Goal: Check status: Check status

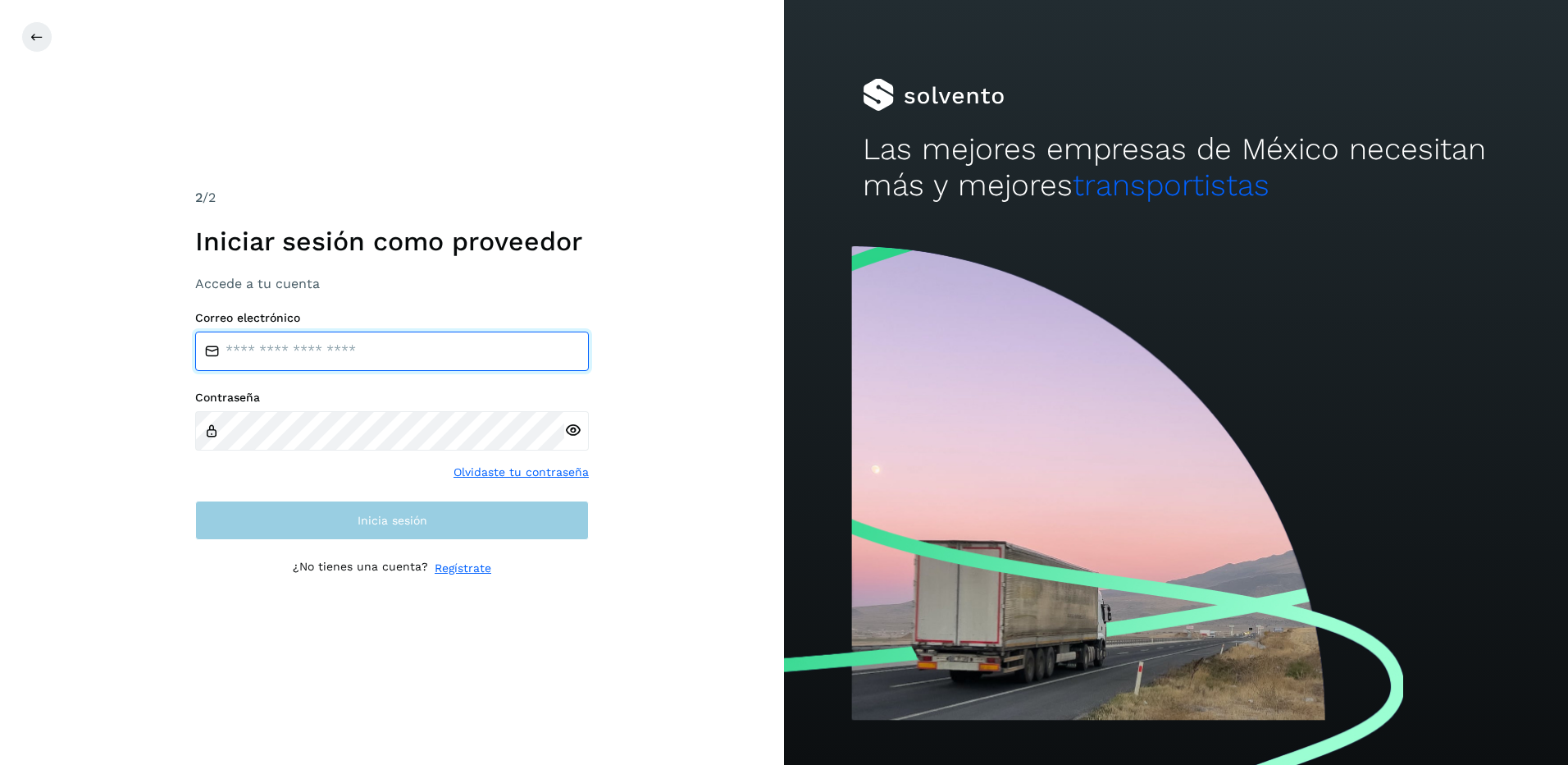
type input "**********"
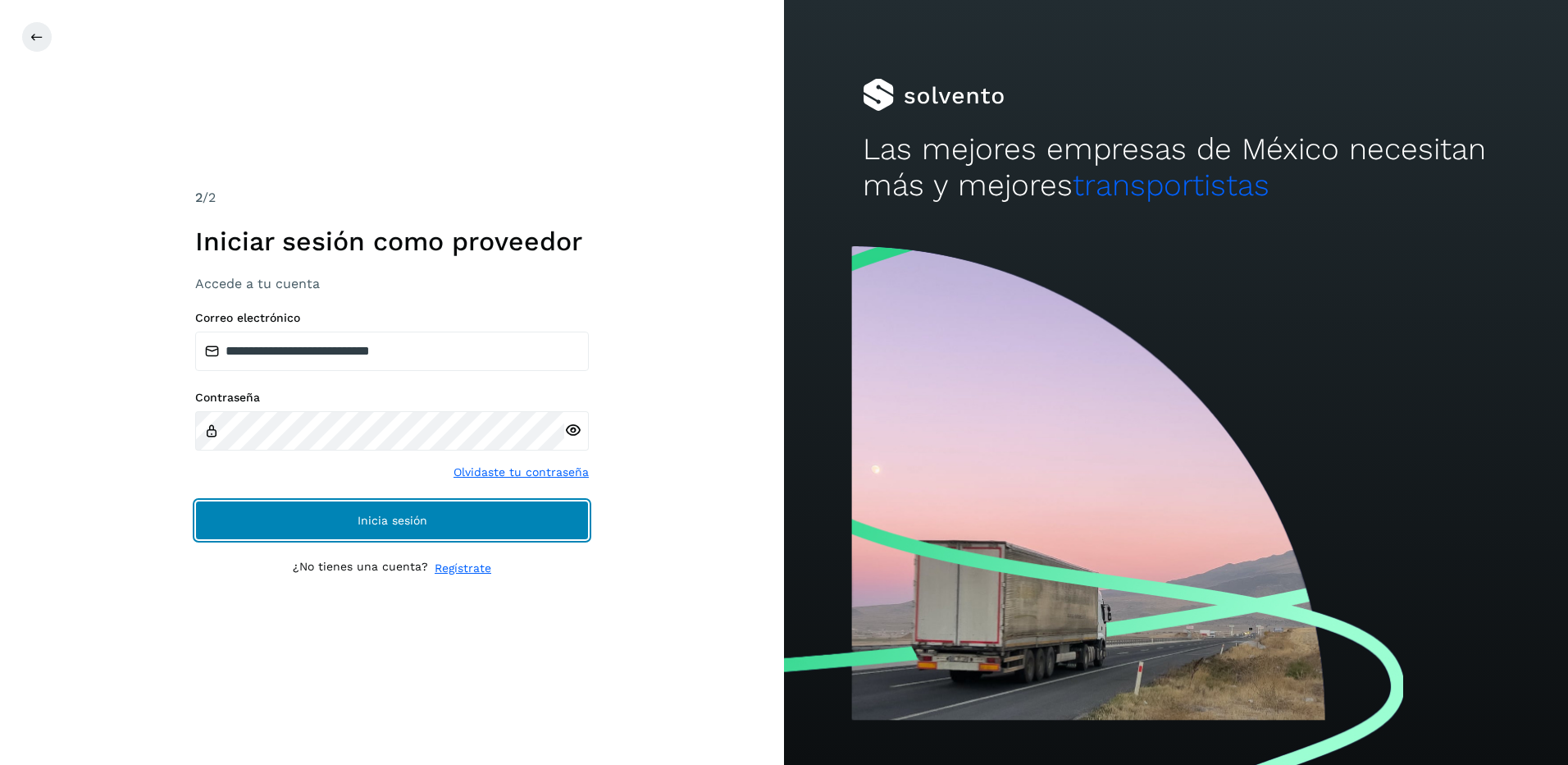
click at [463, 521] on button "Inicia sesión" at bounding box center [392, 520] width 394 height 40
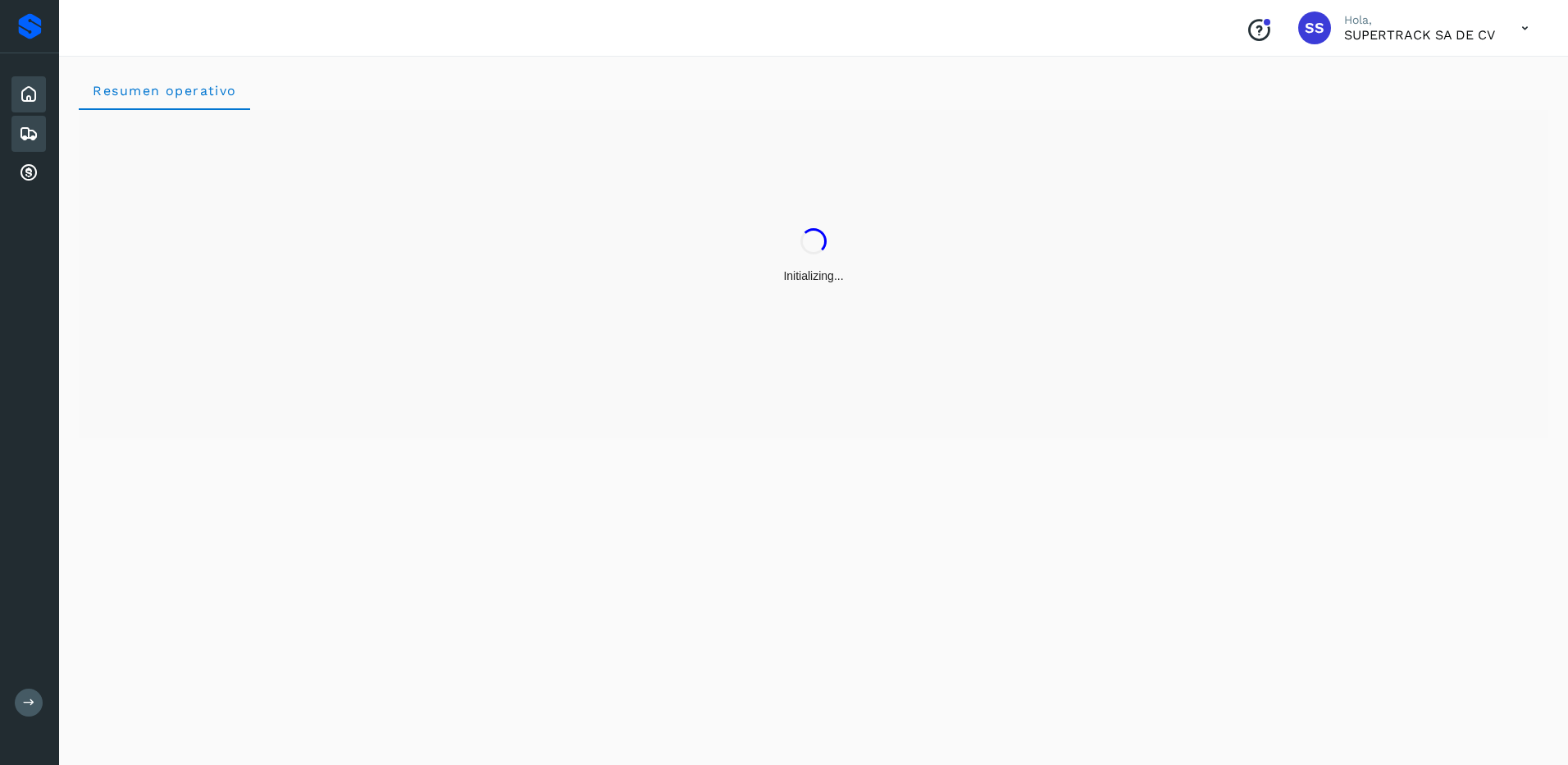
click at [37, 137] on icon at bounding box center [28, 134] width 19 height 19
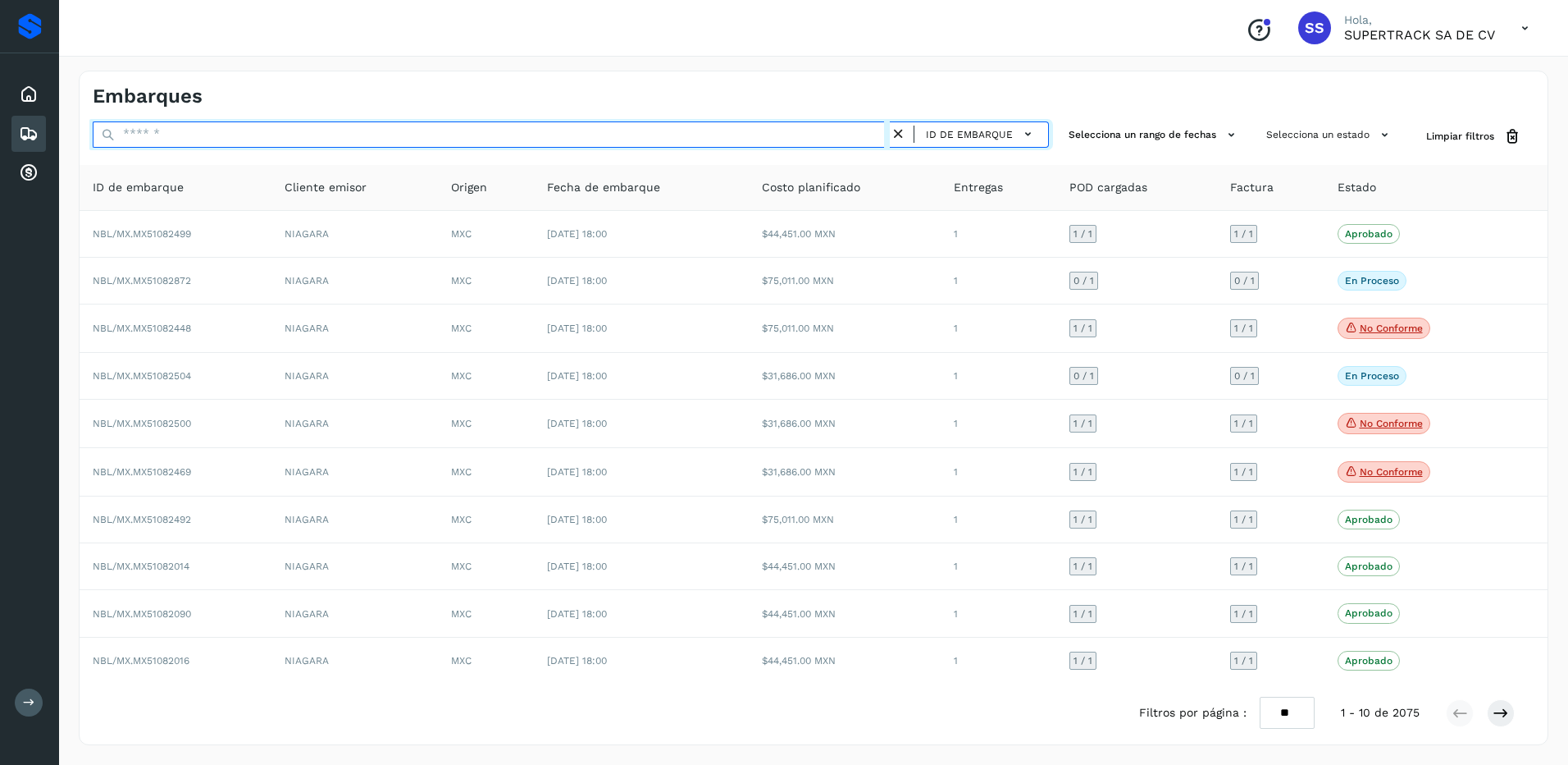
click at [207, 134] on input "text" at bounding box center [491, 135] width 797 height 26
paste input "********"
type input "********"
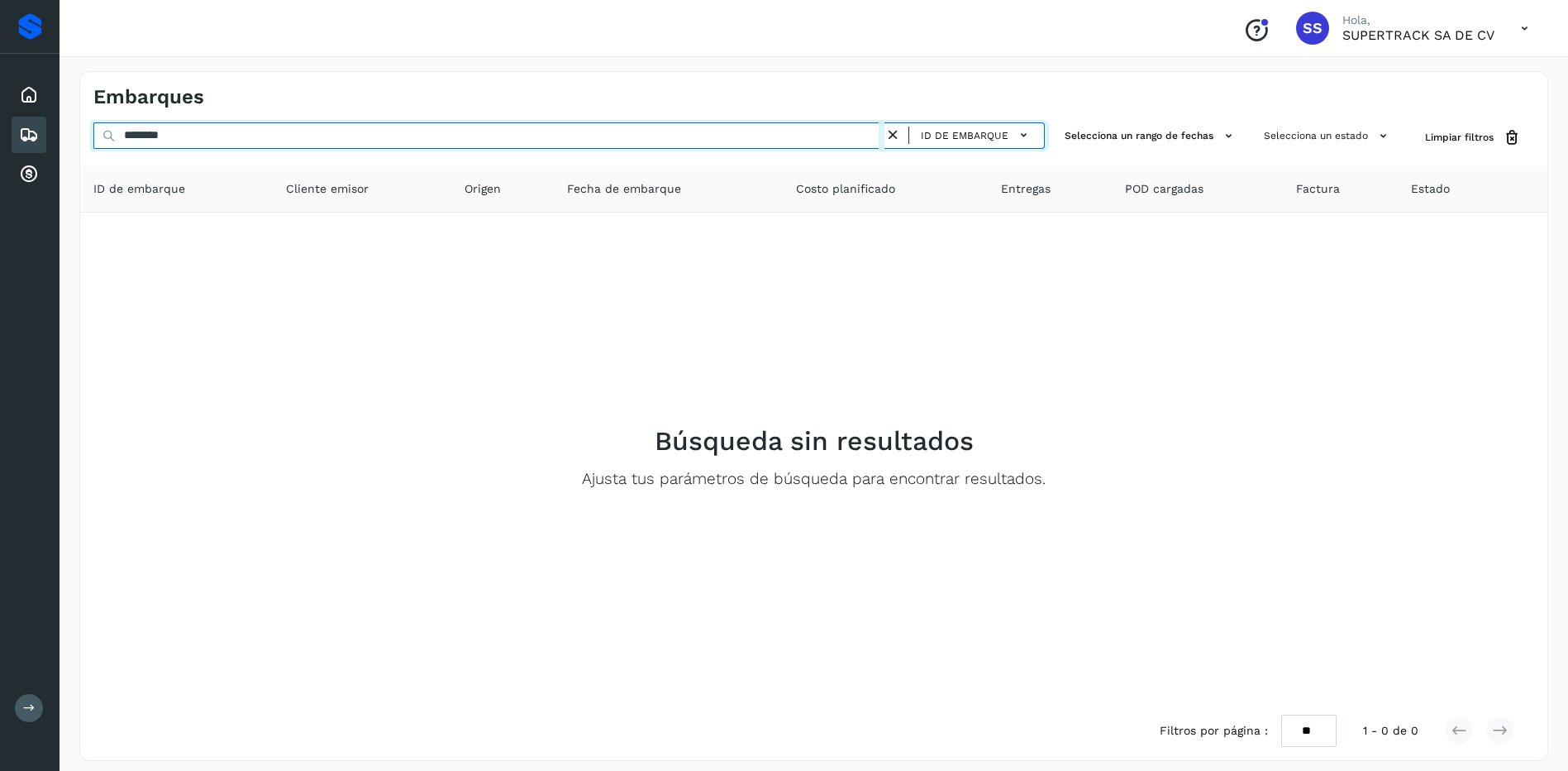
drag, startPoint x: 256, startPoint y: 134, endPoint x: 17, endPoint y: 138, distance: 239.0
click at [17, 138] on div "Proveedores Inicio Embarques Cuentas por cobrar Salir Conoce nuestros beneficio…" at bounding box center [784, 390] width 1568 height 781
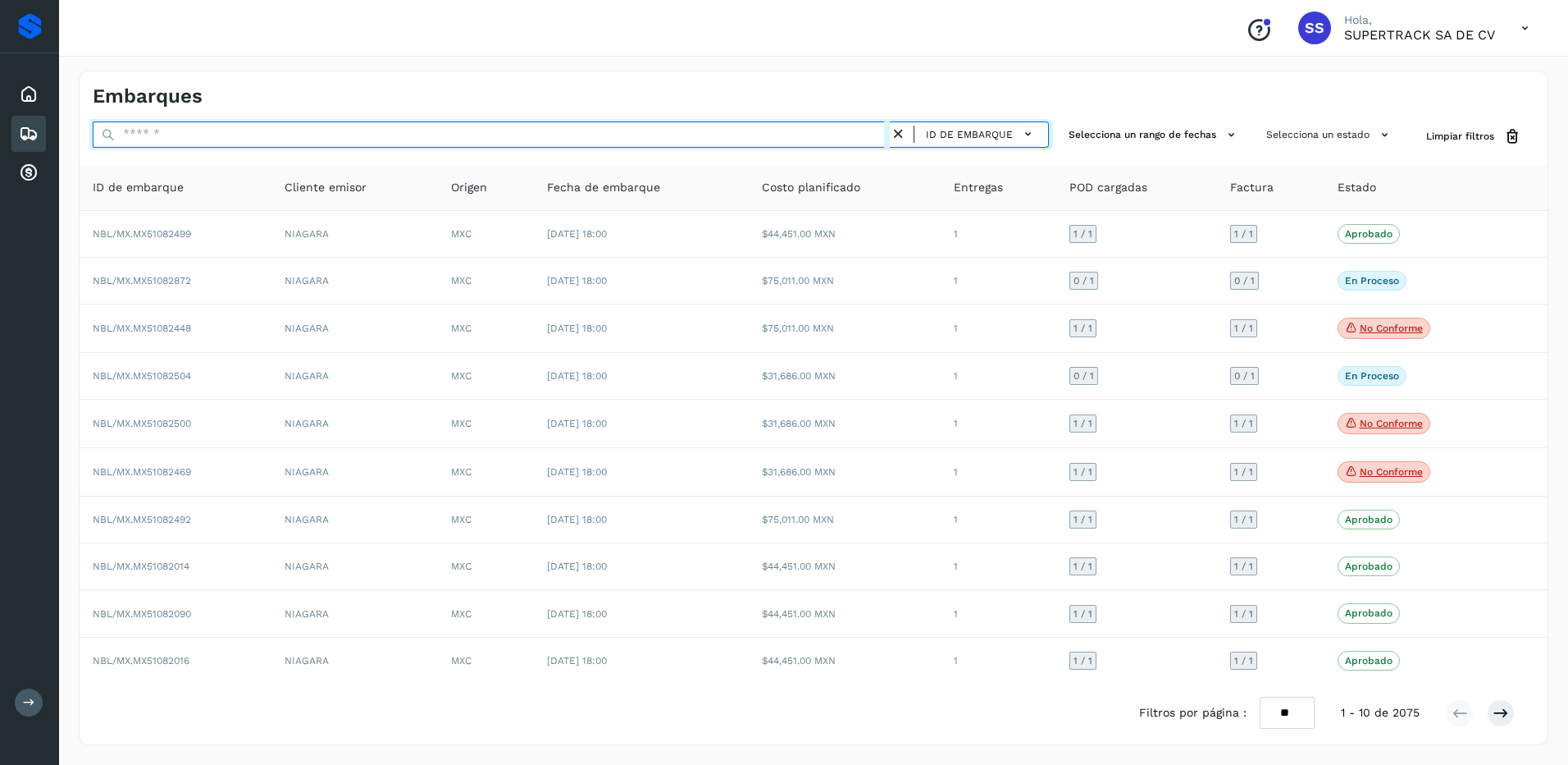
click at [187, 136] on input "text" at bounding box center [491, 135] width 797 height 26
paste input "**********"
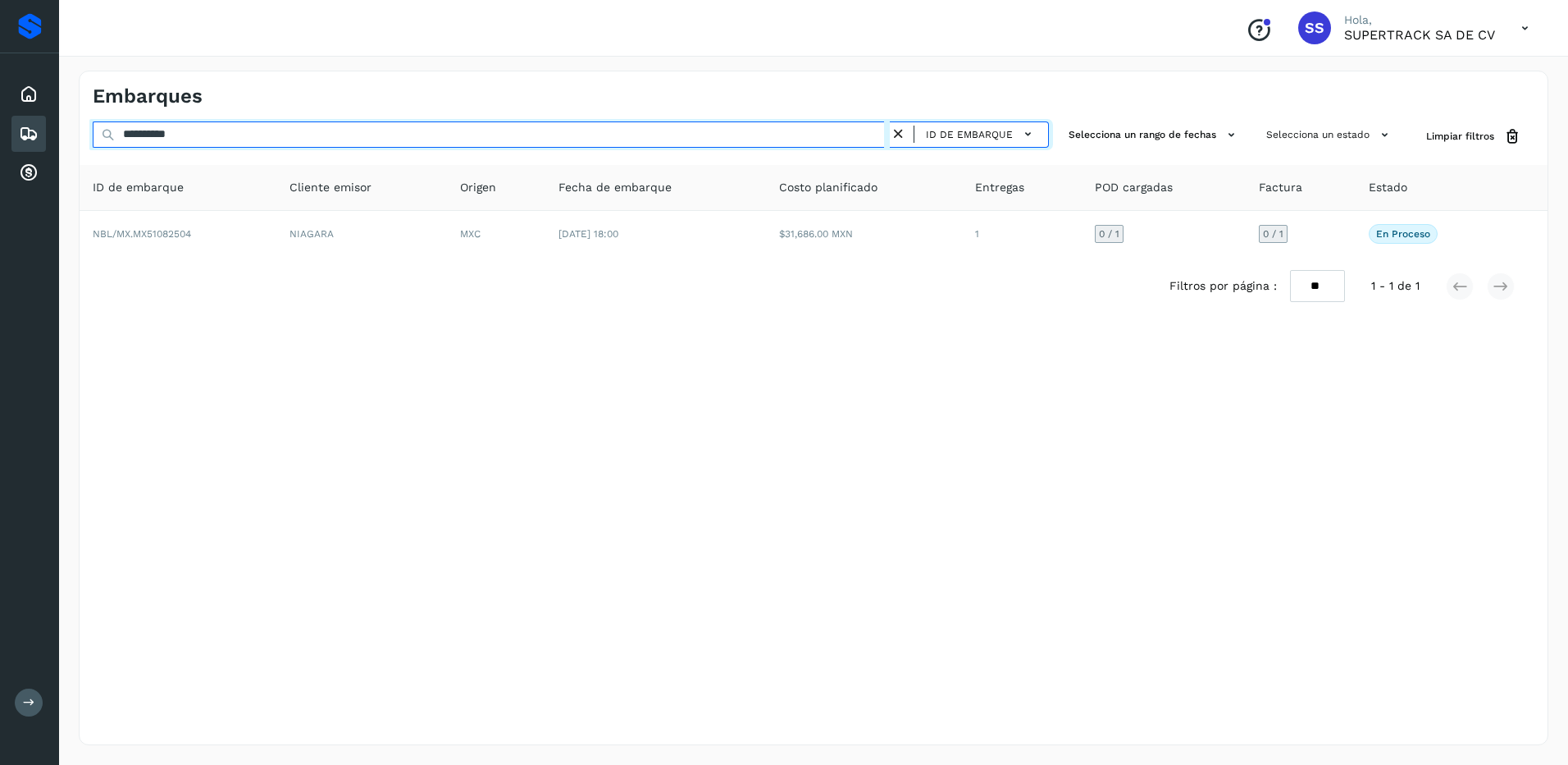
type input "**********"
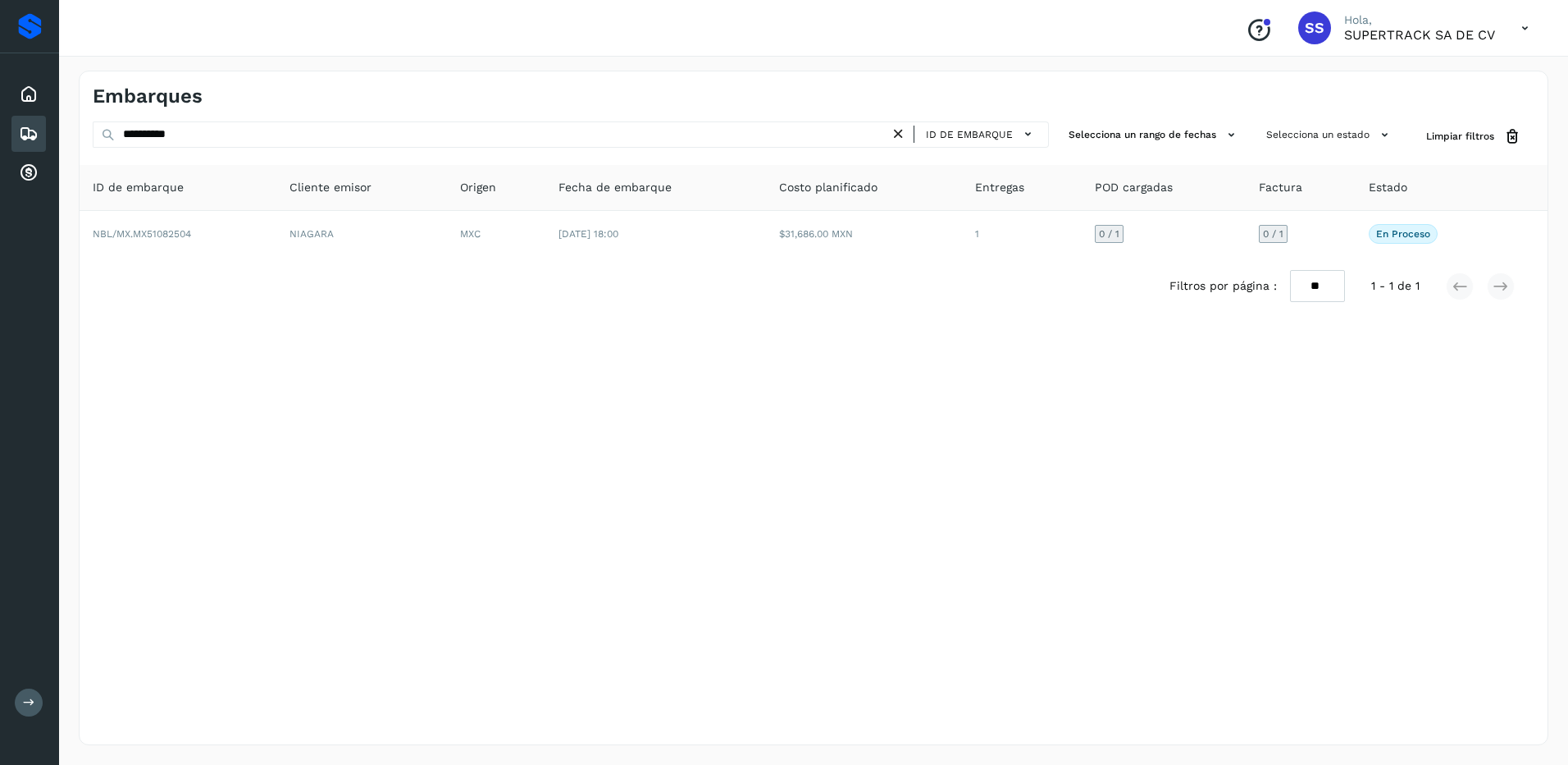
click at [860, 357] on div "**********" at bounding box center [813, 407] width 1469 height 674
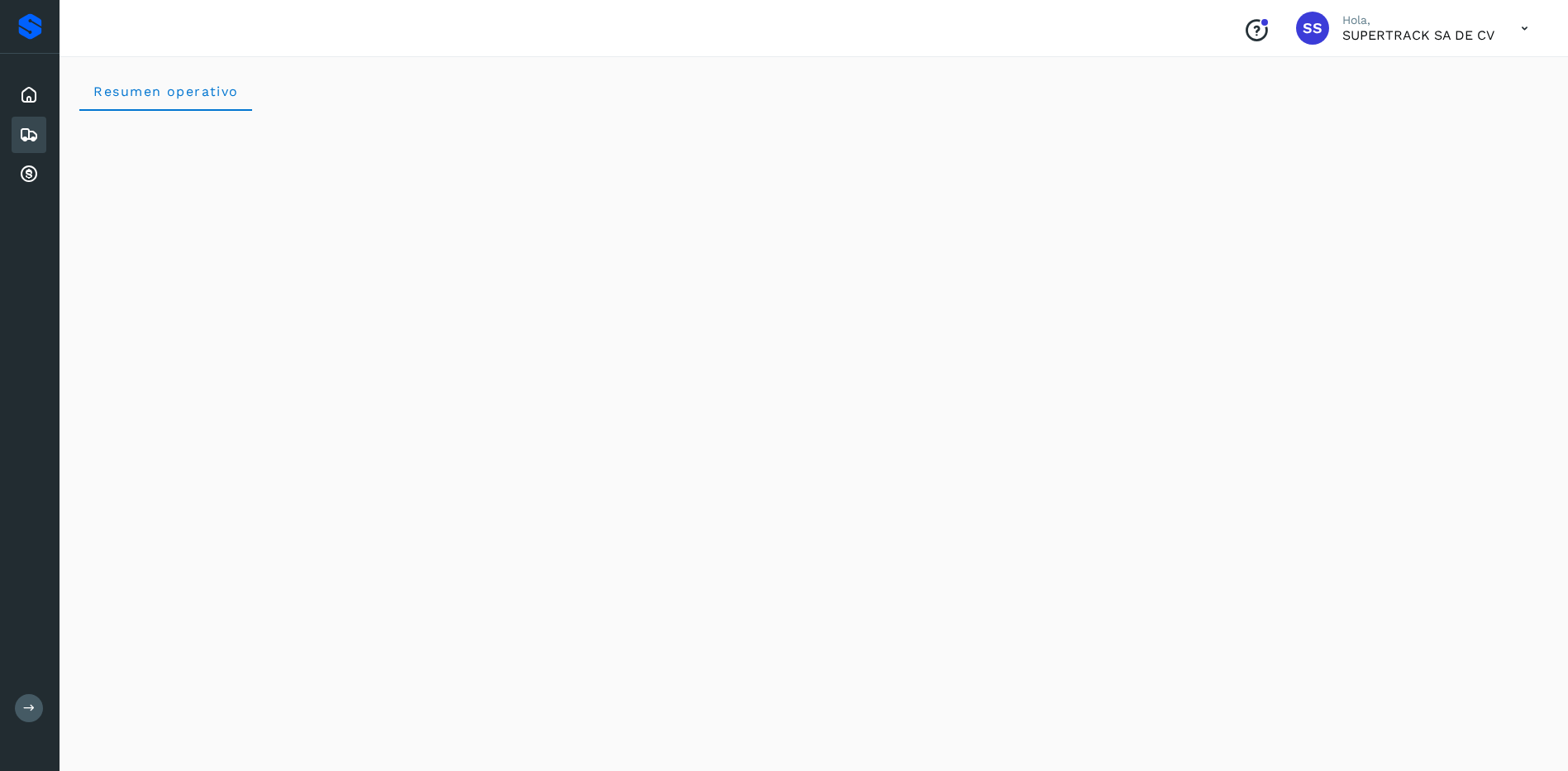
click at [30, 139] on icon at bounding box center [28, 135] width 20 height 20
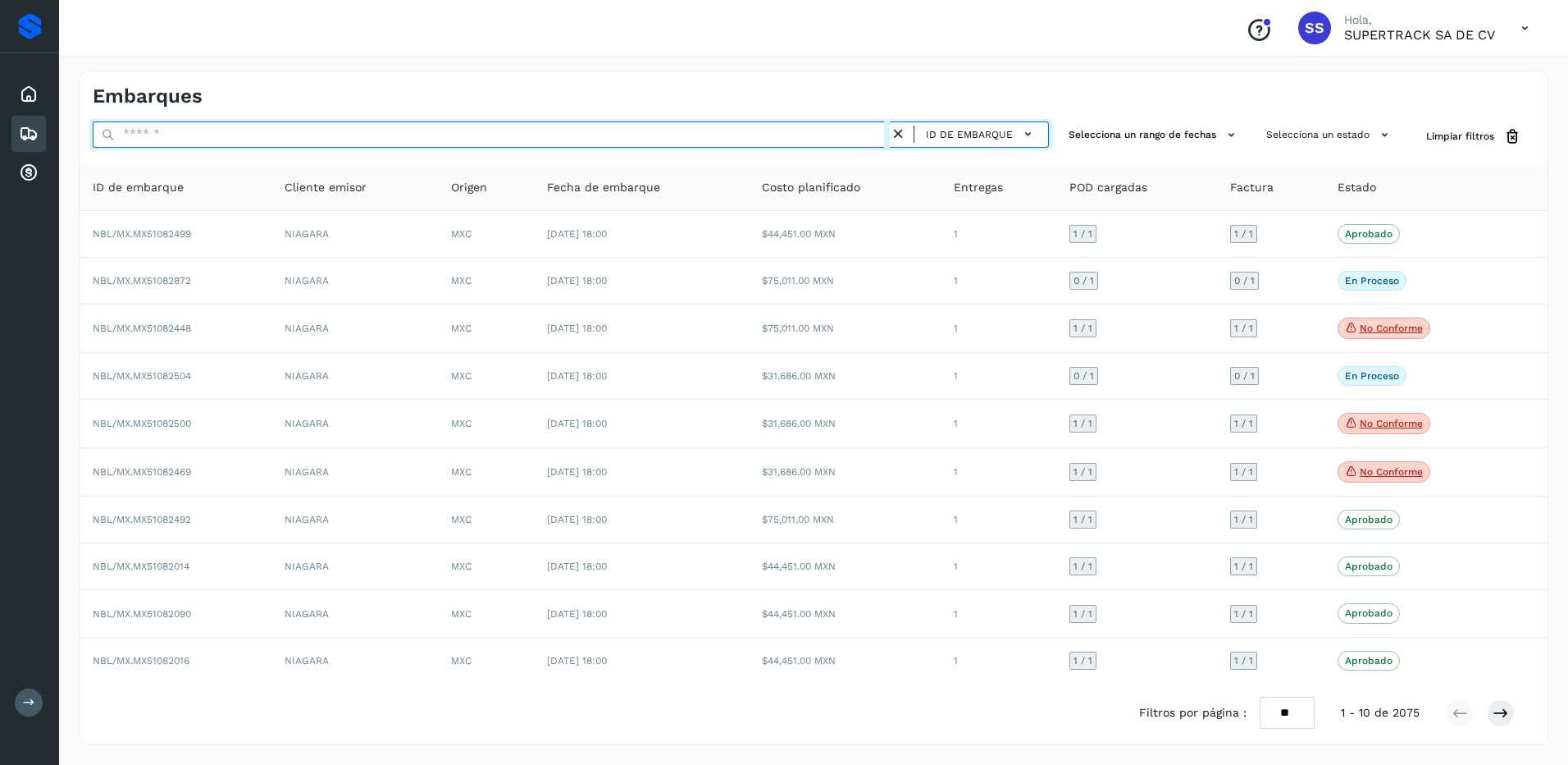
click at [133, 136] on input "text" at bounding box center [491, 135] width 797 height 26
paste input "**********"
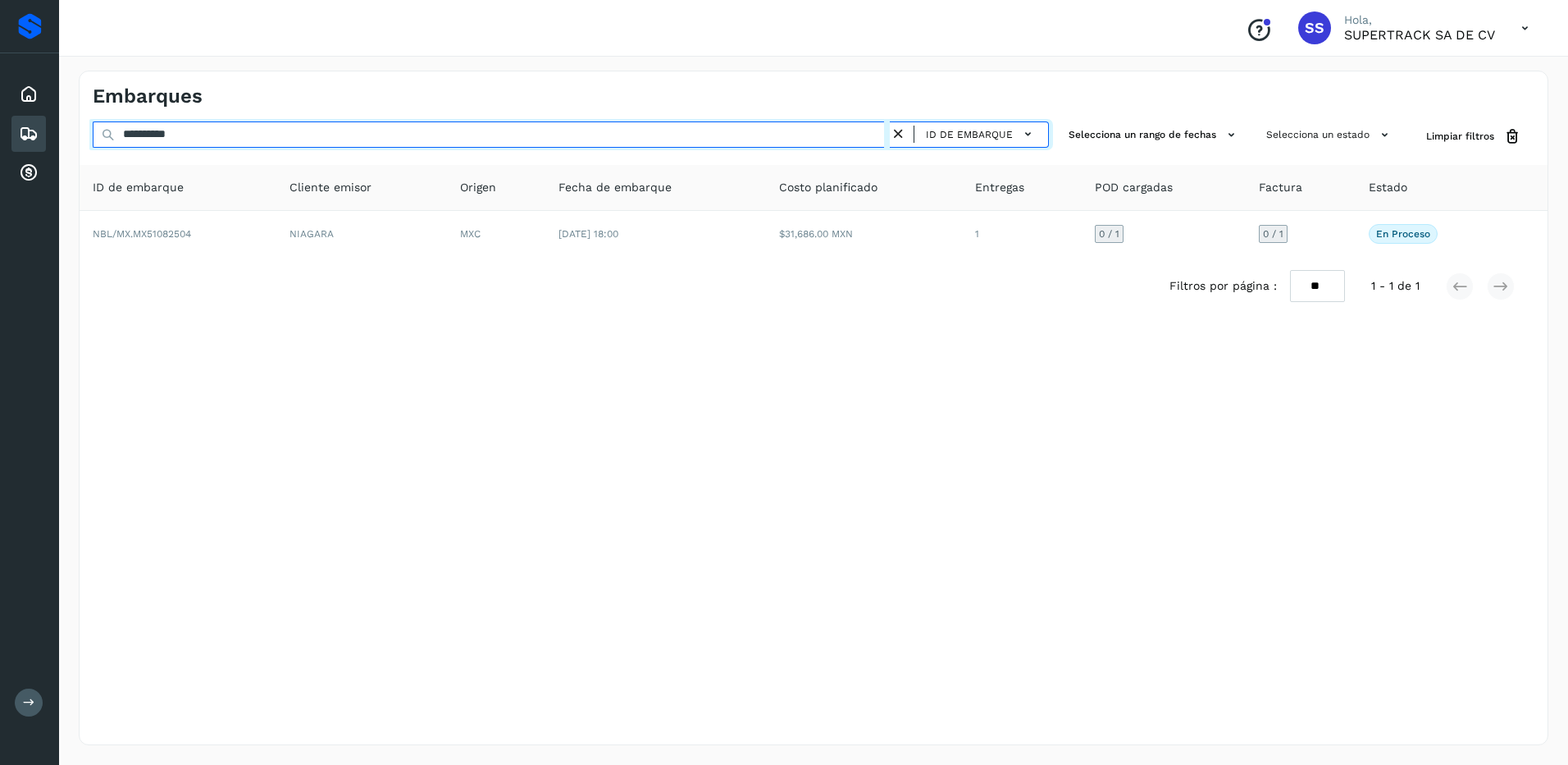
type input "**********"
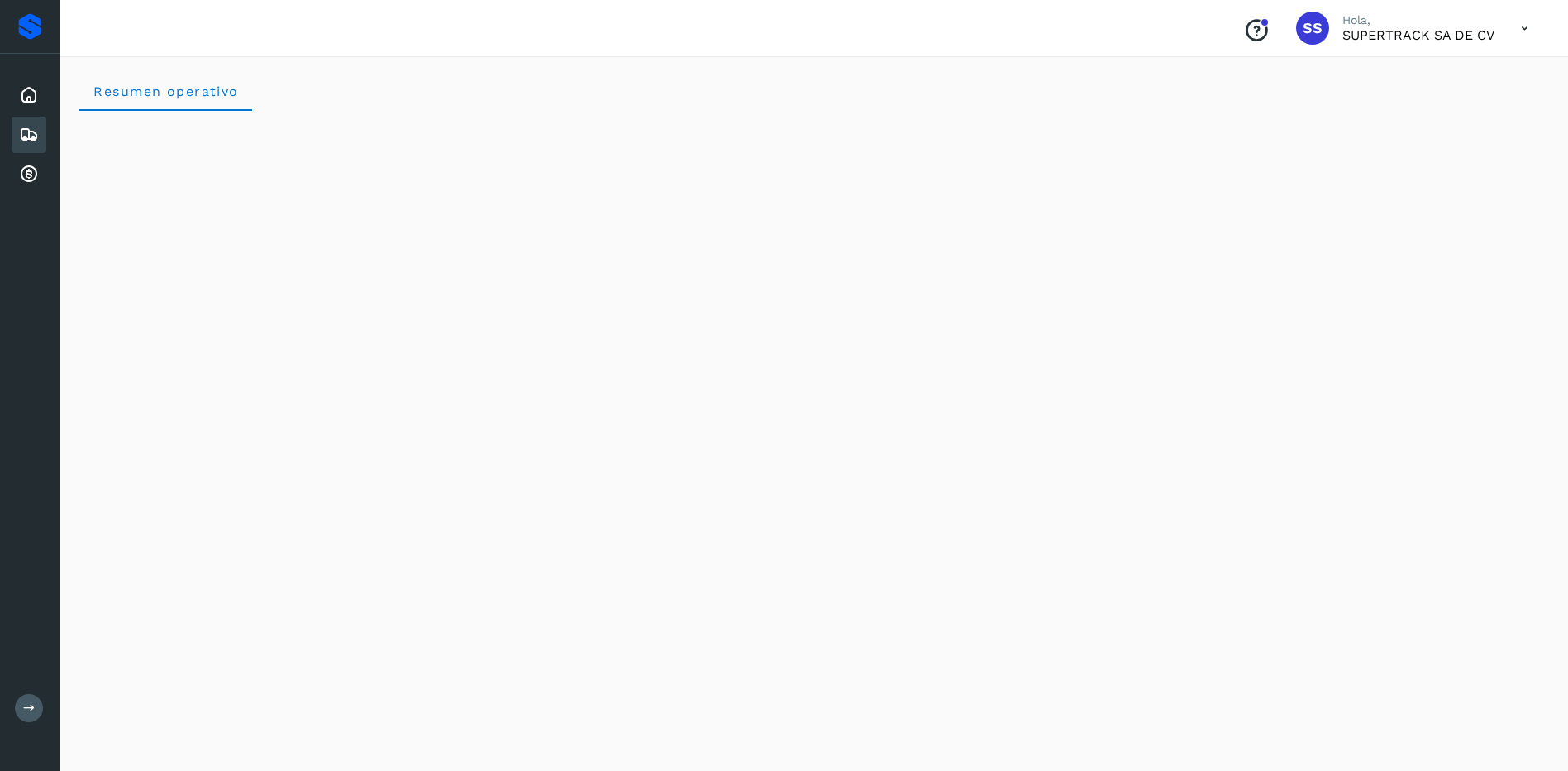
click at [26, 139] on icon at bounding box center [28, 135] width 20 height 20
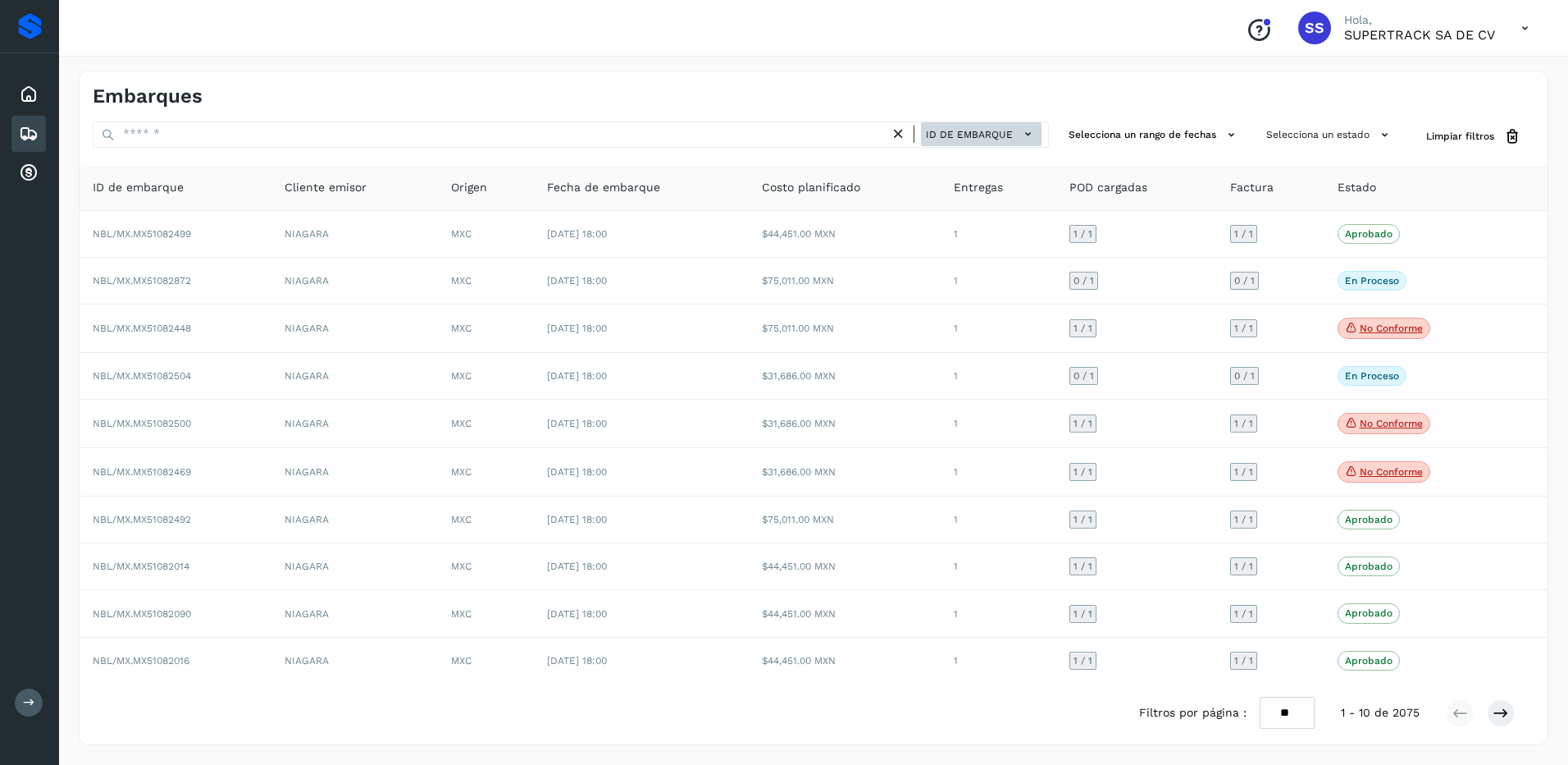
click at [1016, 132] on button "ID de embarque" at bounding box center [980, 134] width 121 height 24
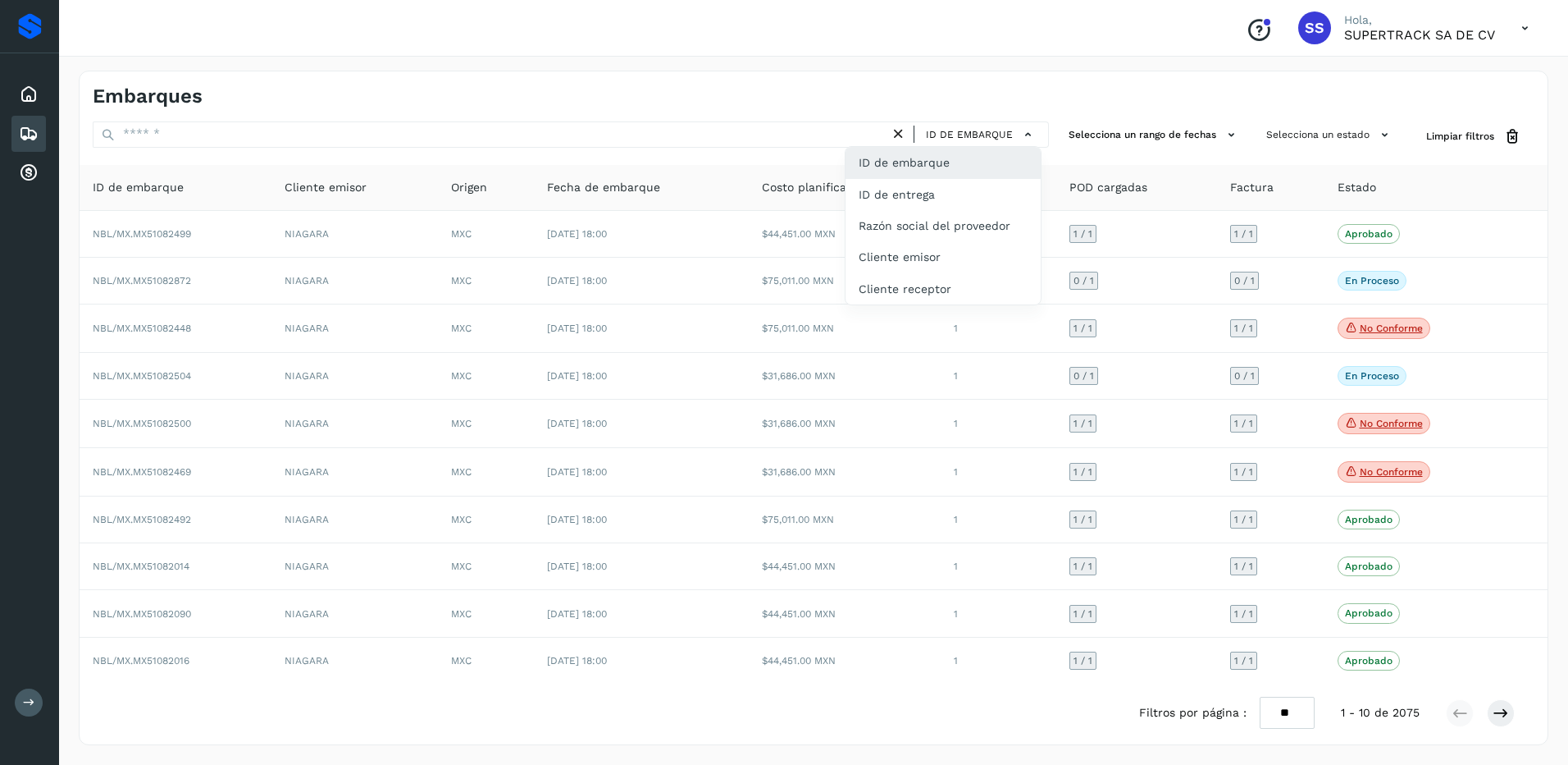
click at [1096, 137] on div at bounding box center [784, 382] width 1568 height 765
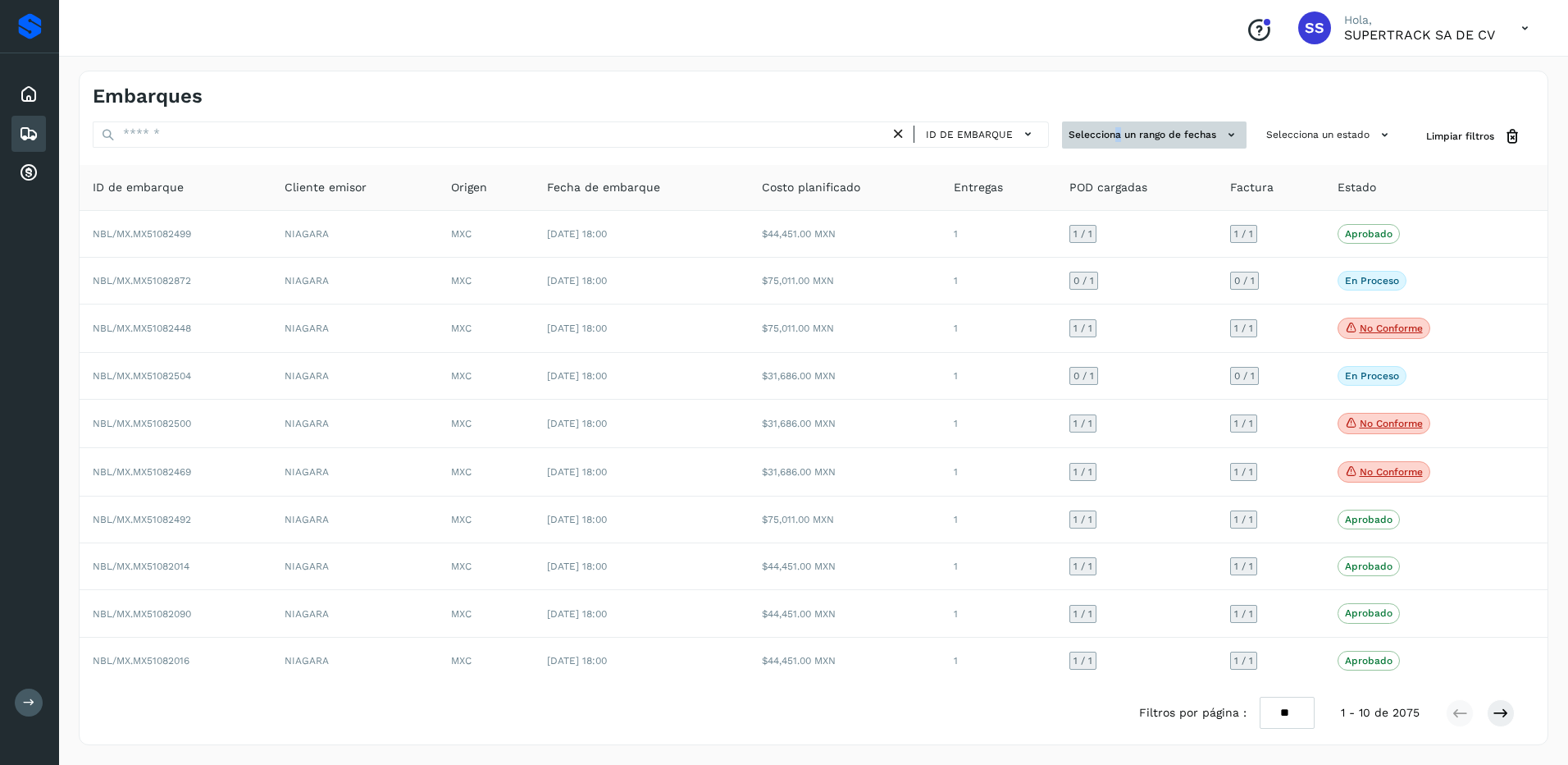
drag, startPoint x: 1121, startPoint y: 134, endPoint x: 1225, endPoint y: 137, distance: 104.0
click at [1225, 137] on icon at bounding box center [1231, 135] width 18 height 18
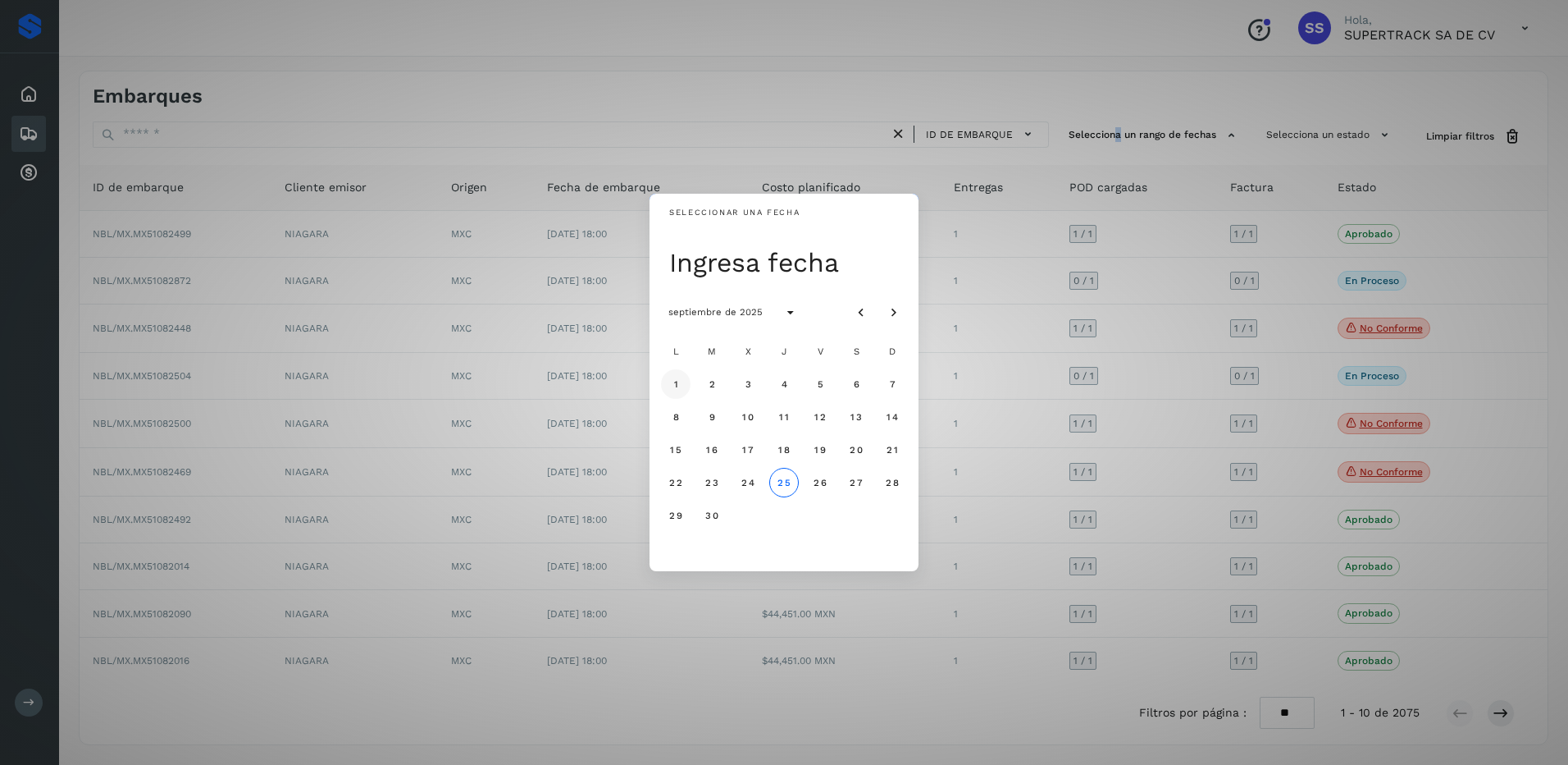
click at [674, 389] on span "1" at bounding box center [675, 383] width 6 height 11
click at [1014, 288] on div "Seleccionar una fecha [DATE] [DATE] L M X J V S D 1 2 3 4 5 6 7 8 9 10 11 12 13…" at bounding box center [784, 382] width 1568 height 765
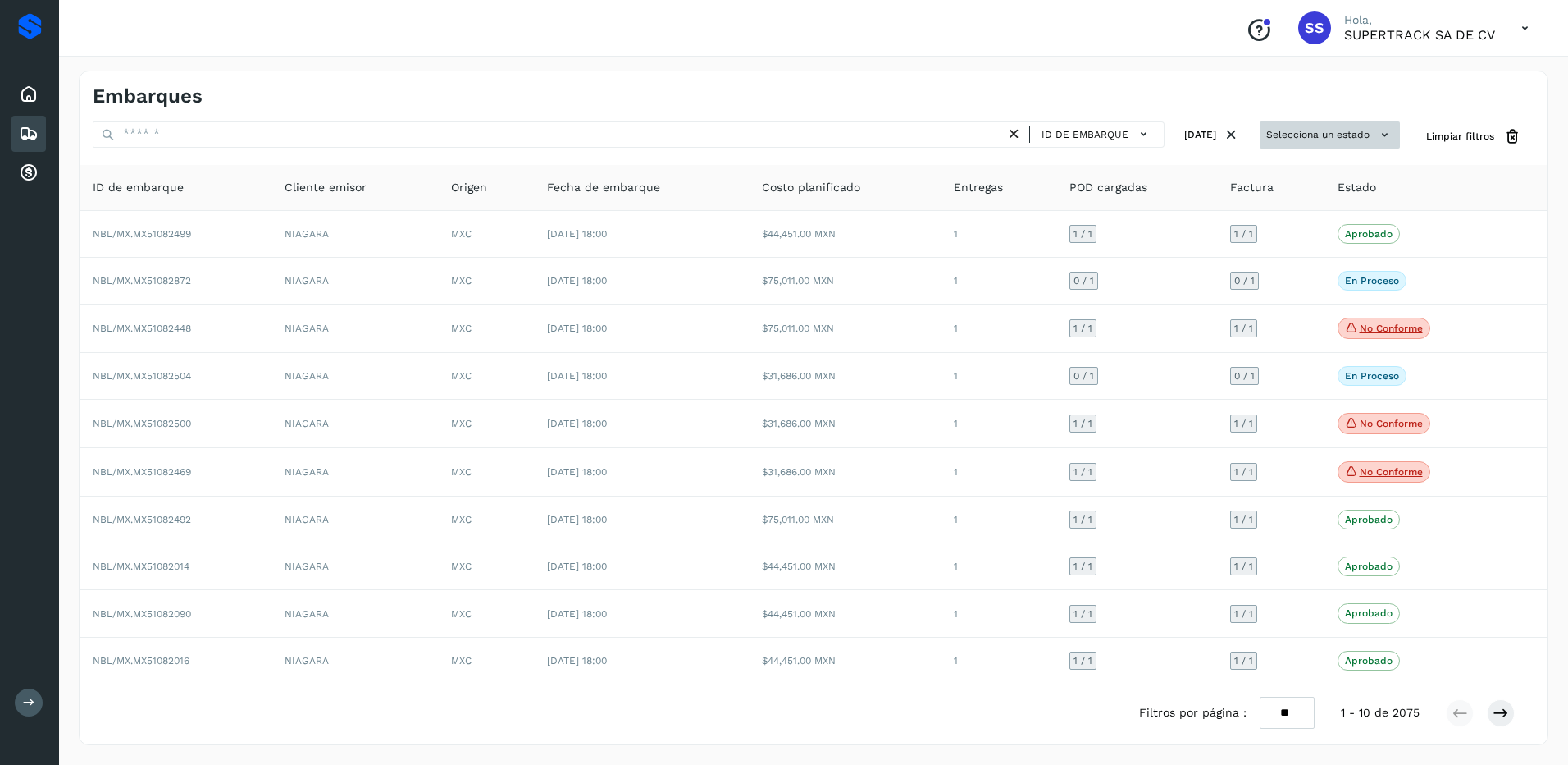
click at [1321, 135] on button "Selecciona un estado" at bounding box center [1329, 135] width 140 height 27
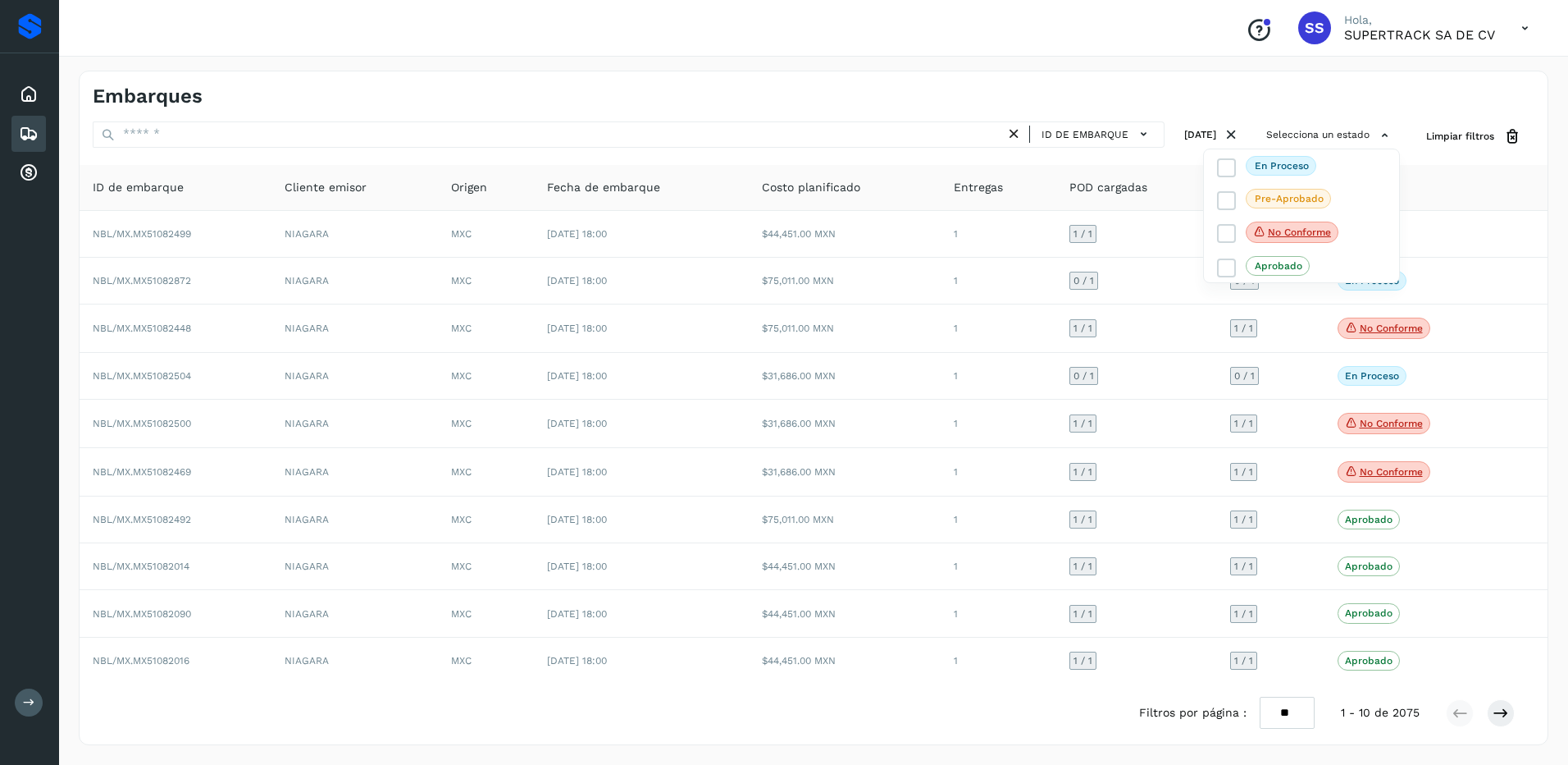
click at [1322, 137] on div at bounding box center [784, 382] width 1568 height 765
click at [1178, 144] on button "[DATE]" at bounding box center [1212, 135] width 69 height 27
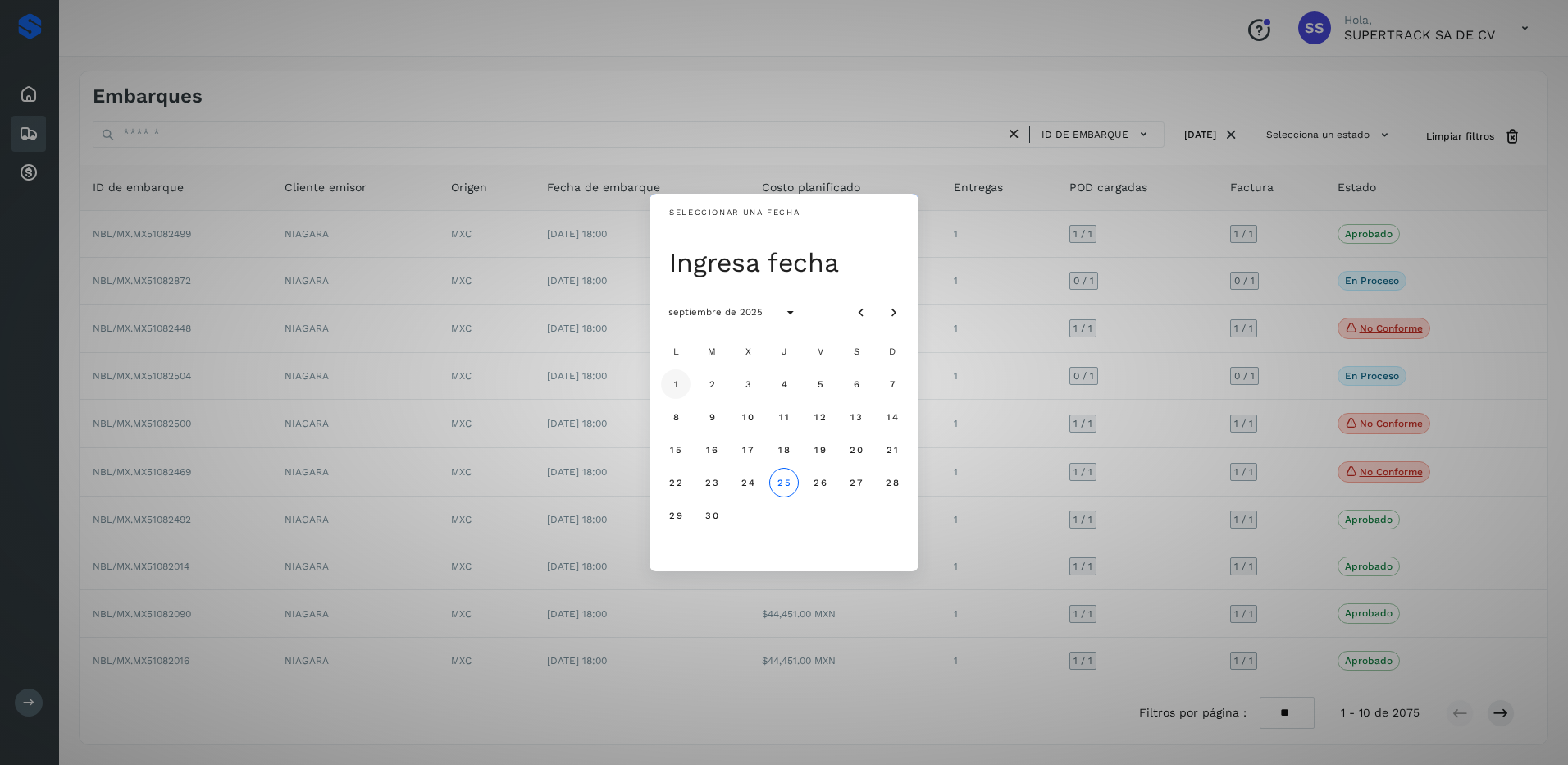
click at [676, 382] on span "1" at bounding box center [675, 383] width 6 height 11
click at [780, 486] on span "25" at bounding box center [784, 482] width 14 height 11
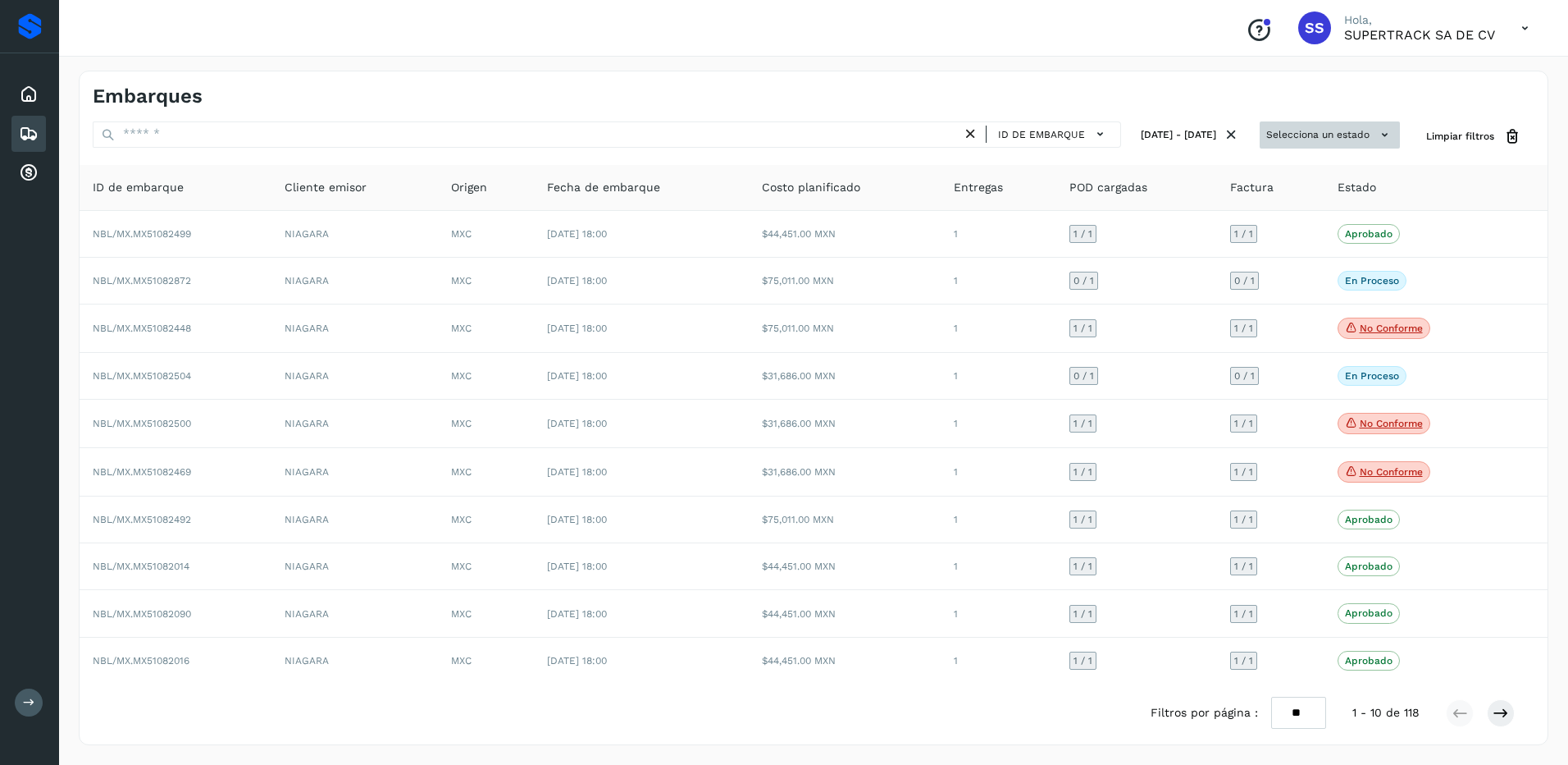
click at [1308, 129] on button "Selecciona un estado" at bounding box center [1329, 135] width 140 height 27
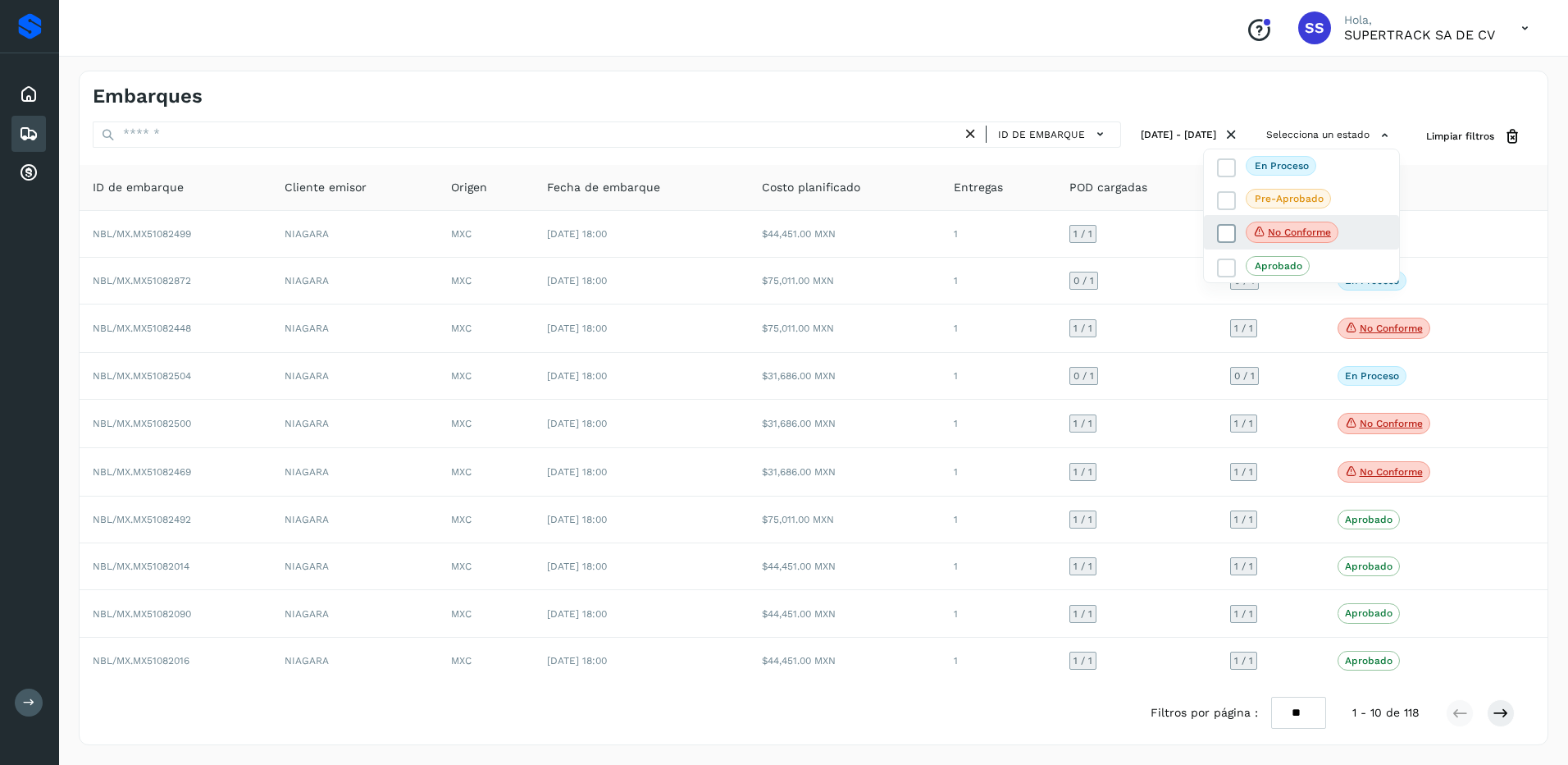
click at [1235, 233] on span at bounding box center [1225, 233] width 18 height 19
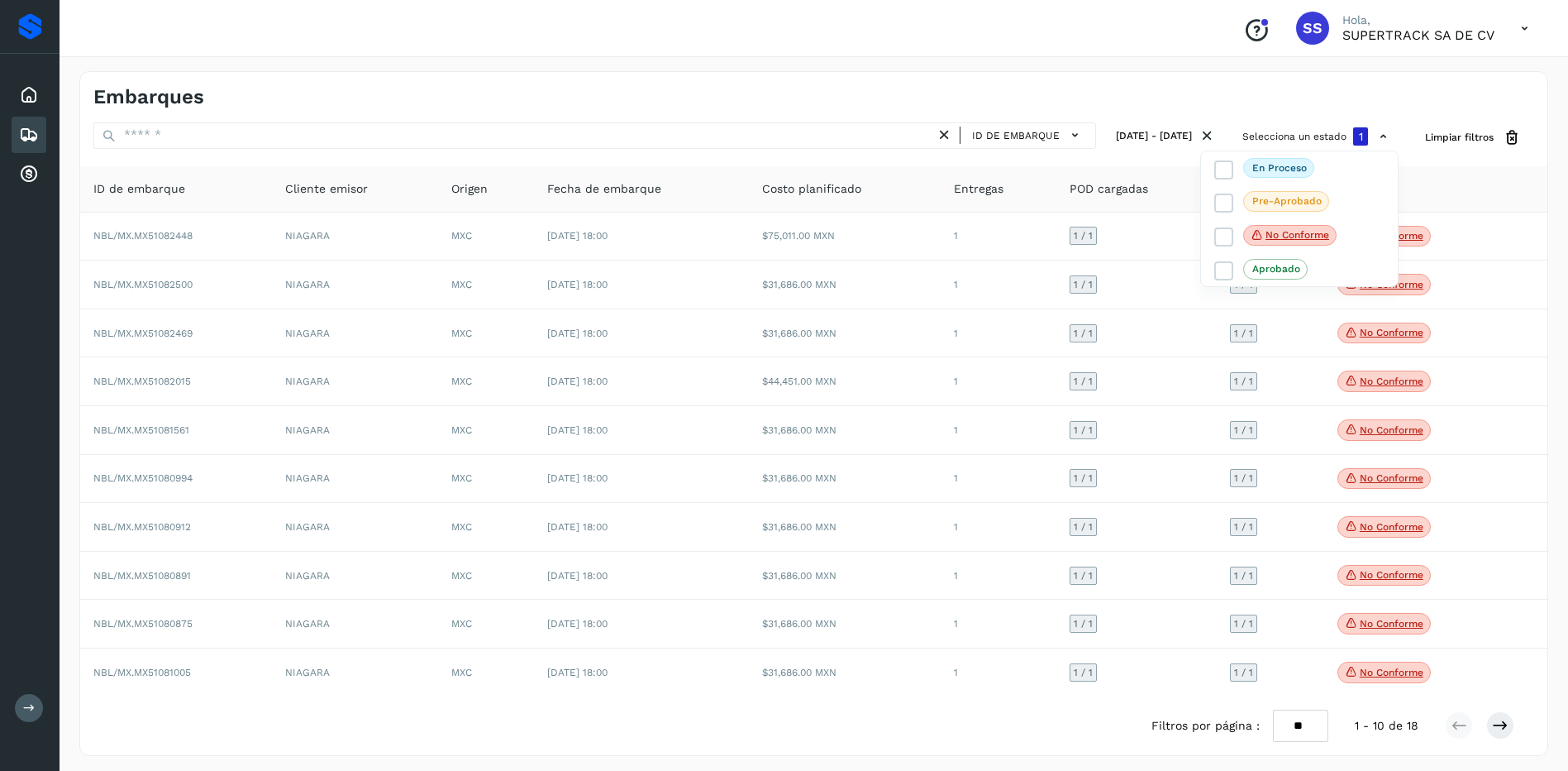
click at [1501, 382] on div at bounding box center [784, 386] width 1568 height 771
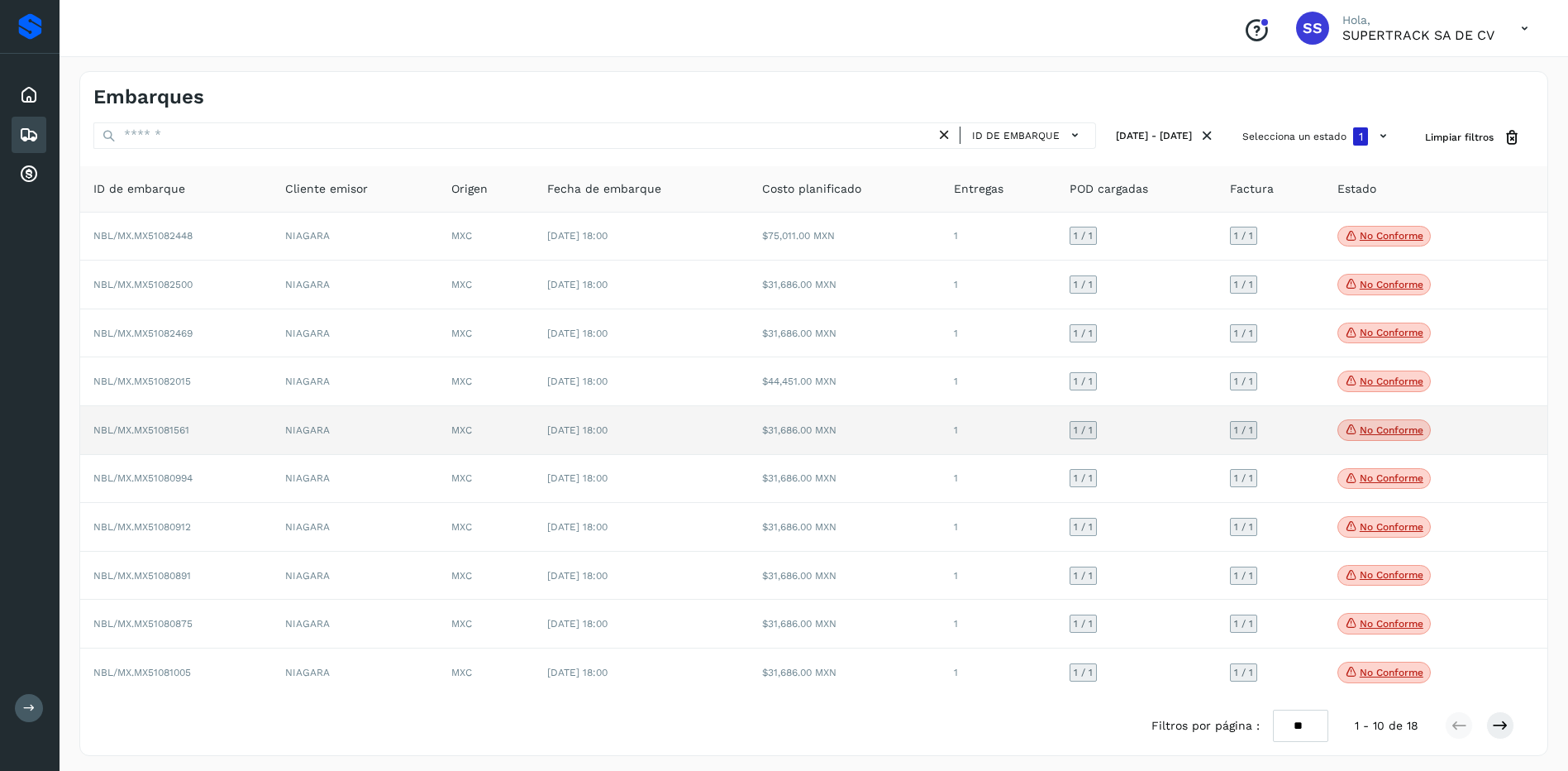
scroll to position [7, 0]
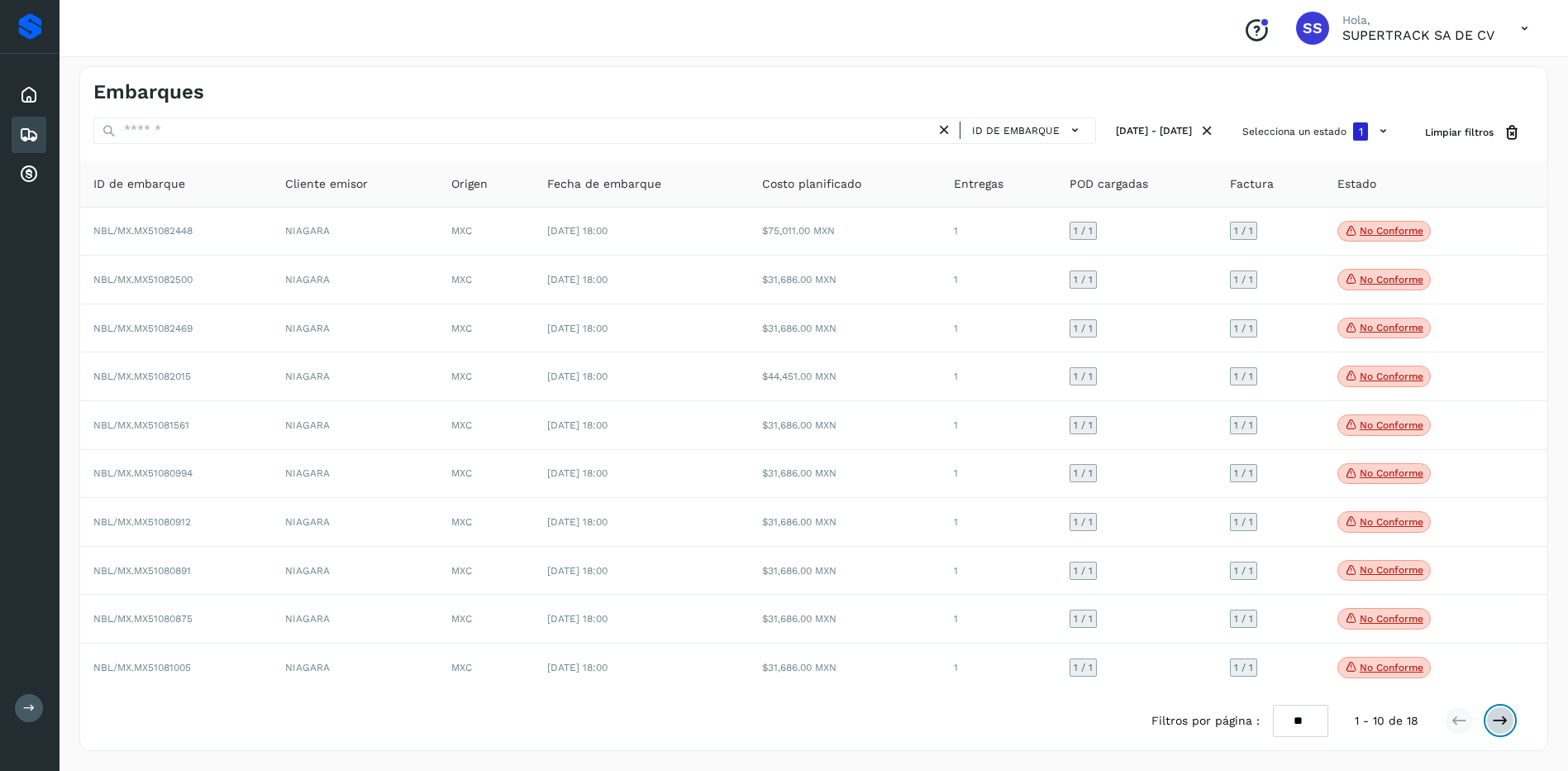
click at [1498, 714] on icon at bounding box center [1500, 719] width 17 height 17
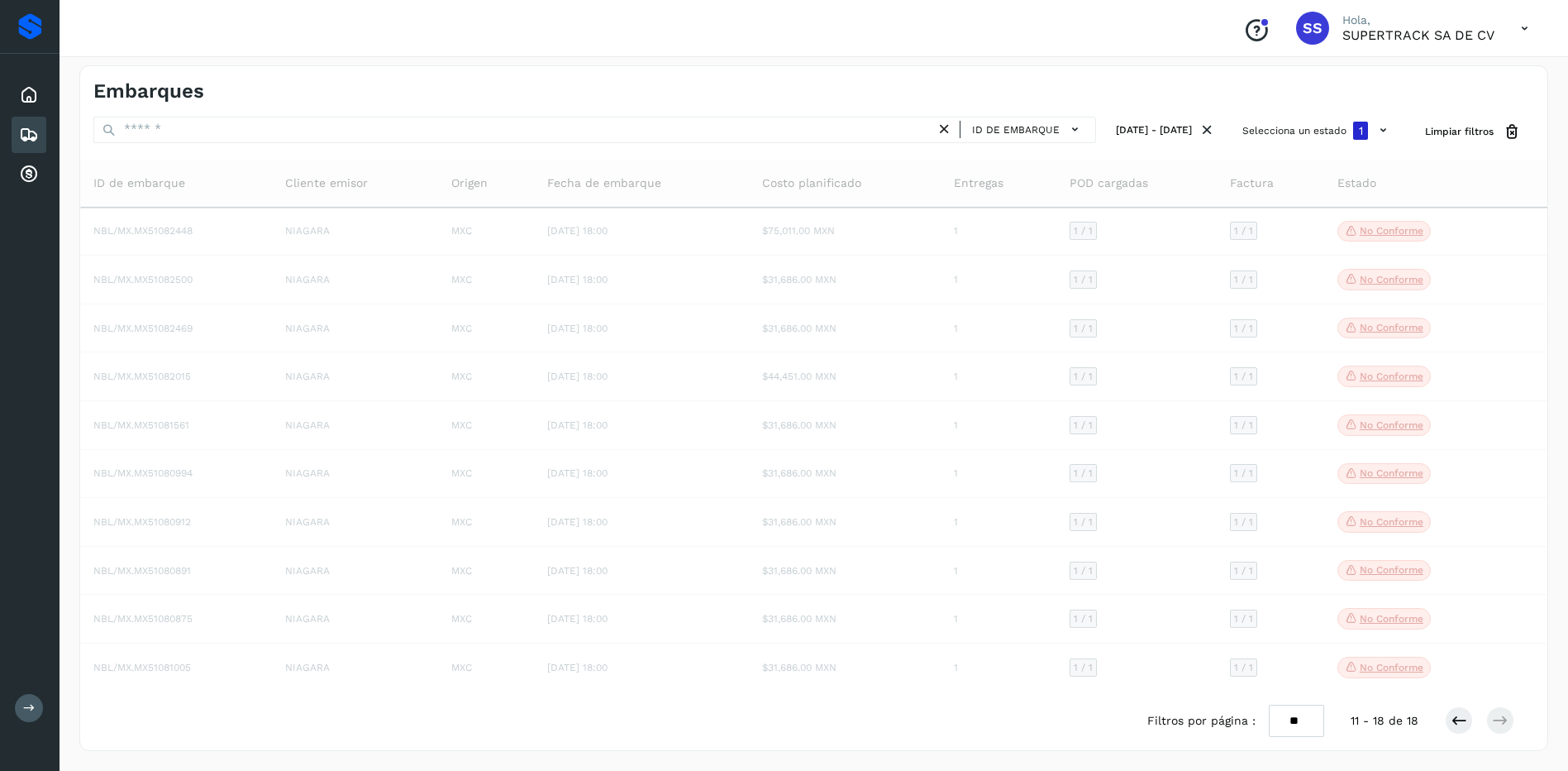
scroll to position [0, 0]
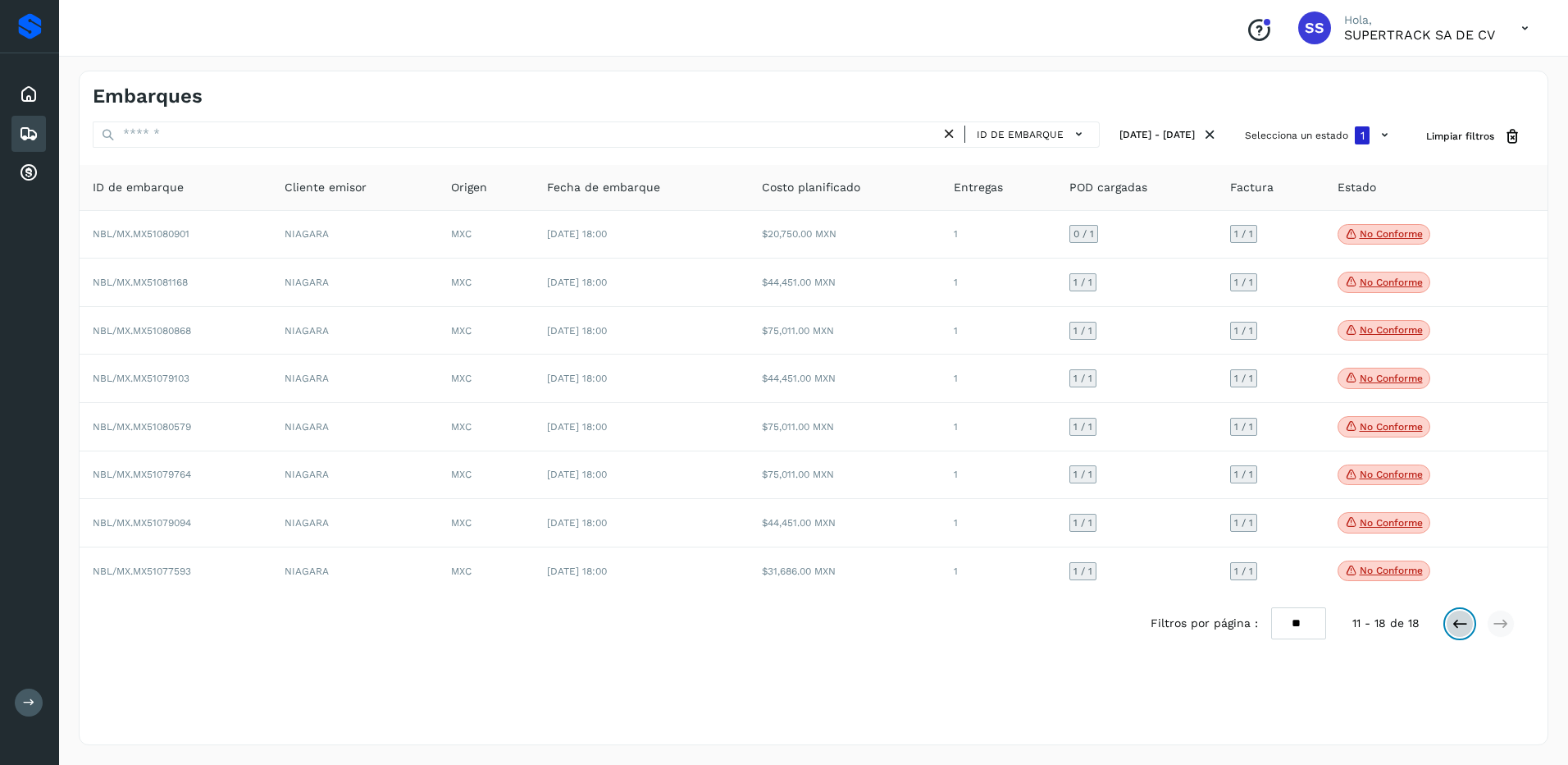
click at [1462, 632] on icon at bounding box center [1460, 623] width 17 height 17
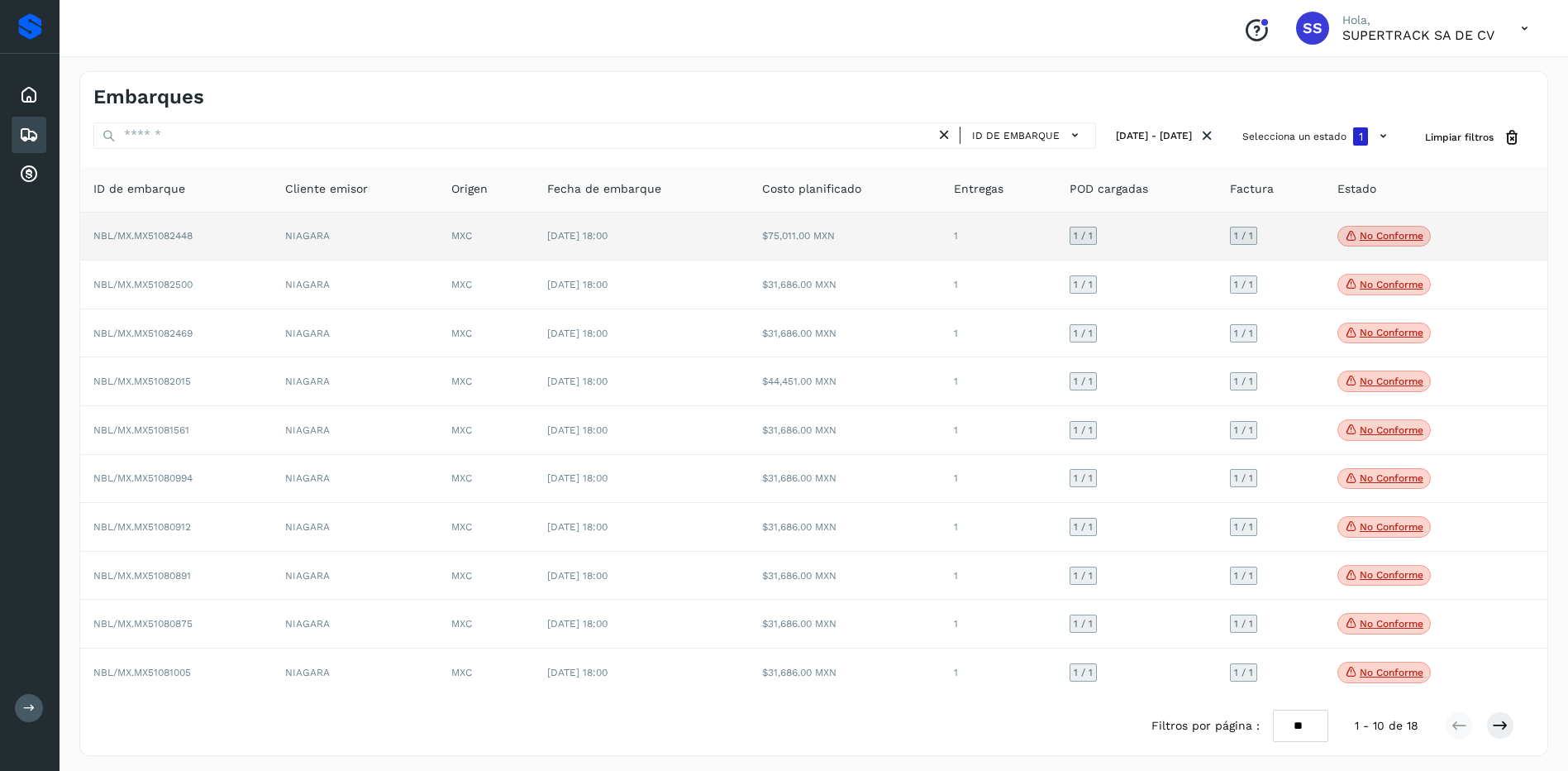
click at [1368, 234] on p "No conforme" at bounding box center [1391, 235] width 64 height 12
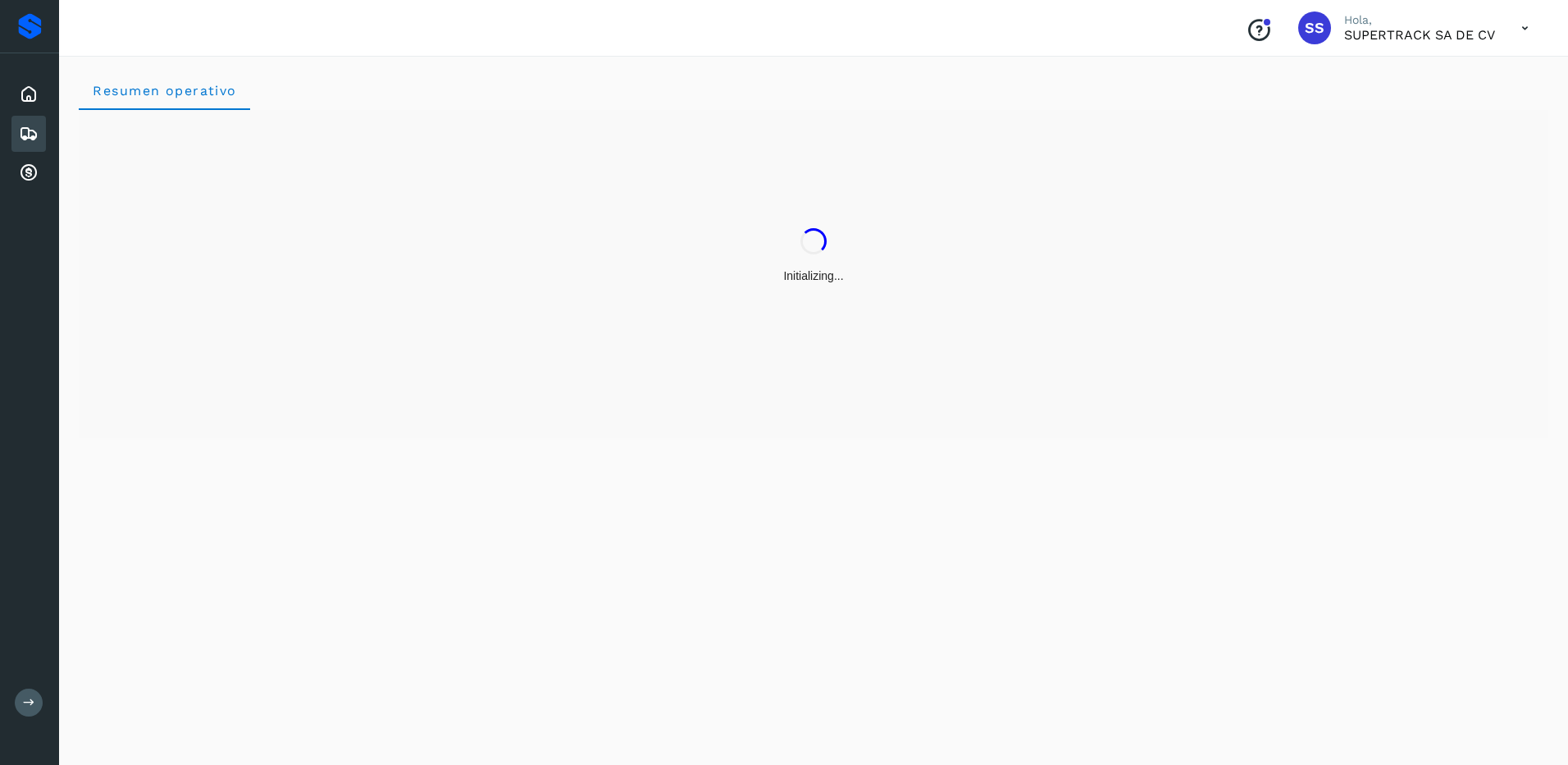
click at [757, 338] on div "Initializing..." at bounding box center [813, 256] width 1469 height 292
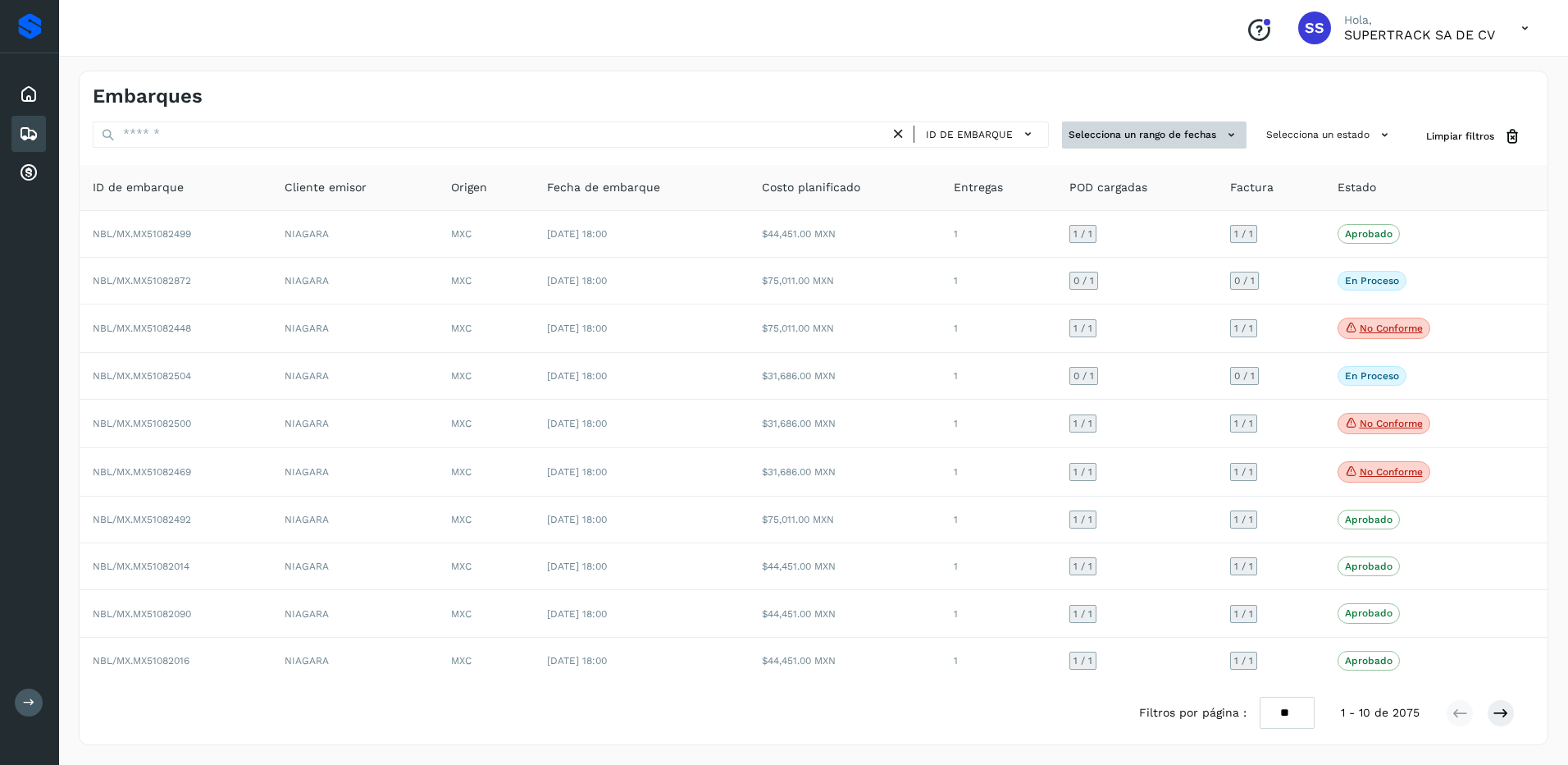
click at [1183, 137] on button "Selecciona un rango de fechas" at bounding box center [1153, 135] width 184 height 27
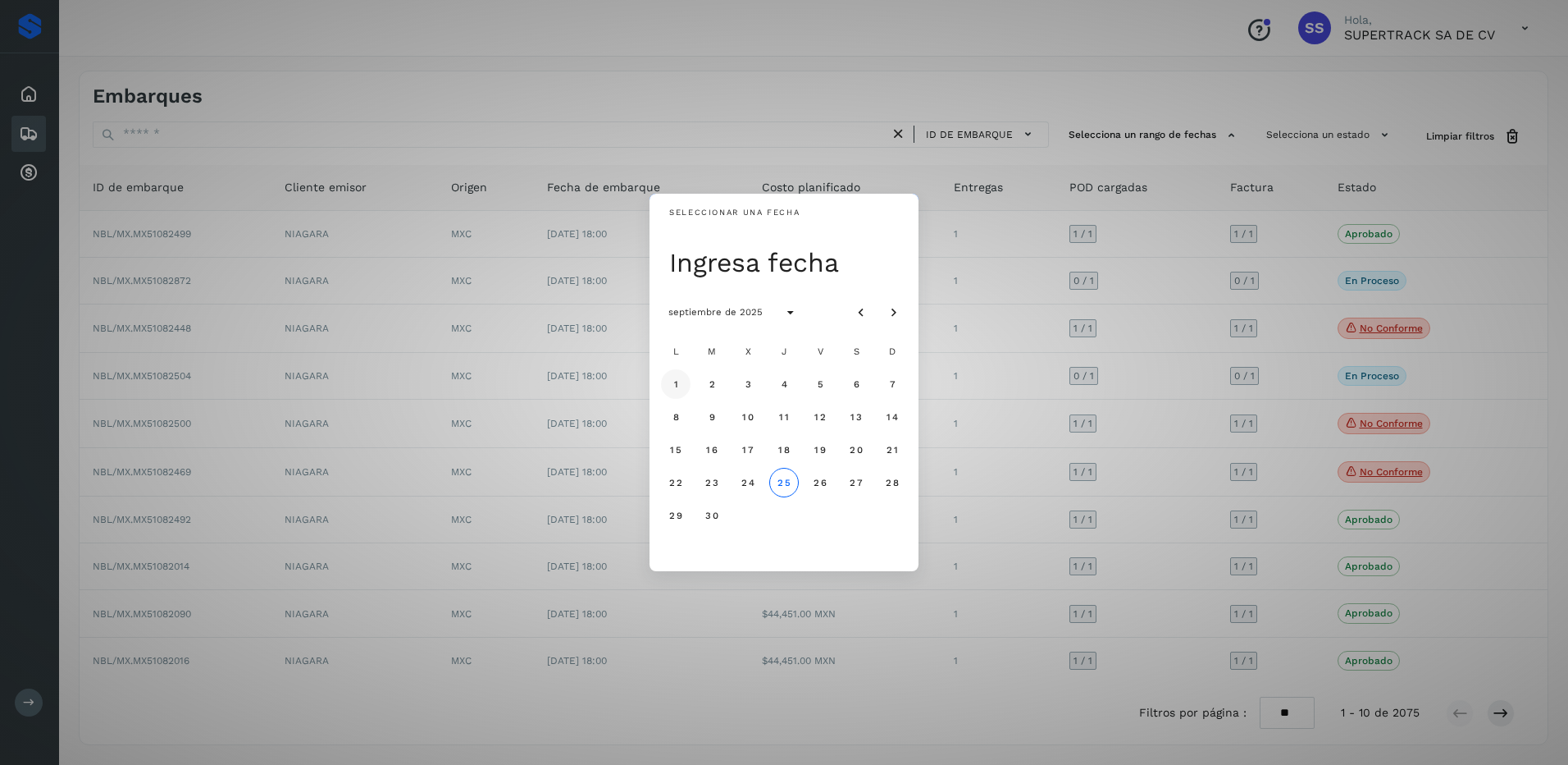
click at [682, 384] on button "1" at bounding box center [676, 384] width 30 height 30
click at [786, 483] on span "25" at bounding box center [784, 482] width 14 height 11
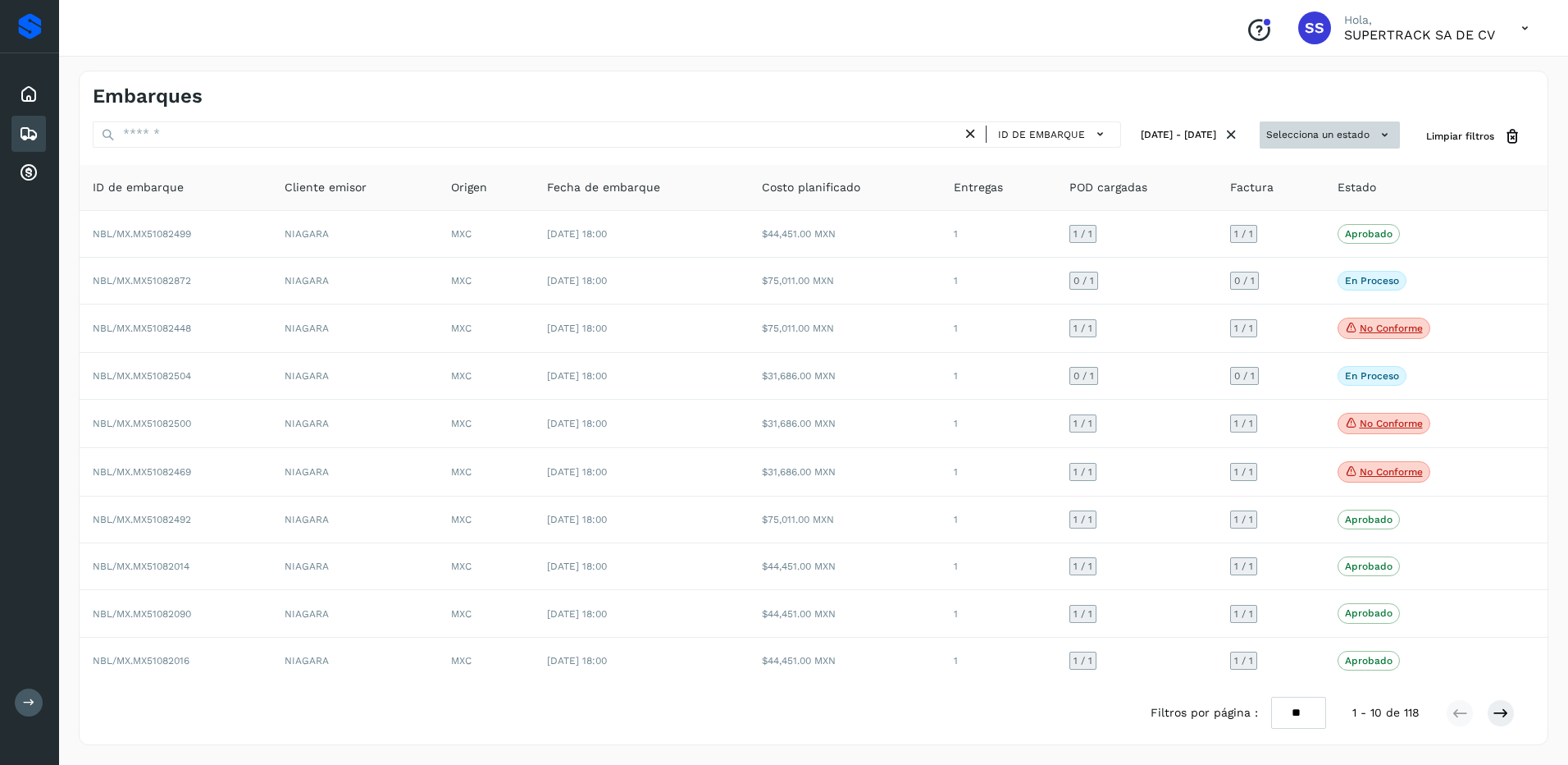
click at [1330, 135] on button "Selecciona un estado" at bounding box center [1329, 135] width 140 height 27
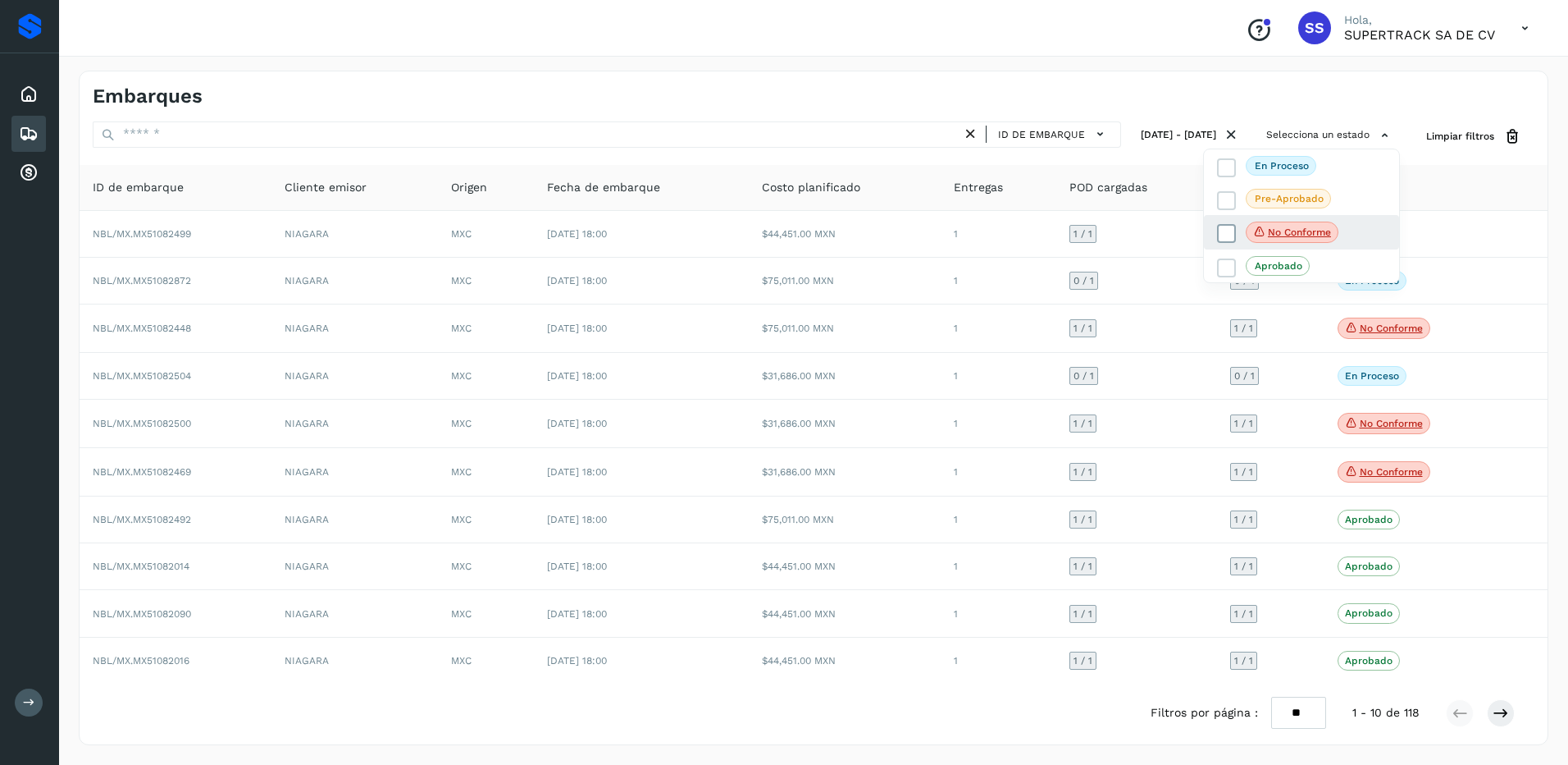
click at [1219, 230] on icon at bounding box center [1226, 234] width 17 height 17
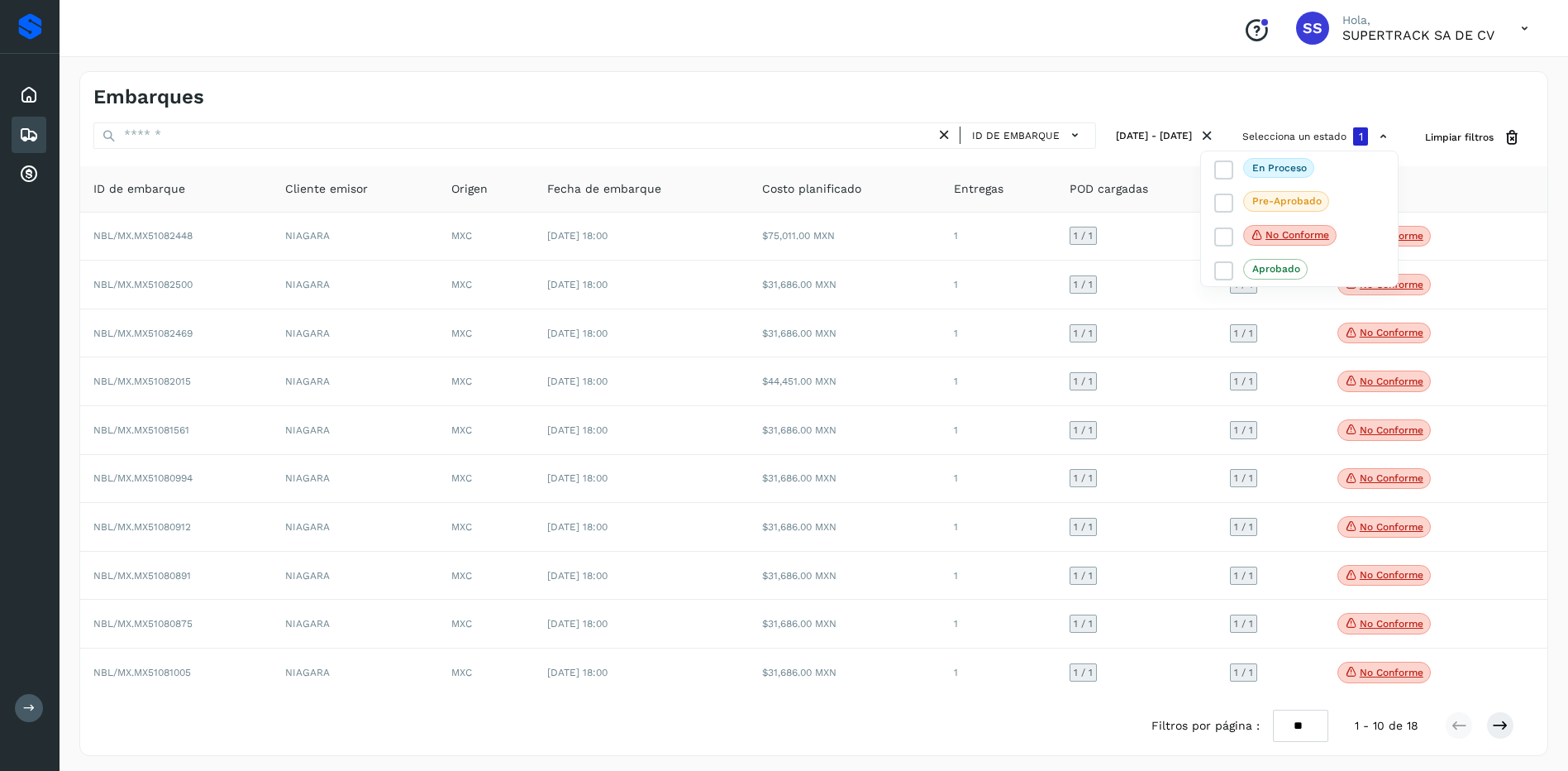
click at [1423, 420] on div at bounding box center [784, 386] width 1568 height 771
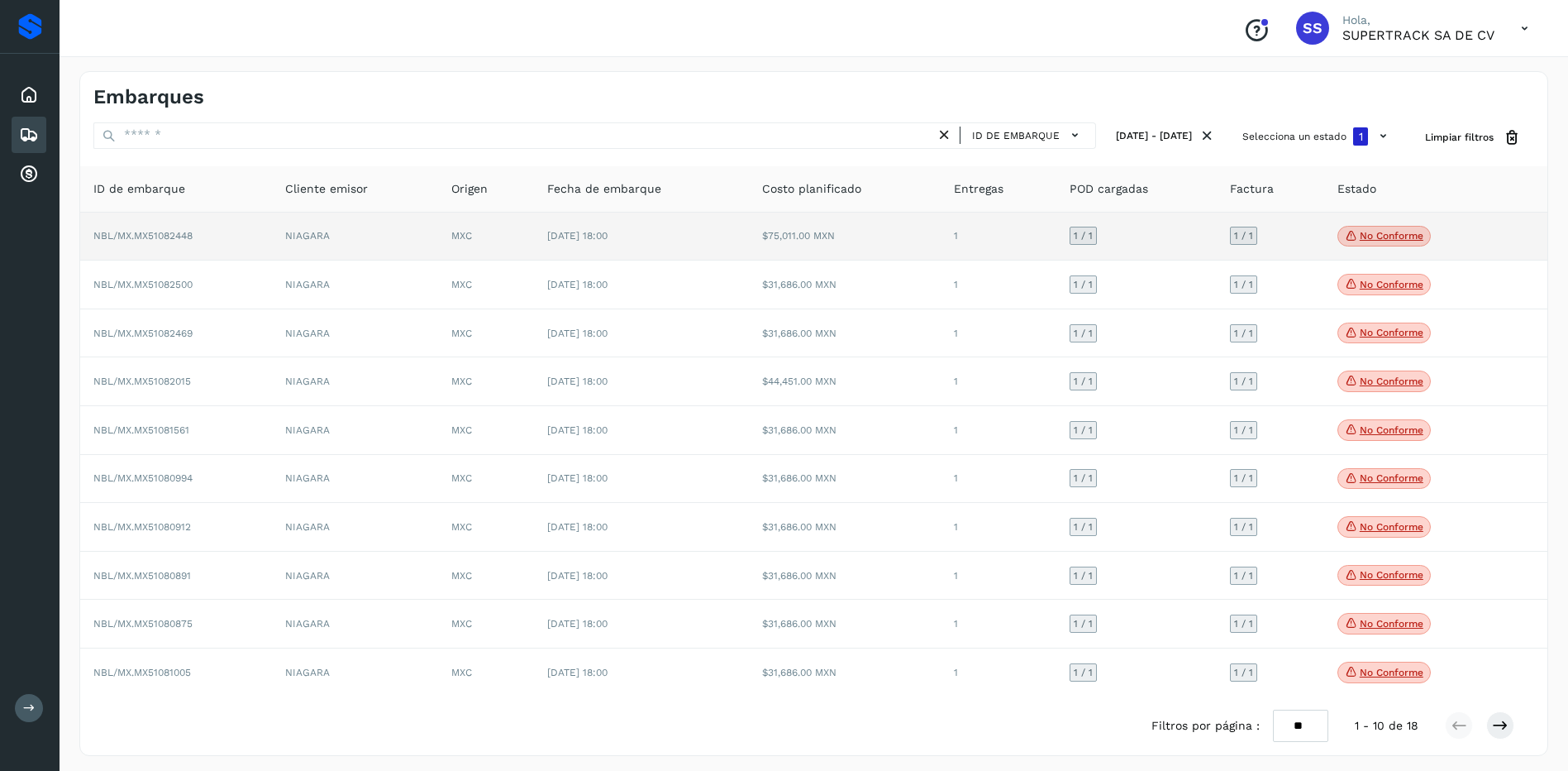
click at [1392, 230] on p "No conforme" at bounding box center [1391, 235] width 64 height 12
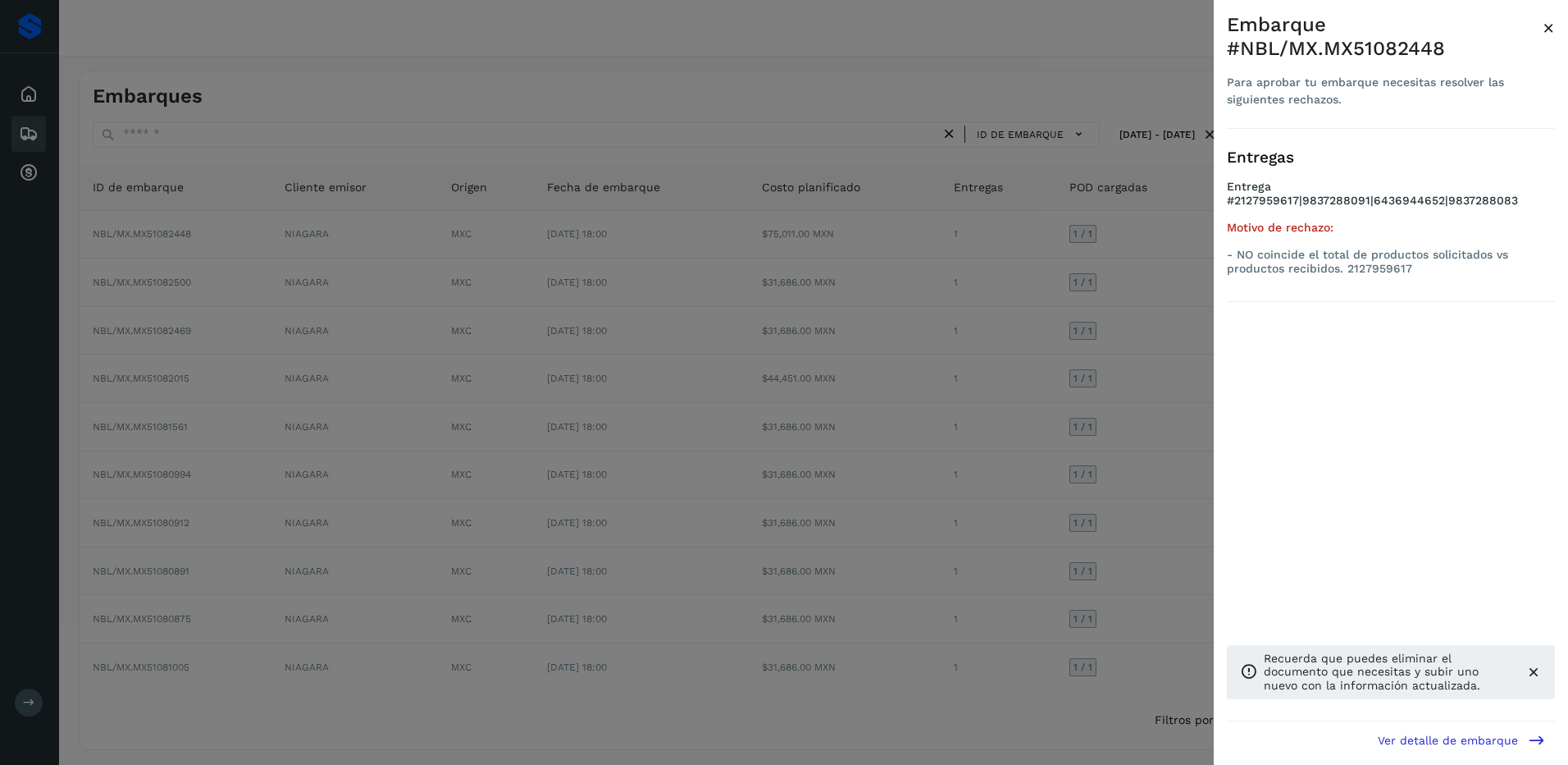
click at [1053, 353] on div at bounding box center [784, 382] width 1568 height 765
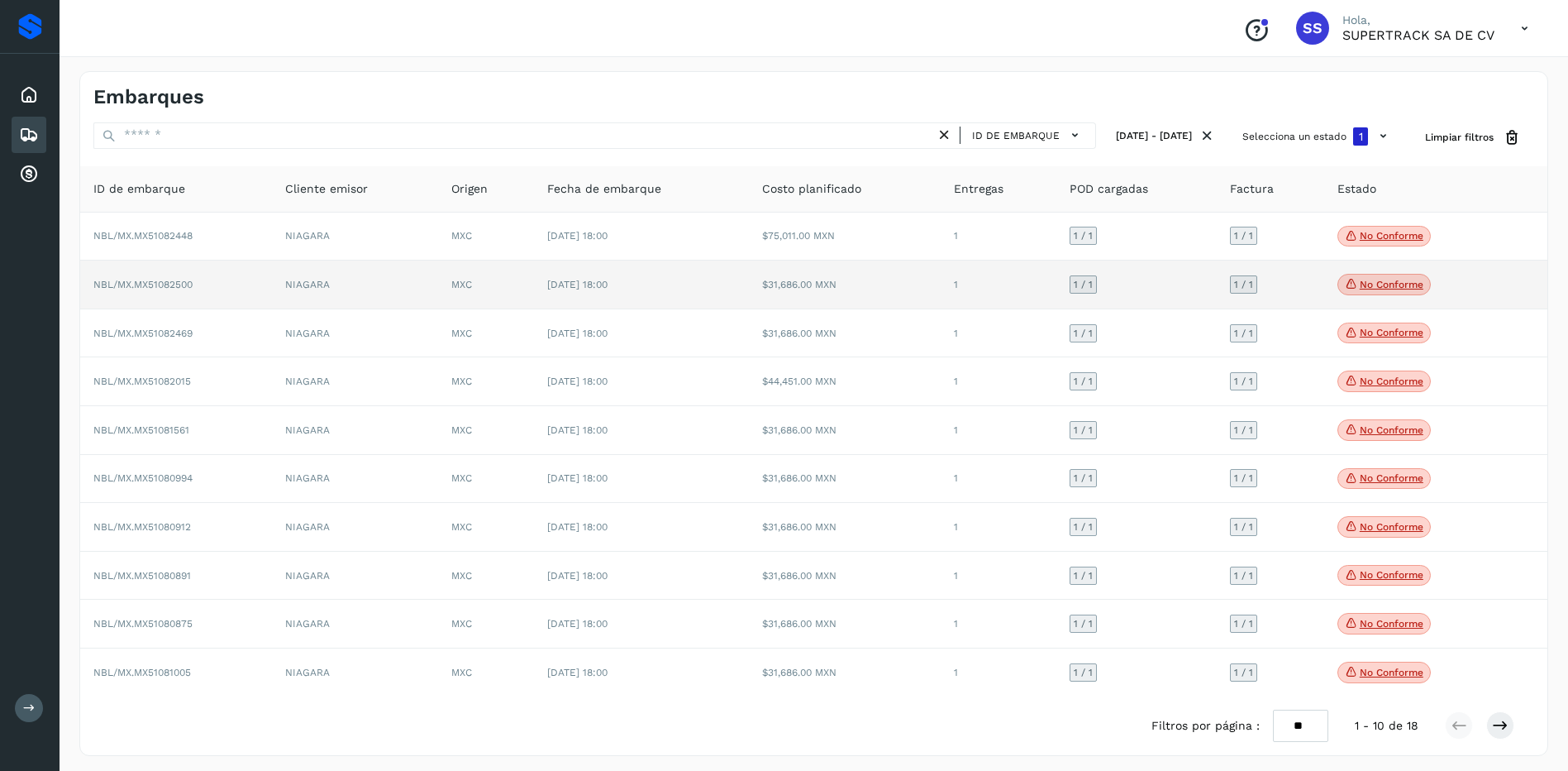
click at [1366, 272] on td "No conforme Verifica el estado de la factura o entregas asociadas a este embarq…" at bounding box center [1415, 284] width 183 height 49
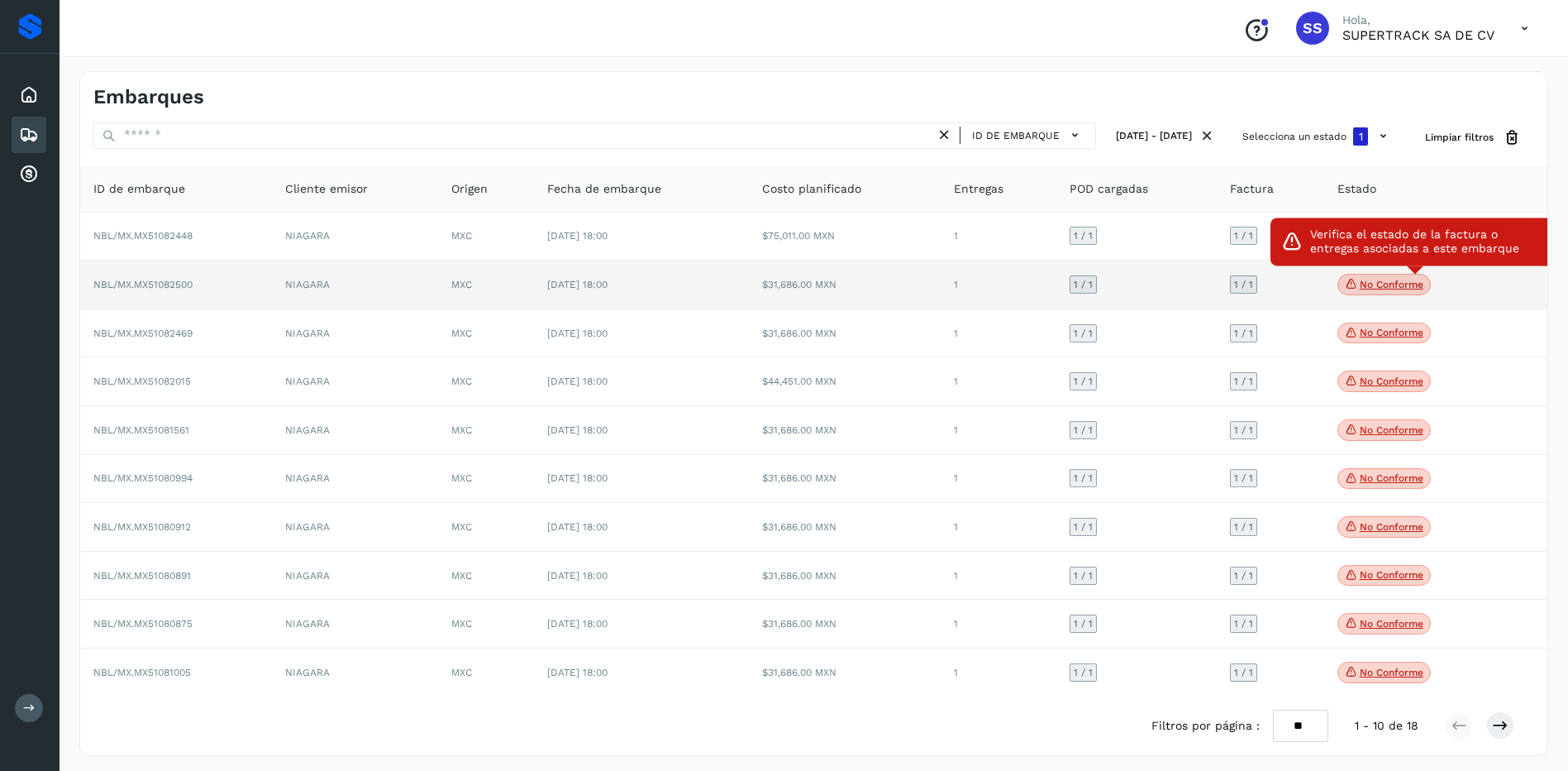
click at [1385, 283] on p "No conforme" at bounding box center [1391, 284] width 64 height 12
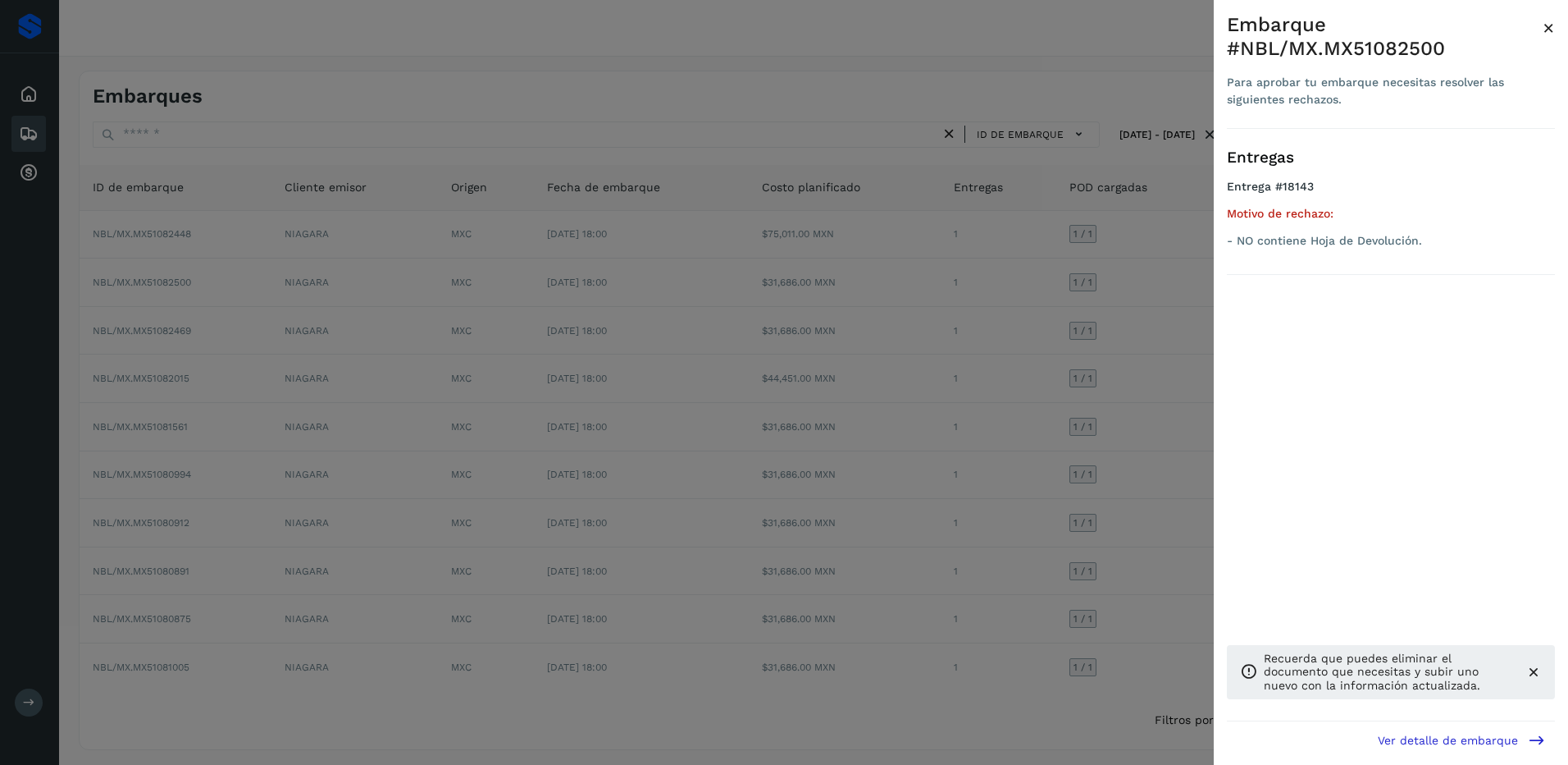
click at [1095, 359] on div at bounding box center [784, 382] width 1568 height 765
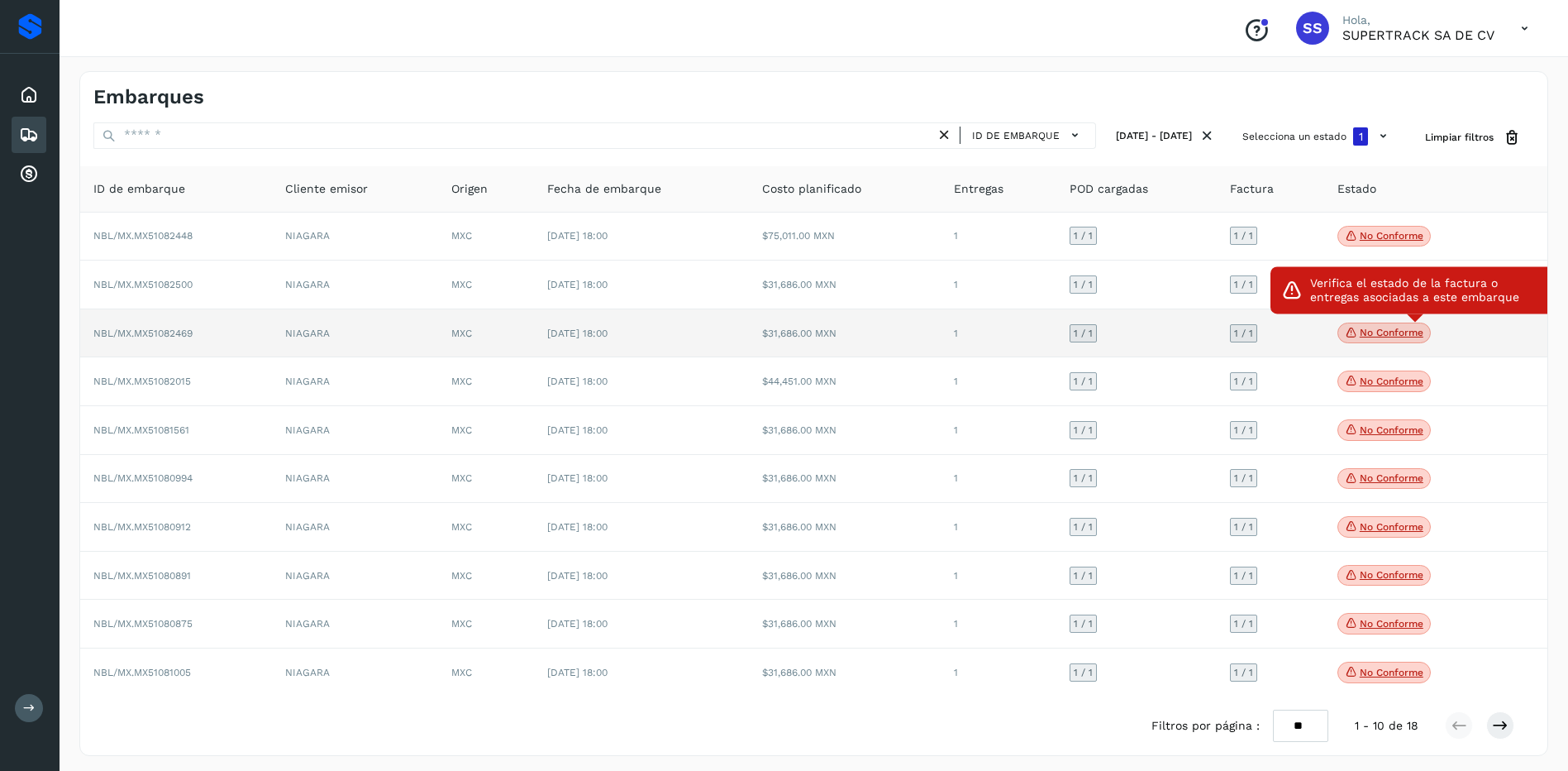
click at [1350, 330] on icon at bounding box center [1351, 332] width 13 height 15
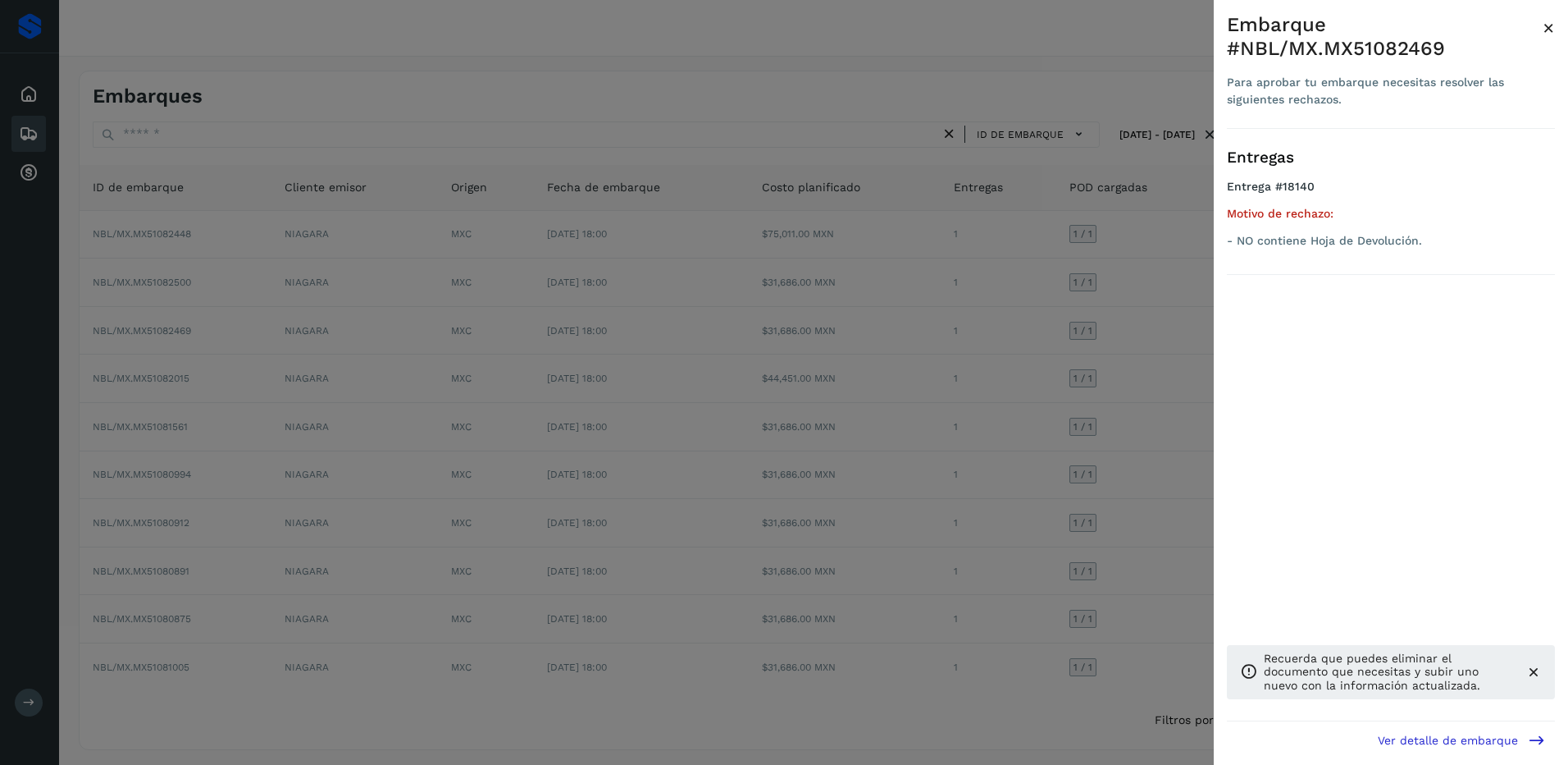
drag, startPoint x: 1113, startPoint y: 337, endPoint x: 1202, endPoint y: 343, distance: 89.2
click at [1113, 338] on div at bounding box center [784, 382] width 1568 height 765
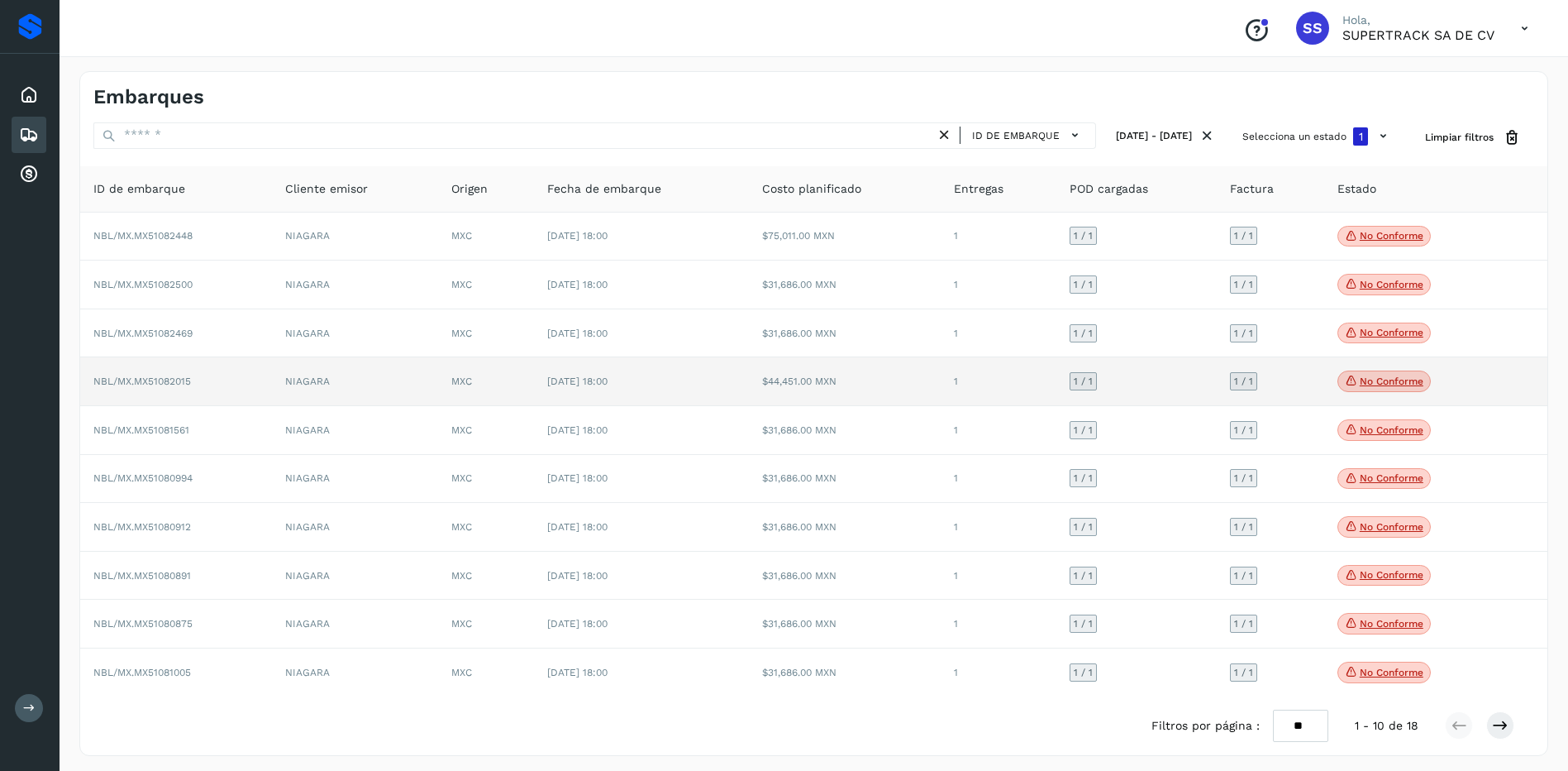
click at [1374, 372] on span "No conforme" at bounding box center [1383, 381] width 93 height 21
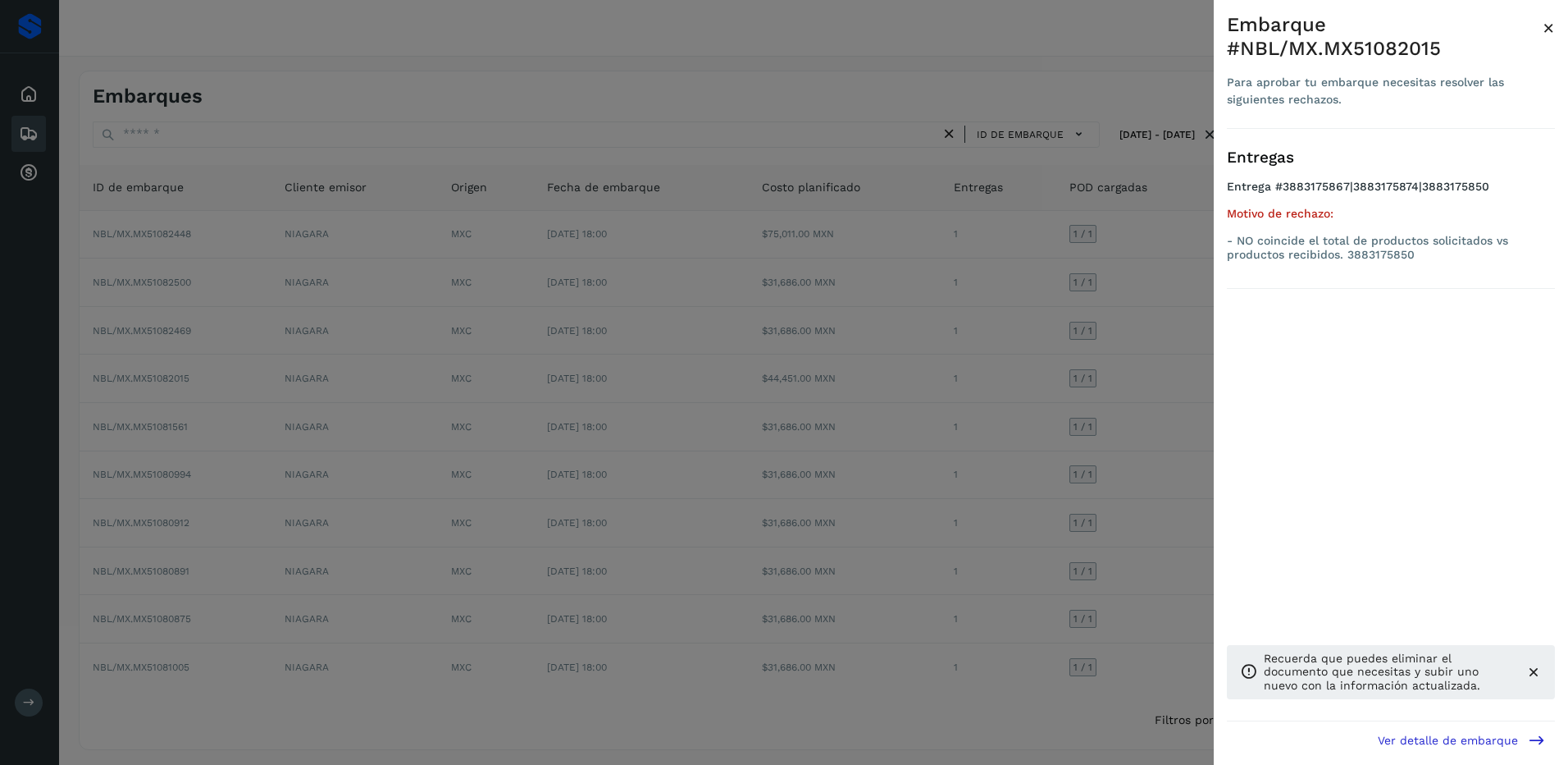
click at [1168, 387] on div at bounding box center [784, 382] width 1568 height 765
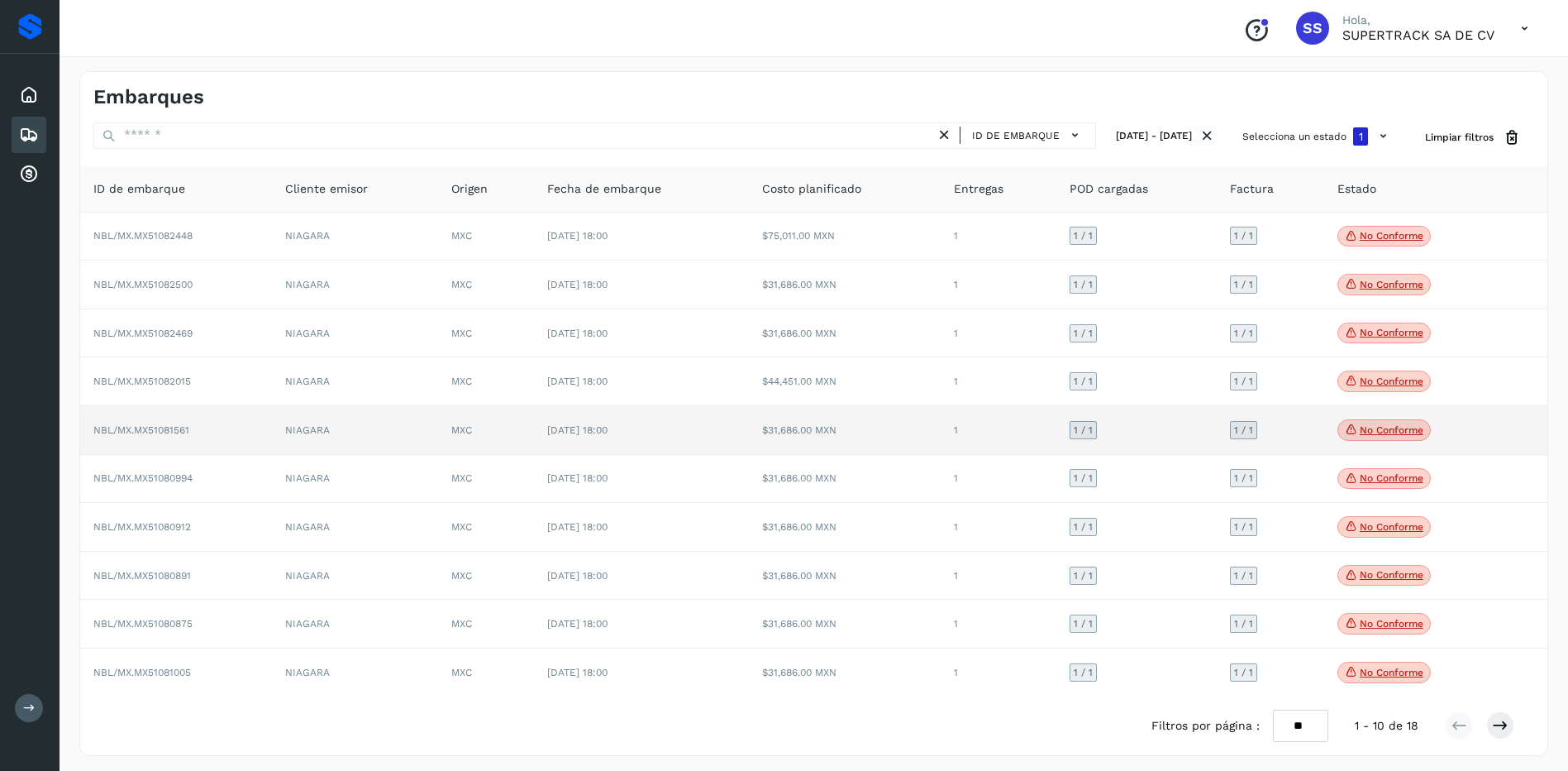
click at [1404, 432] on p "No conforme" at bounding box center [1391, 430] width 64 height 12
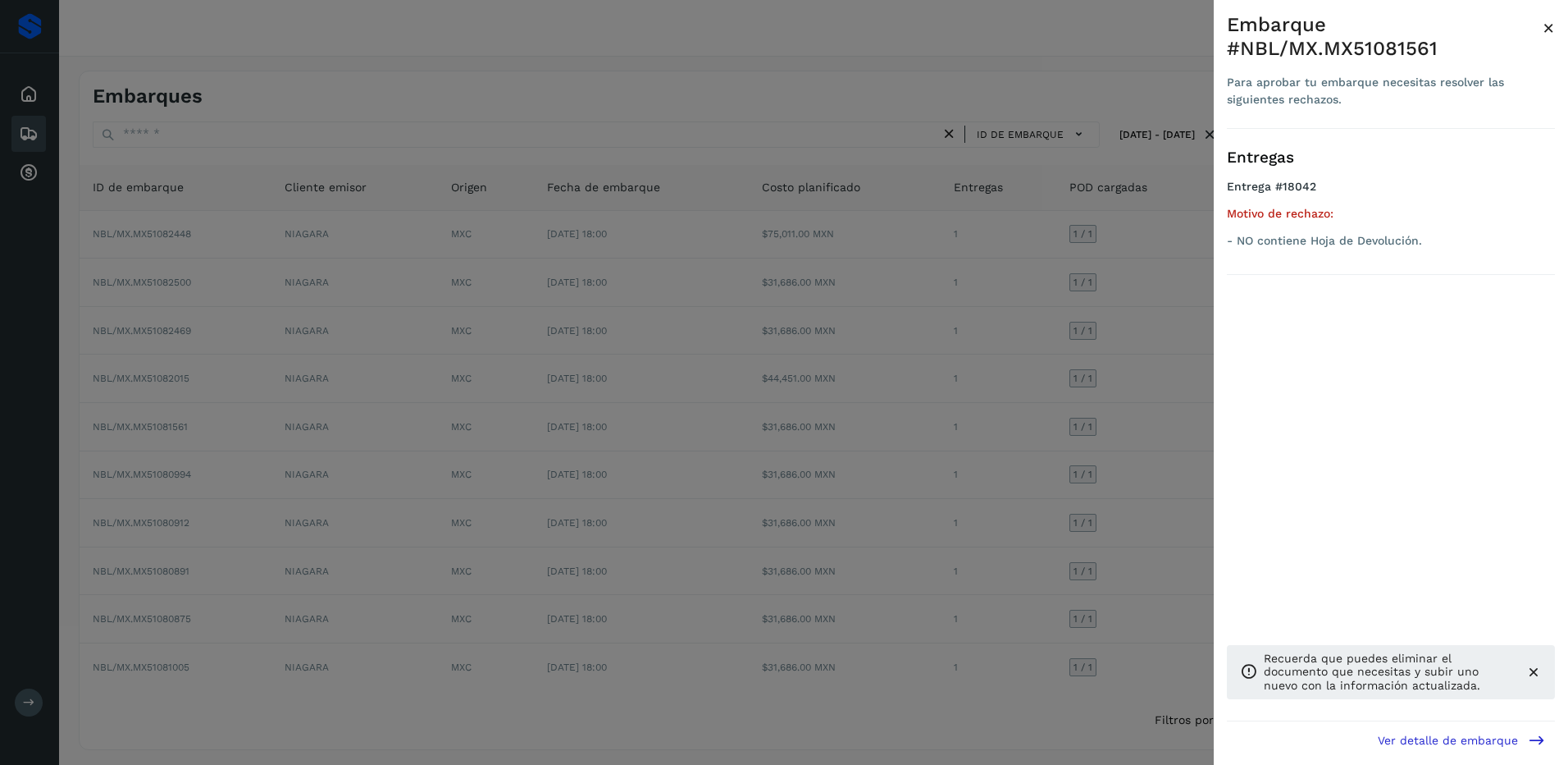
click at [1208, 434] on div at bounding box center [784, 382] width 1568 height 765
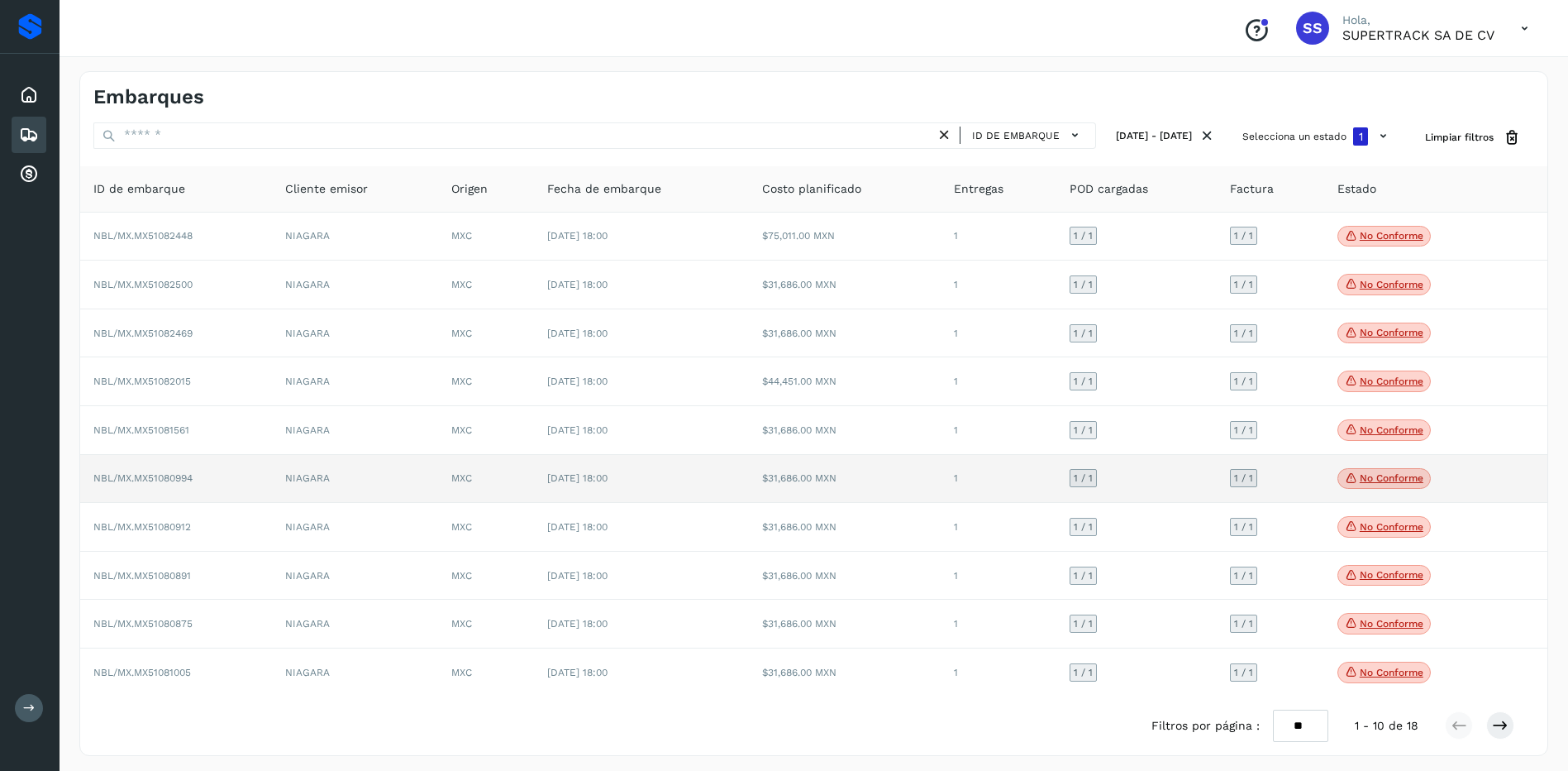
click at [1398, 474] on p "No conforme" at bounding box center [1391, 478] width 64 height 12
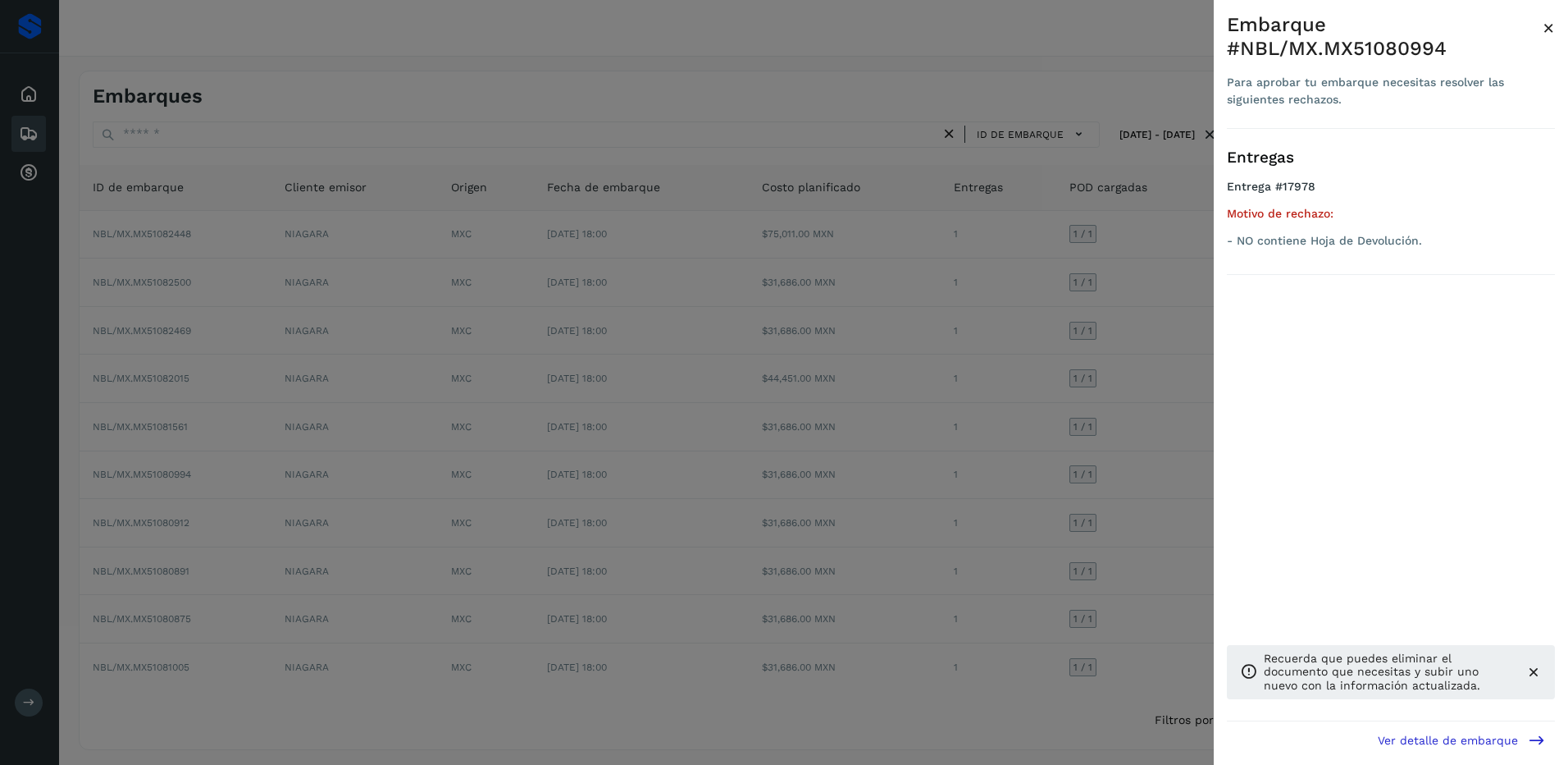
click at [1147, 501] on div at bounding box center [784, 382] width 1568 height 765
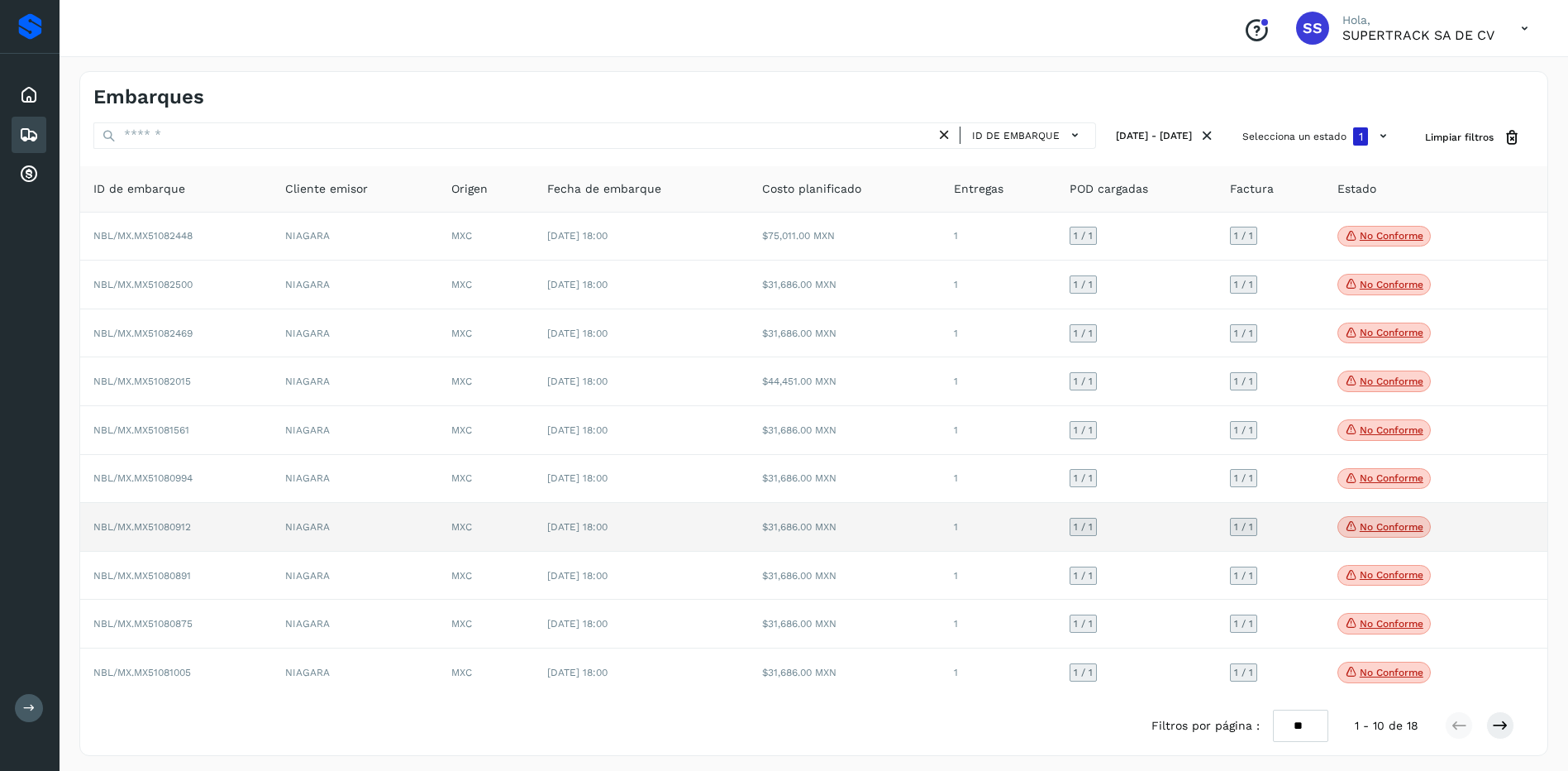
click at [1374, 519] on span "No conforme" at bounding box center [1383, 527] width 93 height 21
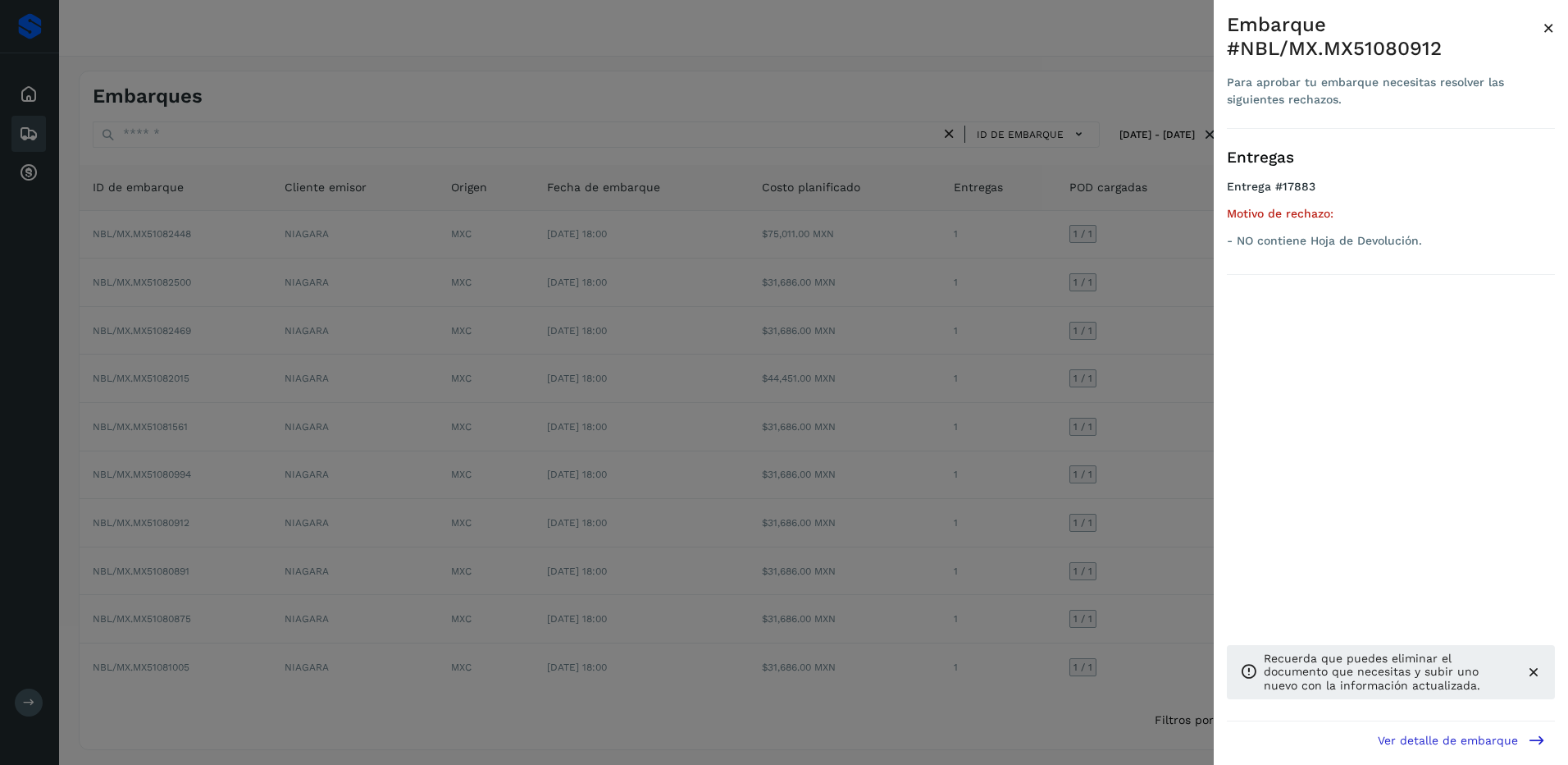
click at [1179, 510] on div at bounding box center [784, 382] width 1568 height 765
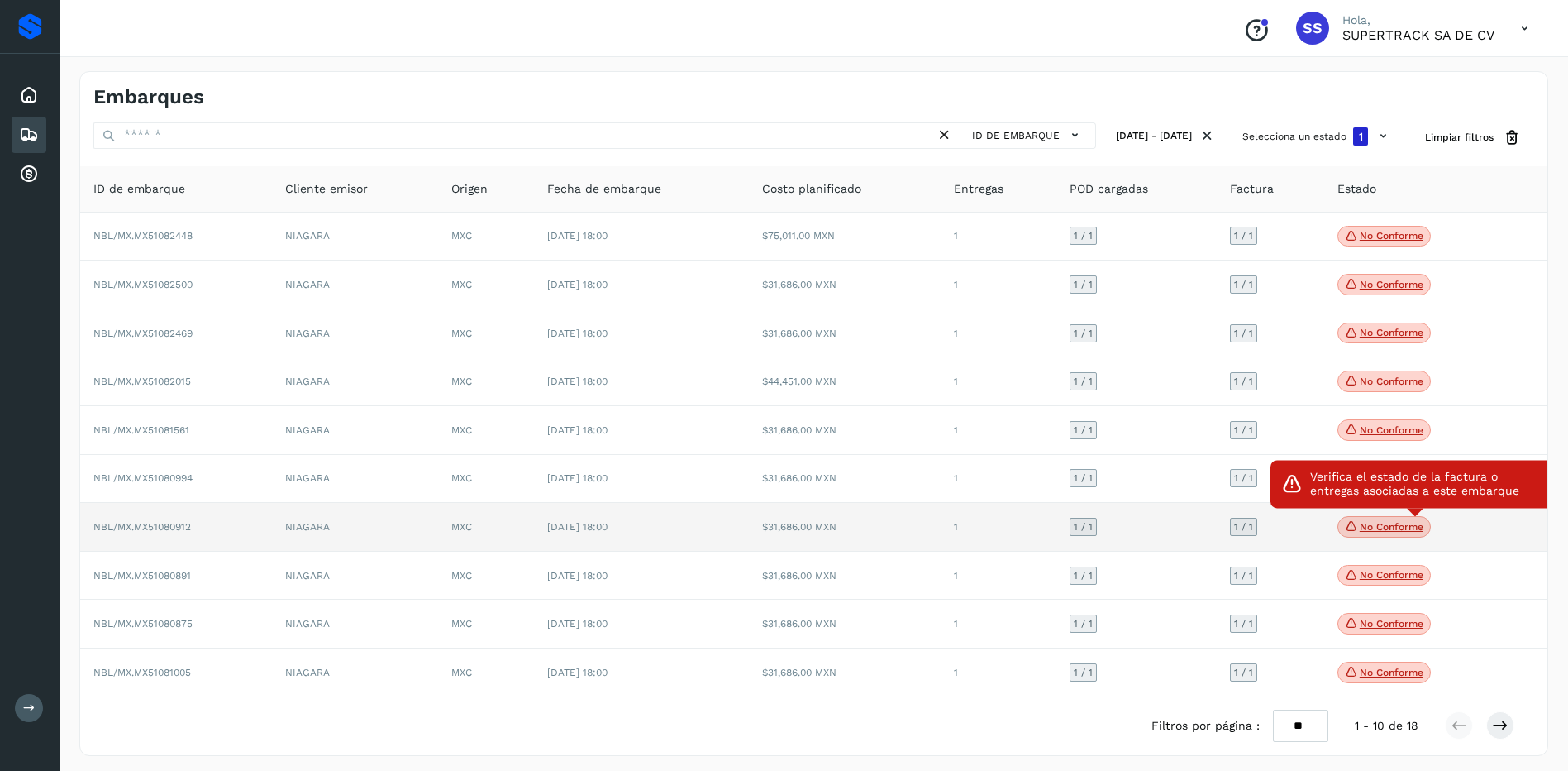
click at [1343, 525] on span "No conforme" at bounding box center [1383, 527] width 93 height 21
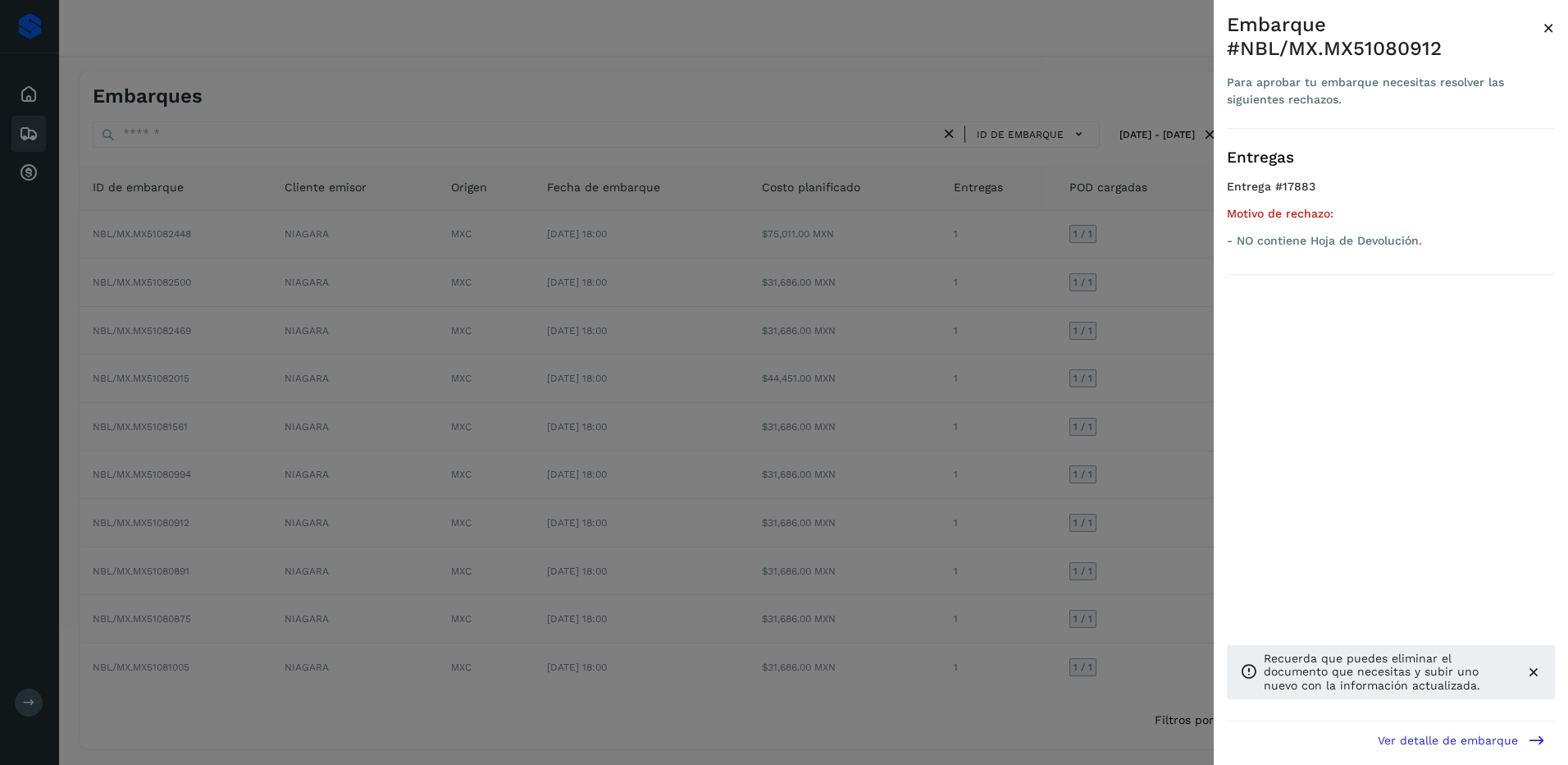
click at [1099, 491] on div at bounding box center [784, 382] width 1568 height 765
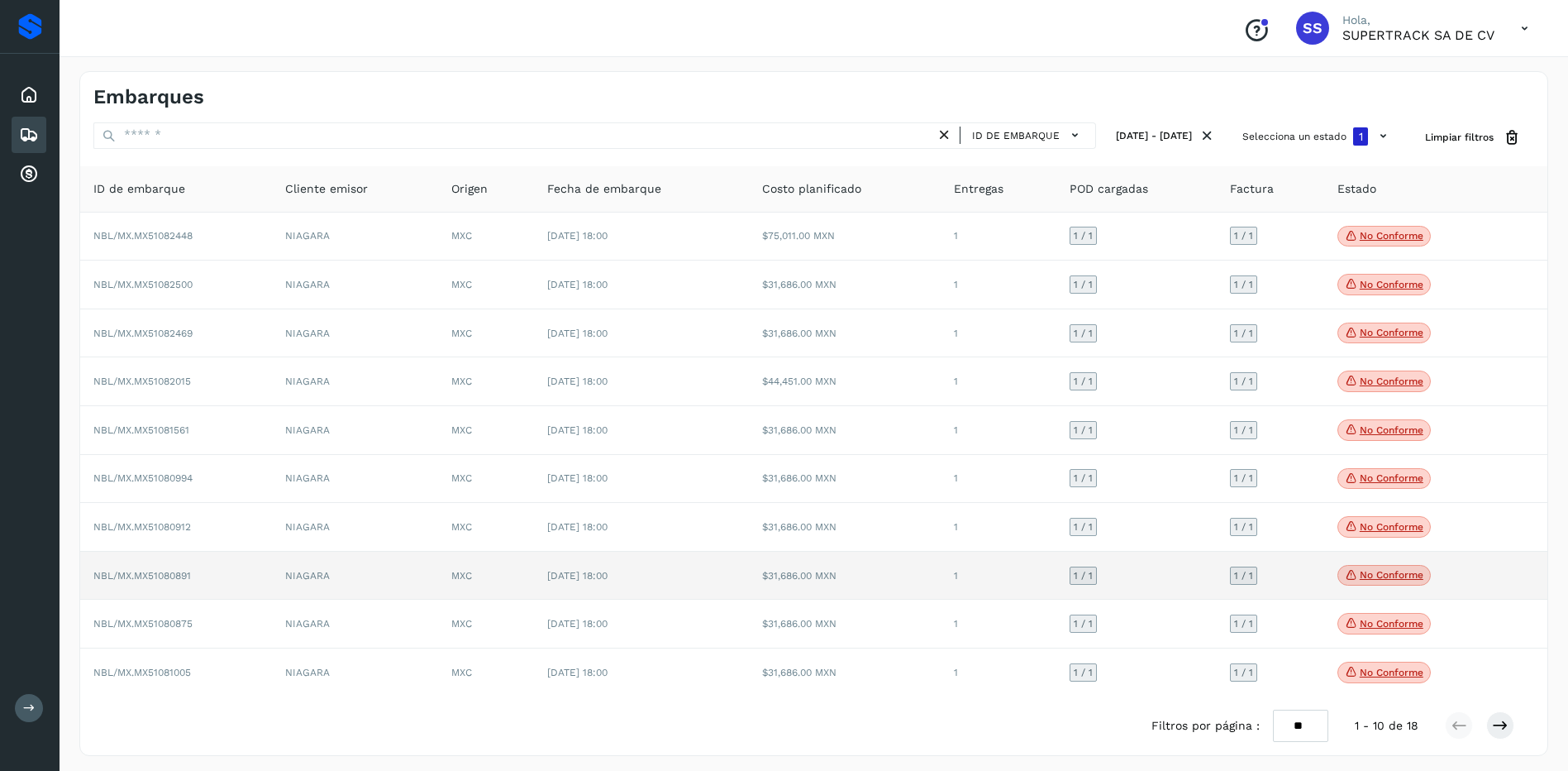
click at [1379, 576] on p "No conforme" at bounding box center [1391, 574] width 64 height 12
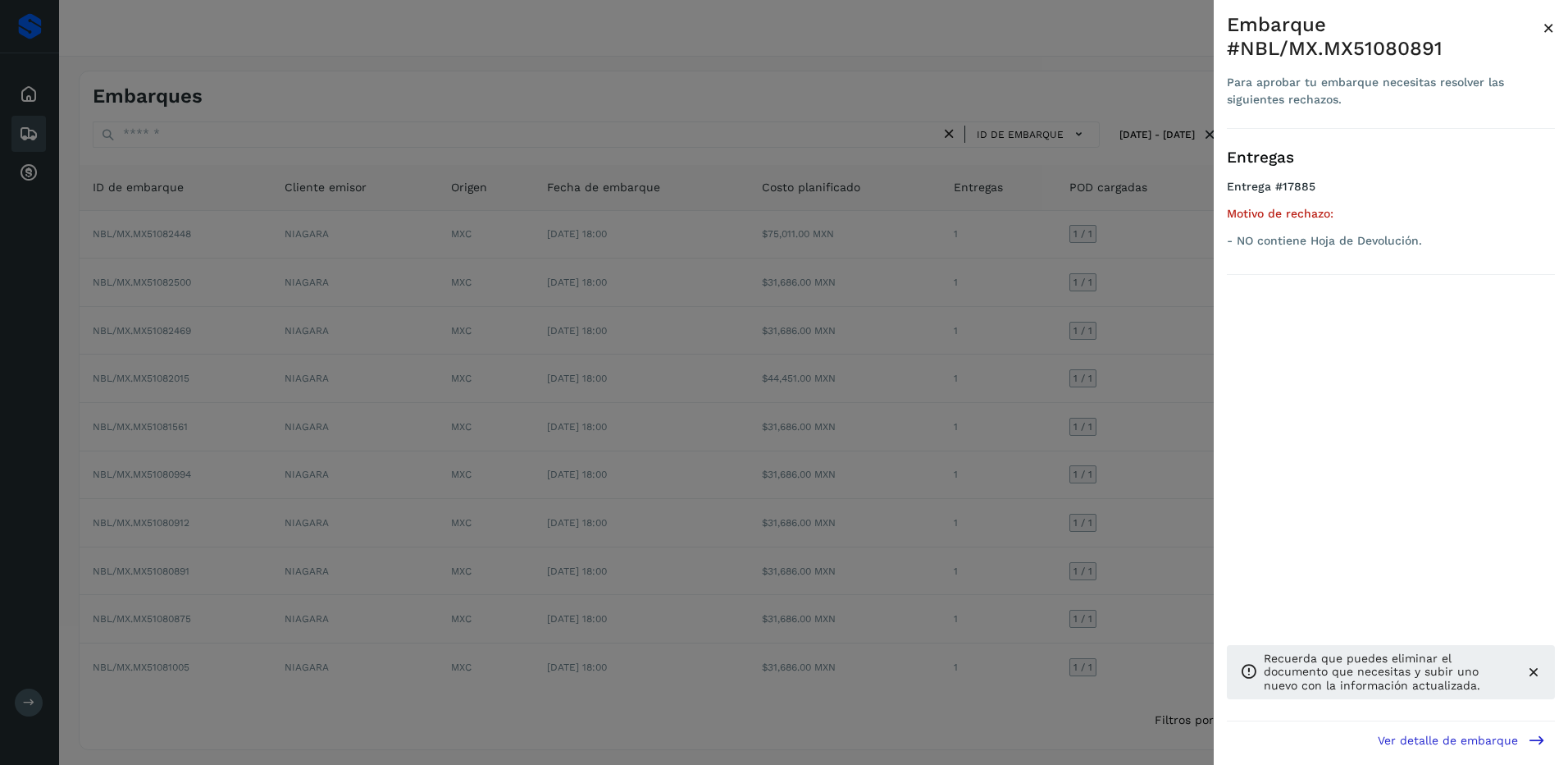
click at [1052, 554] on div at bounding box center [784, 382] width 1568 height 765
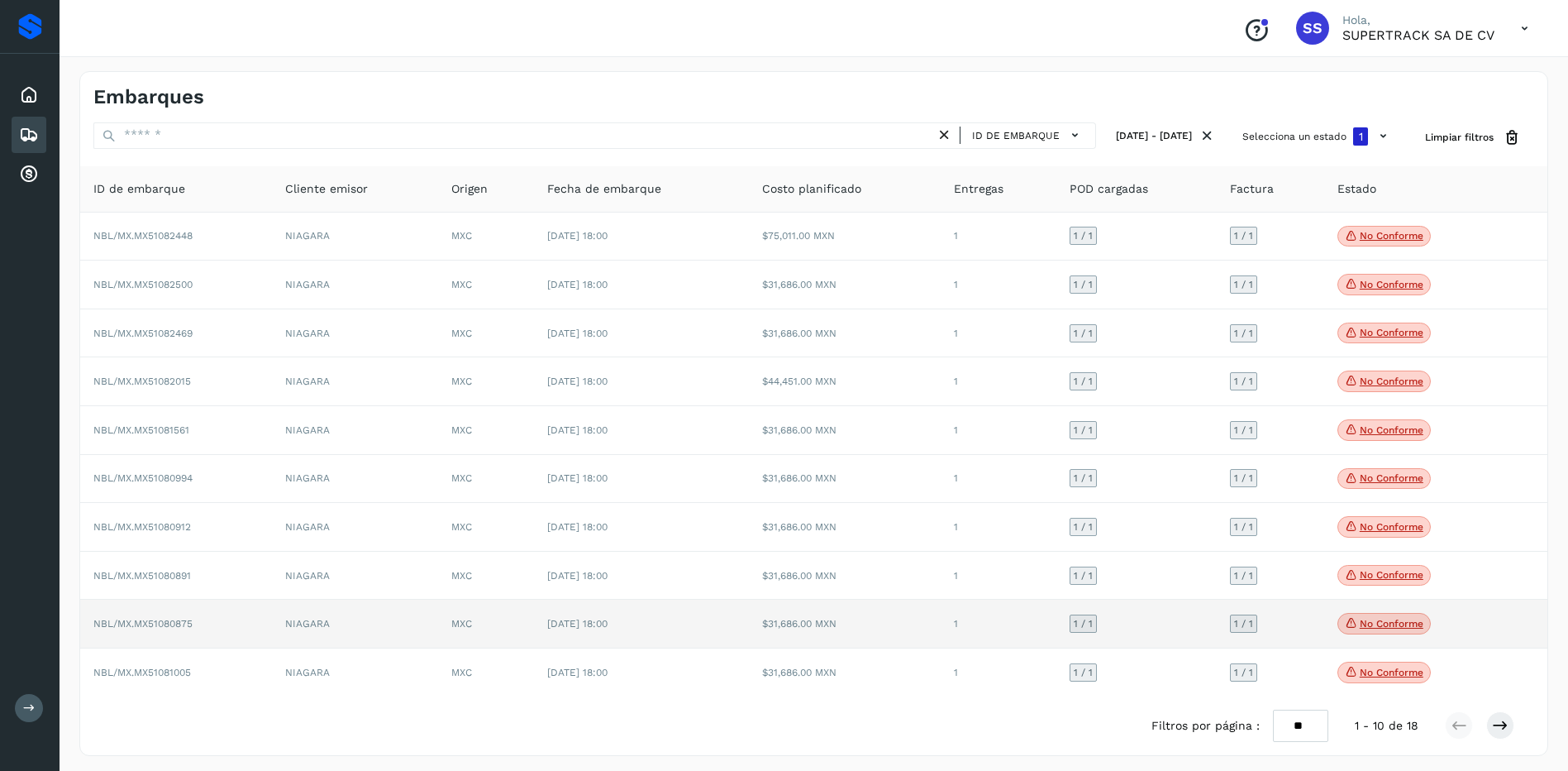
click at [1367, 632] on span "No conforme" at bounding box center [1383, 624] width 93 height 21
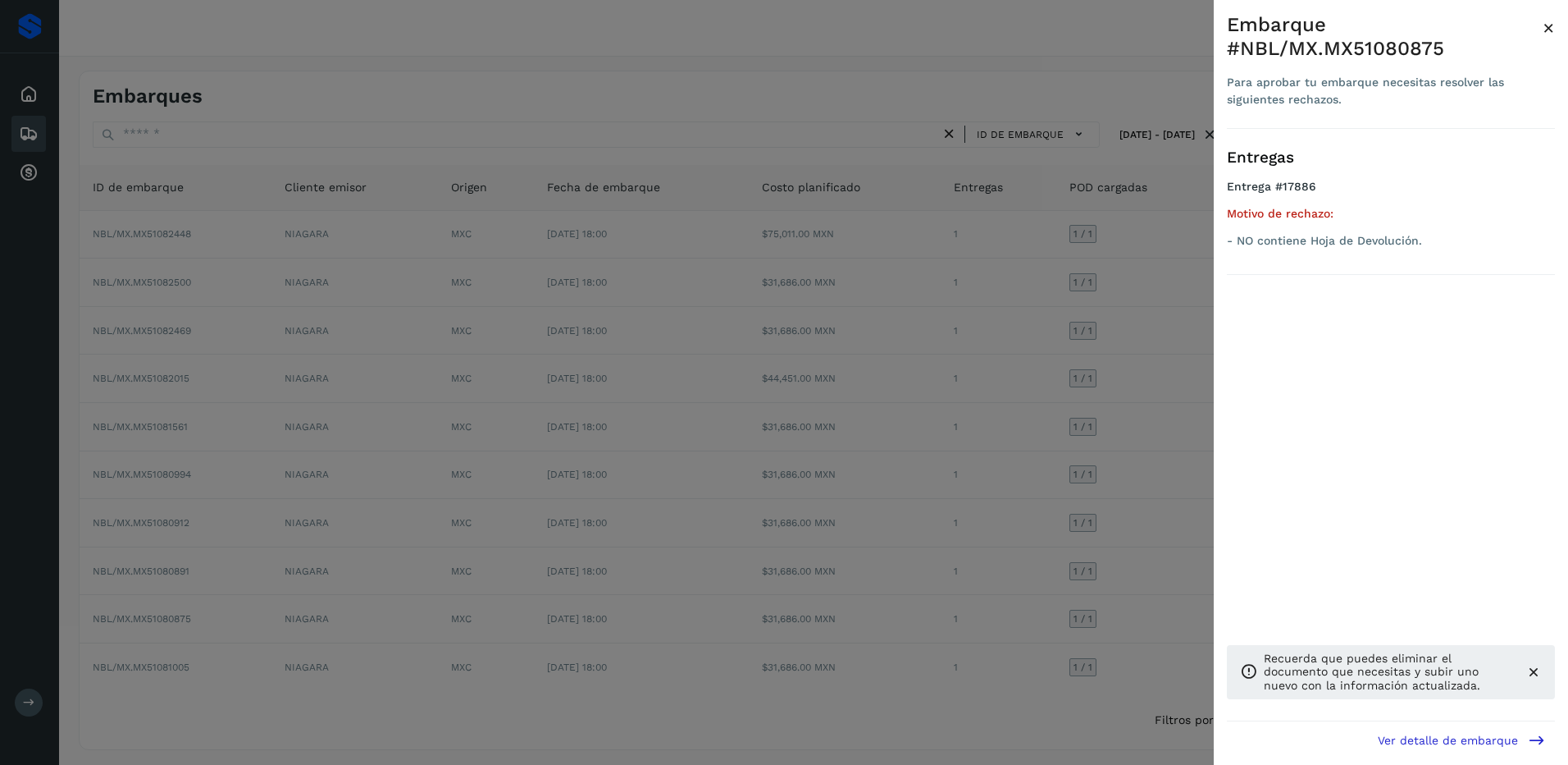
click at [1142, 581] on div at bounding box center [784, 382] width 1568 height 765
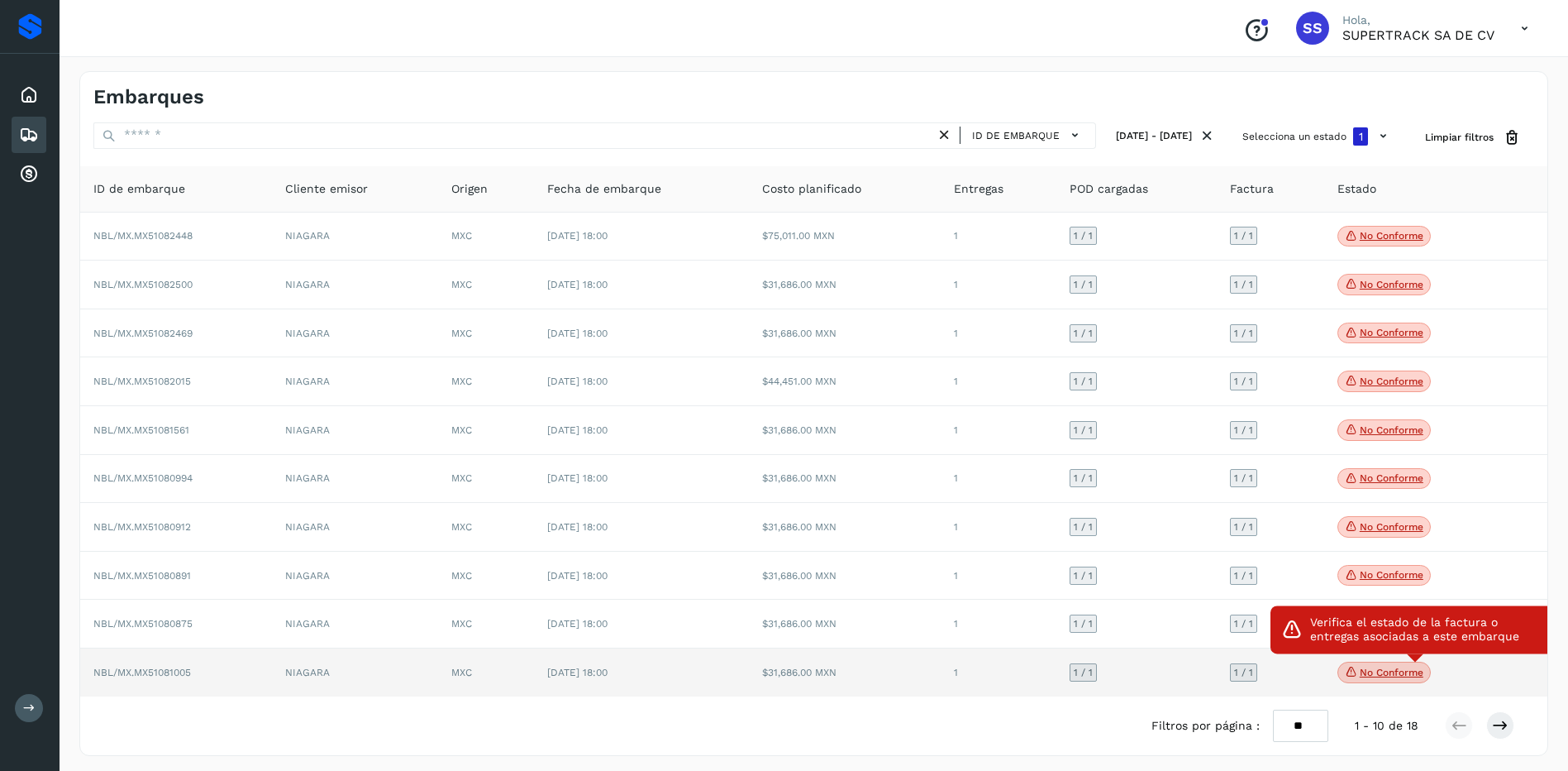
click at [1370, 671] on p "No conforme" at bounding box center [1391, 672] width 64 height 12
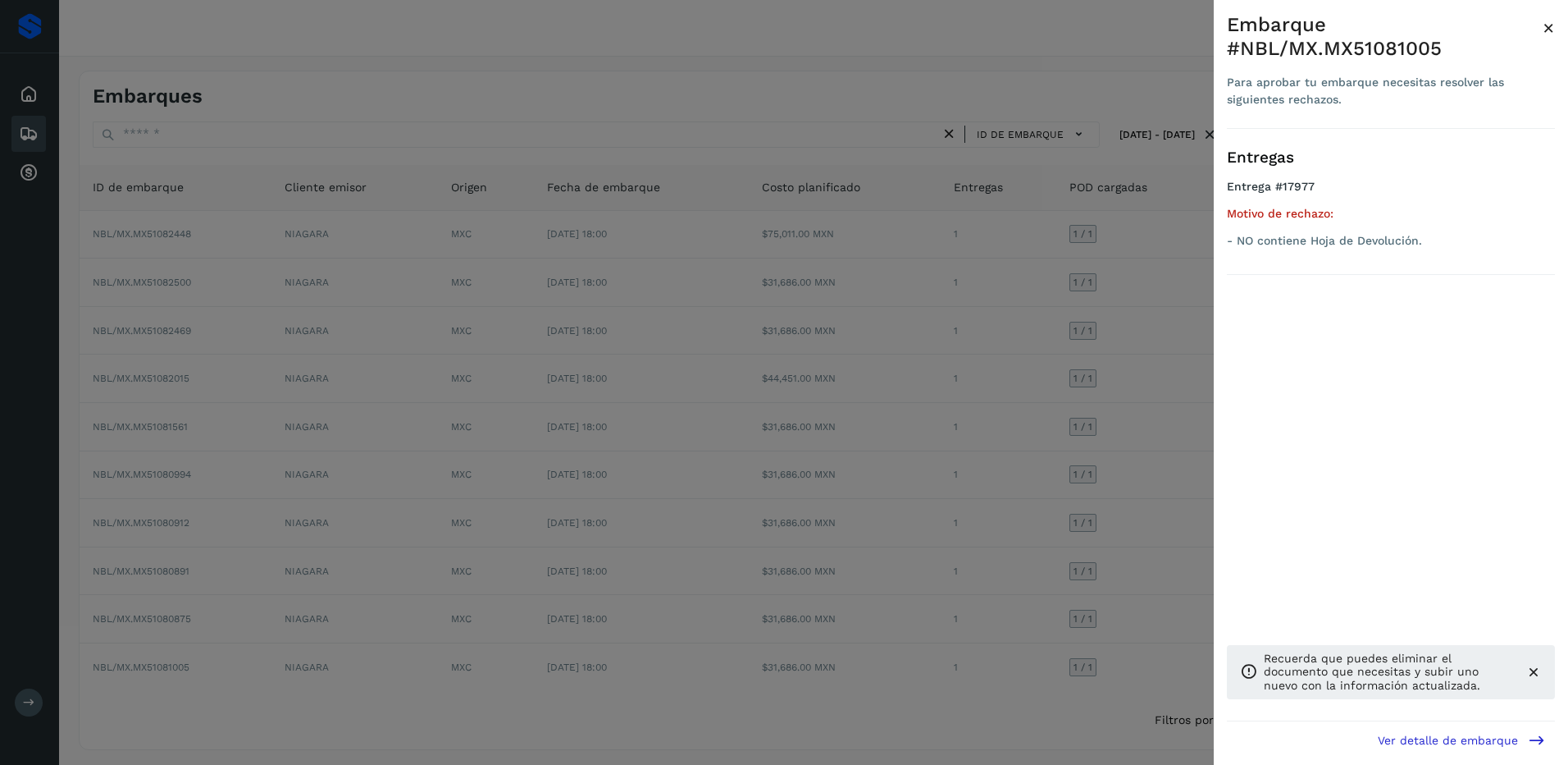
click at [1070, 571] on div at bounding box center [784, 382] width 1568 height 765
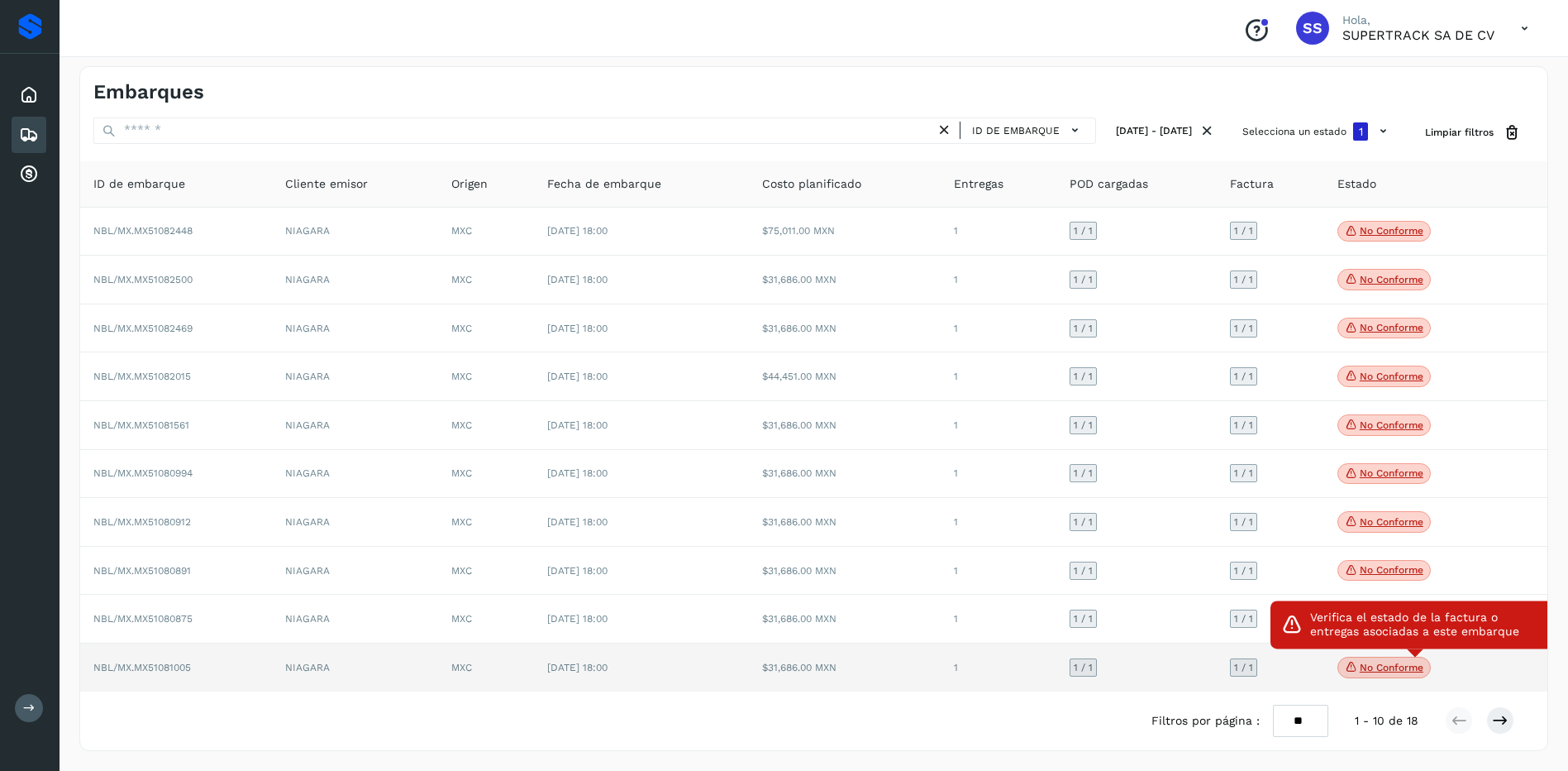
scroll to position [7, 0]
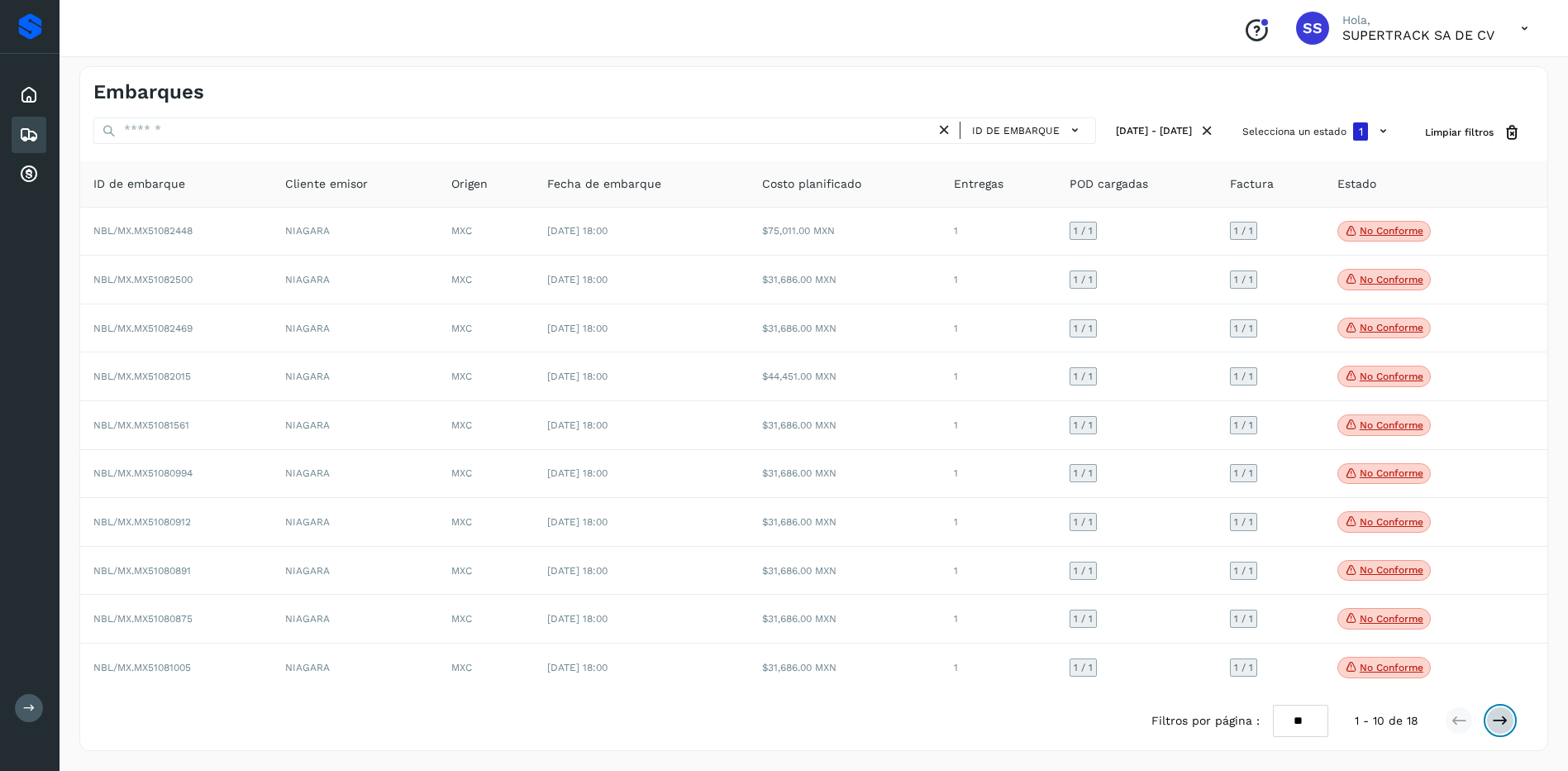
click at [1501, 720] on icon at bounding box center [1500, 719] width 17 height 17
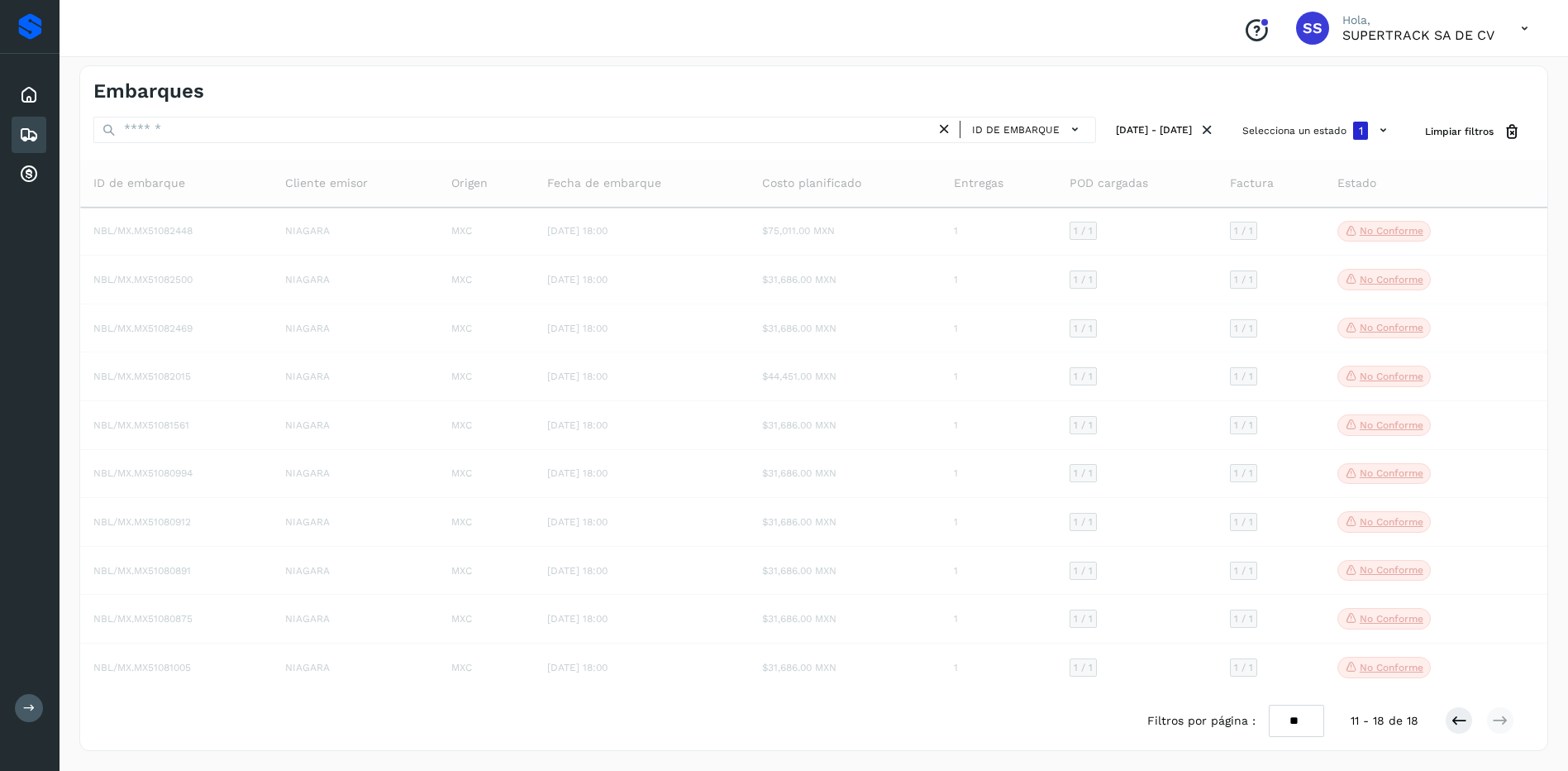
scroll to position [0, 0]
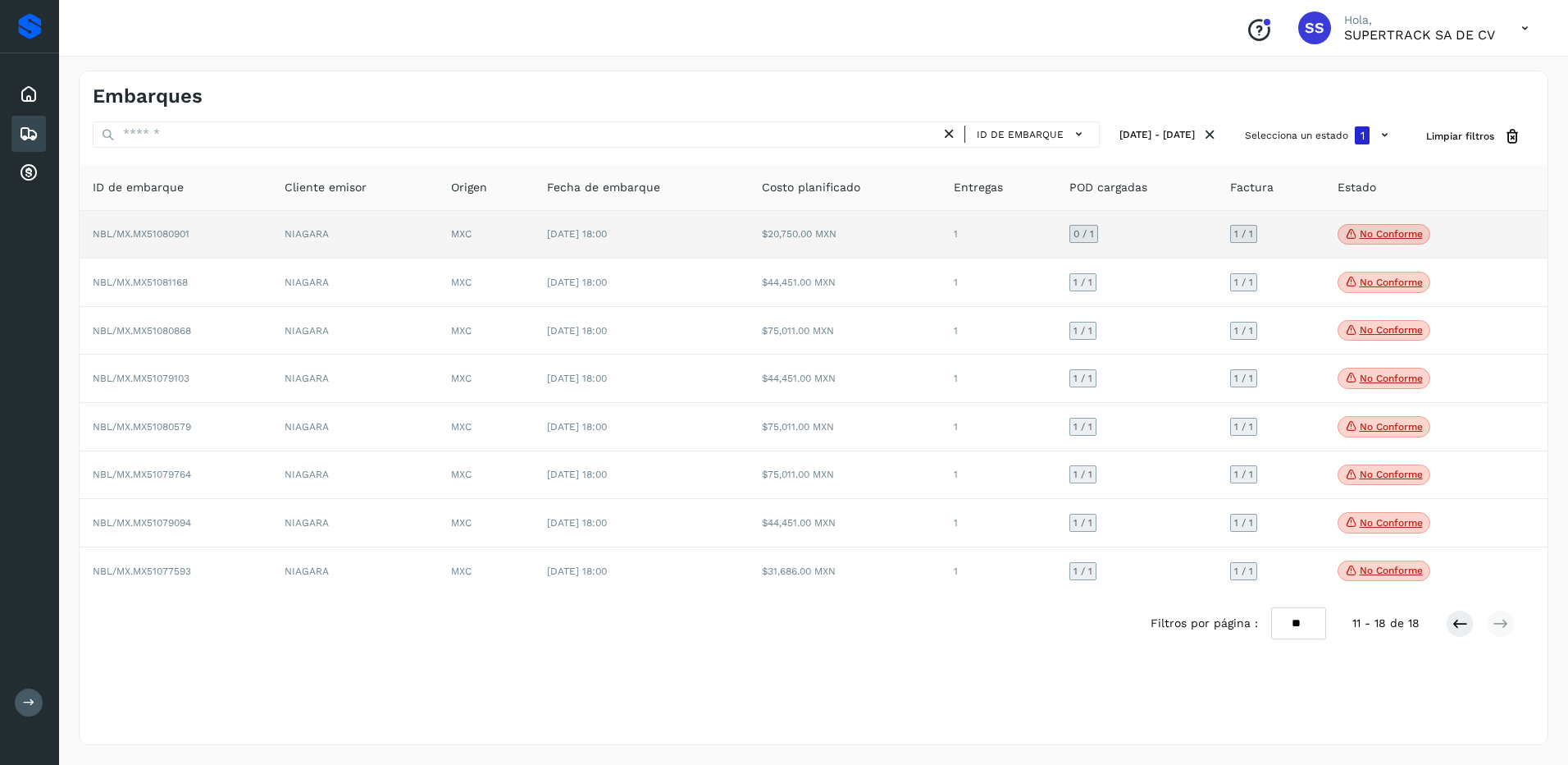
click at [1381, 238] on p "No conforme" at bounding box center [1391, 234] width 63 height 11
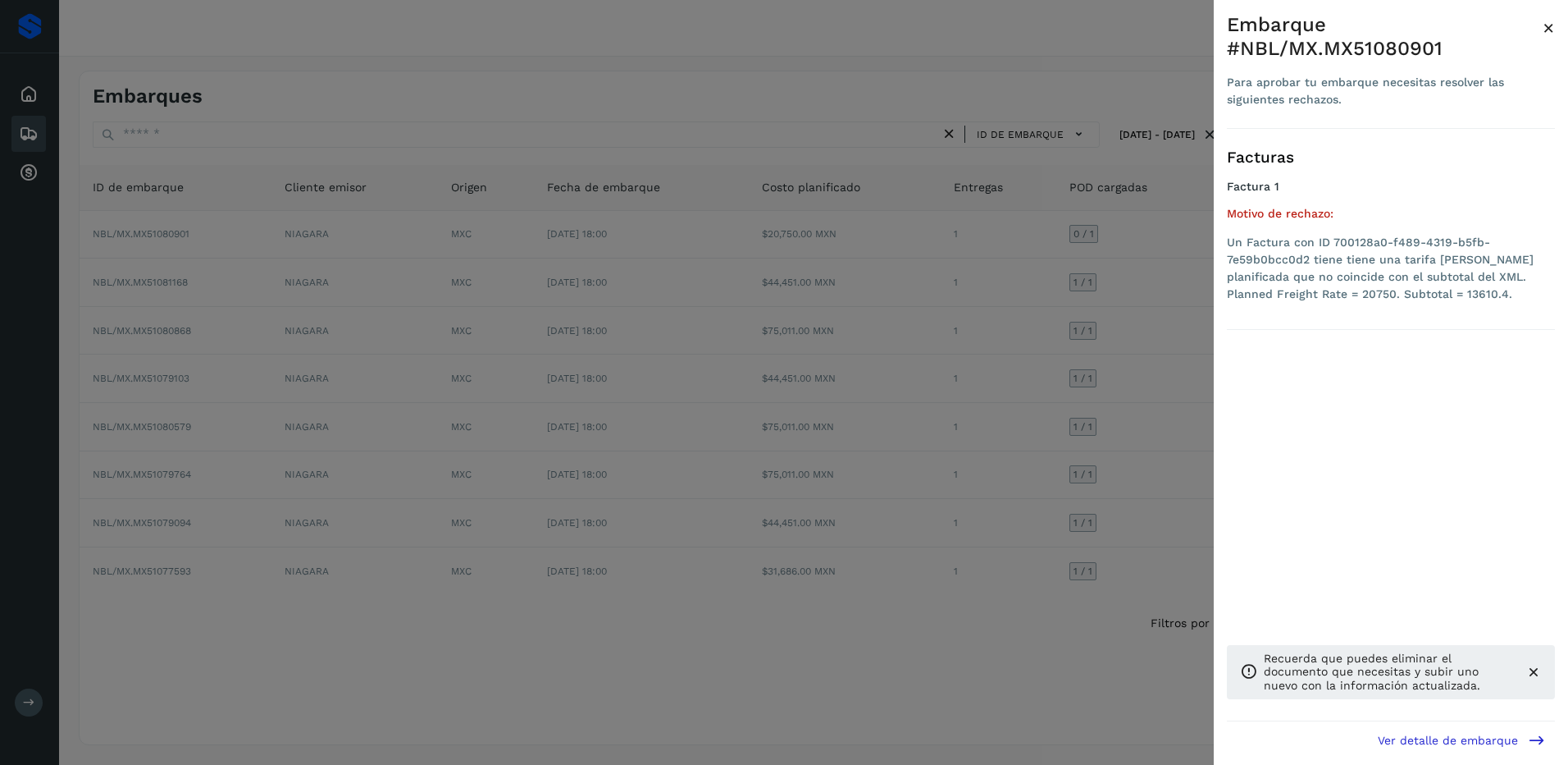
click at [1157, 329] on div at bounding box center [784, 382] width 1568 height 765
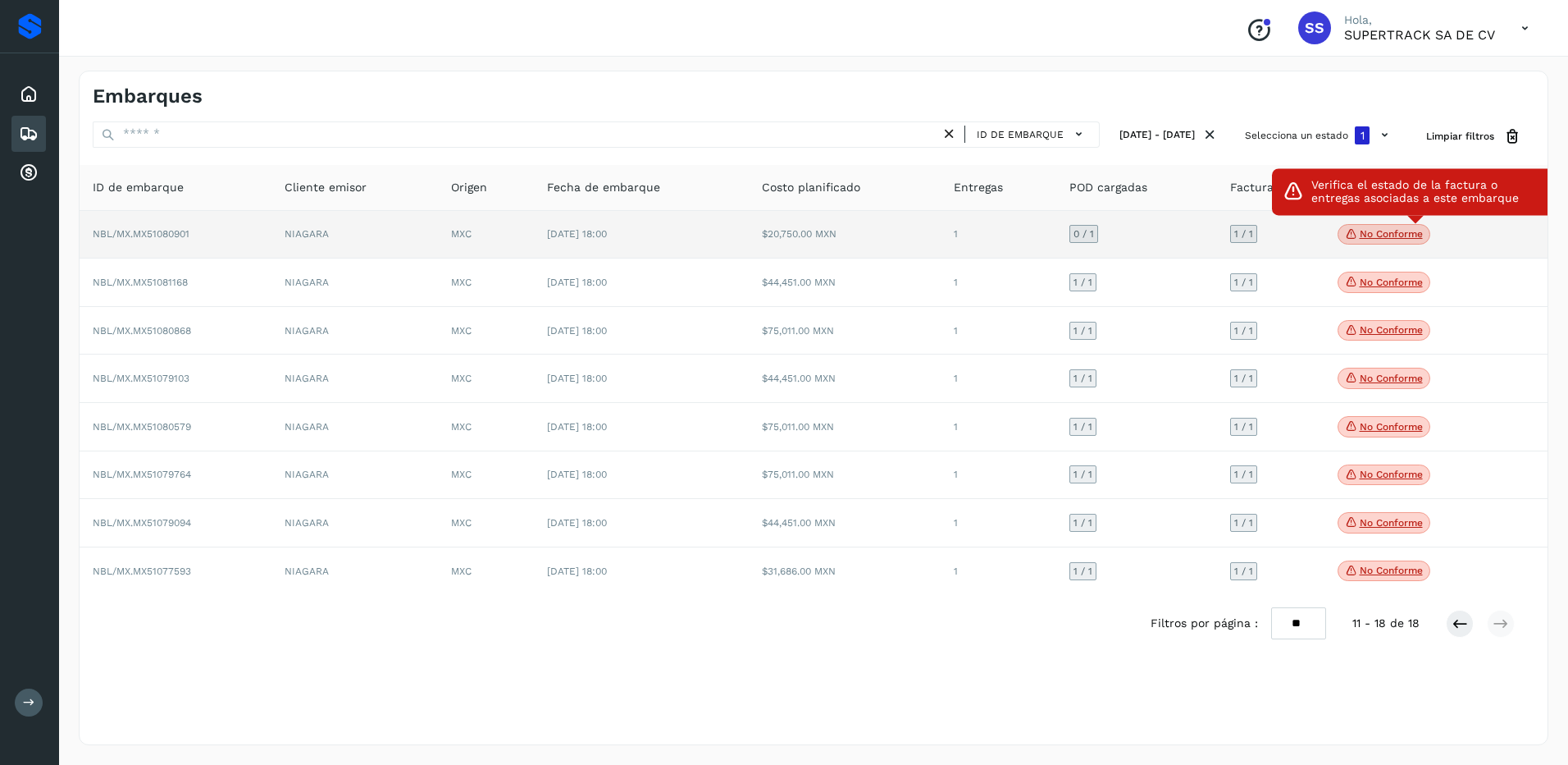
click at [1372, 236] on p "No conforme" at bounding box center [1391, 234] width 63 height 11
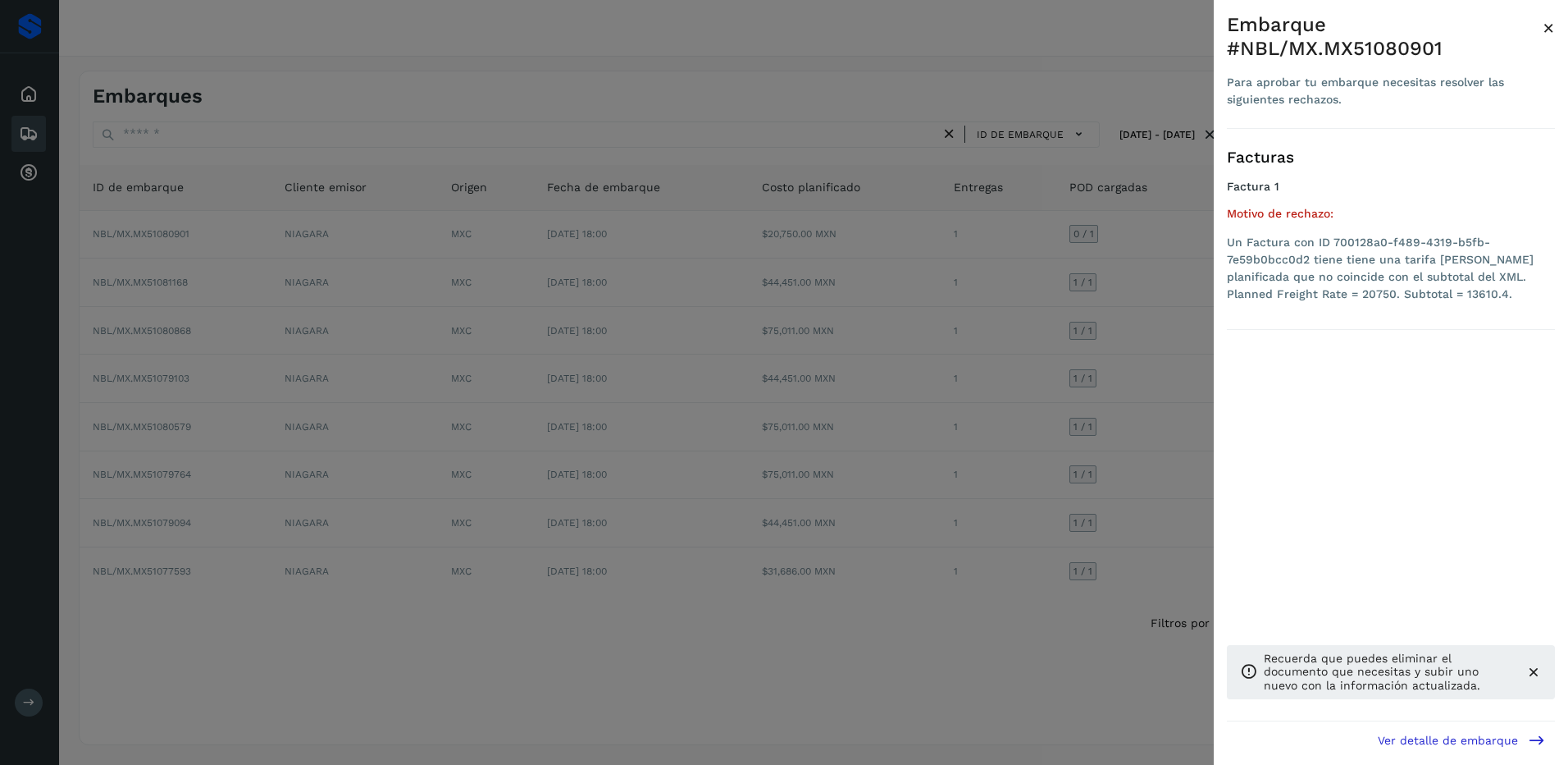
click at [1026, 320] on div at bounding box center [784, 382] width 1568 height 765
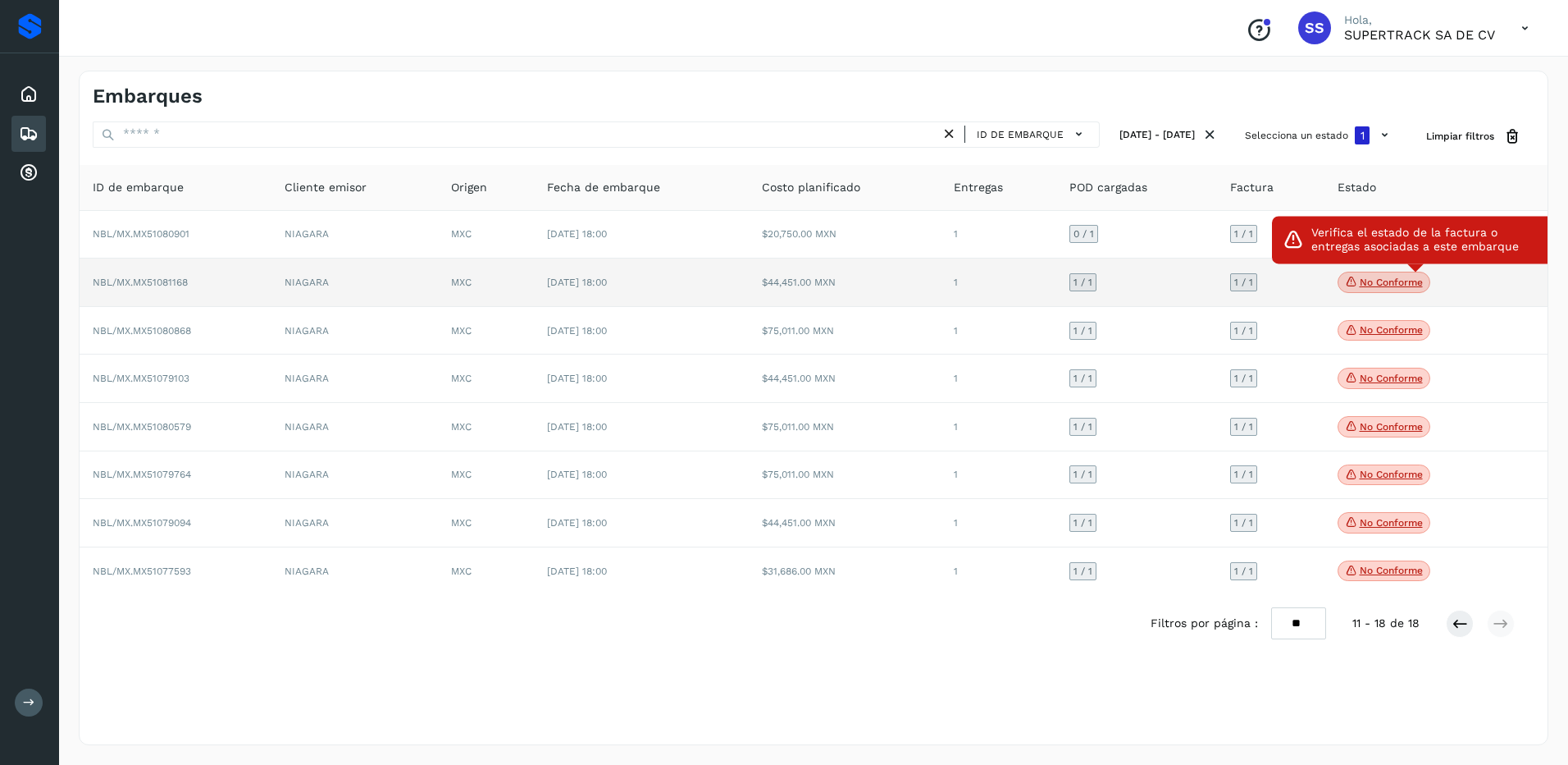
click at [1415, 274] on span "No conforme" at bounding box center [1383, 282] width 92 height 21
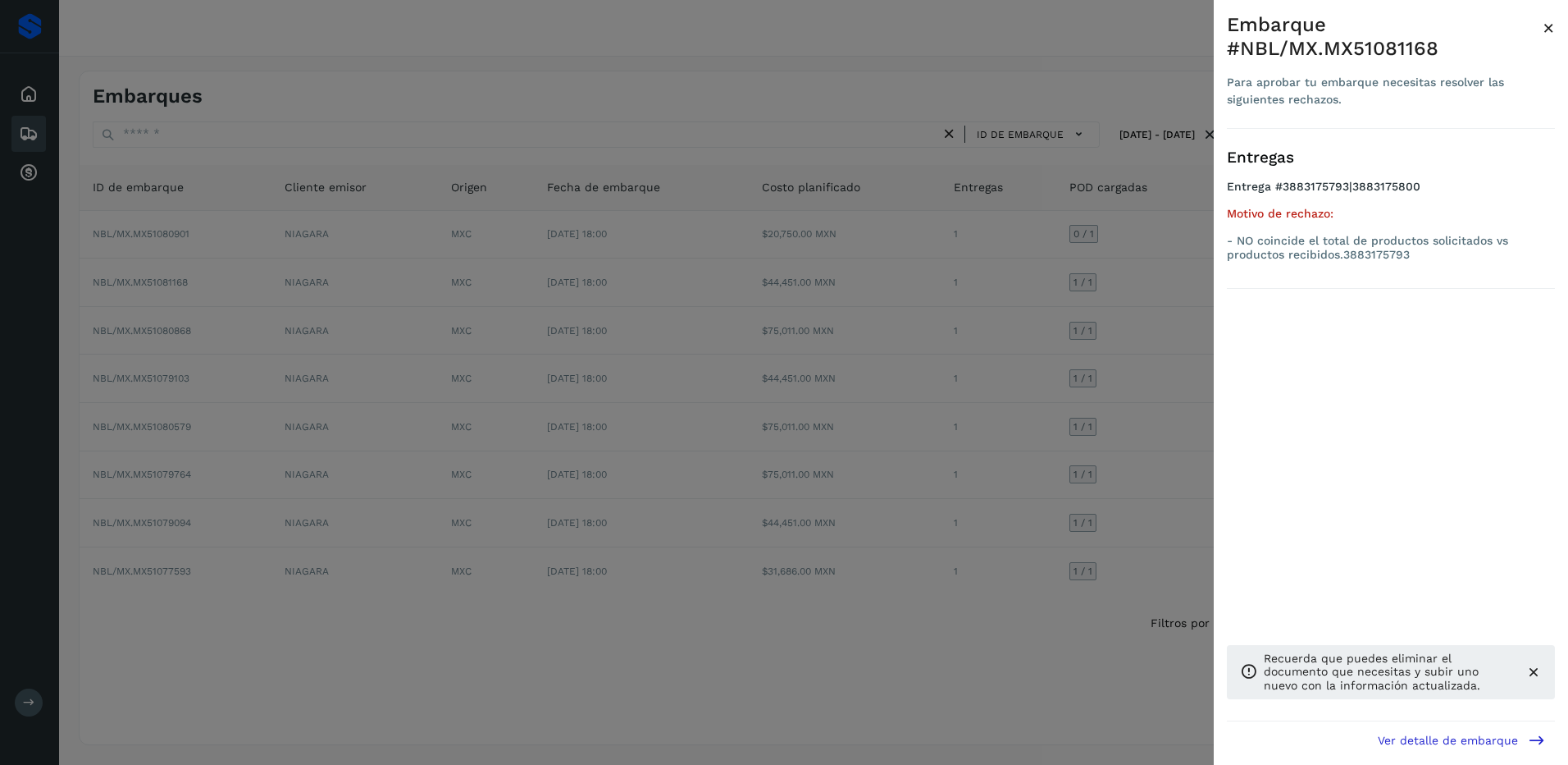
click at [1174, 296] on div at bounding box center [784, 382] width 1568 height 765
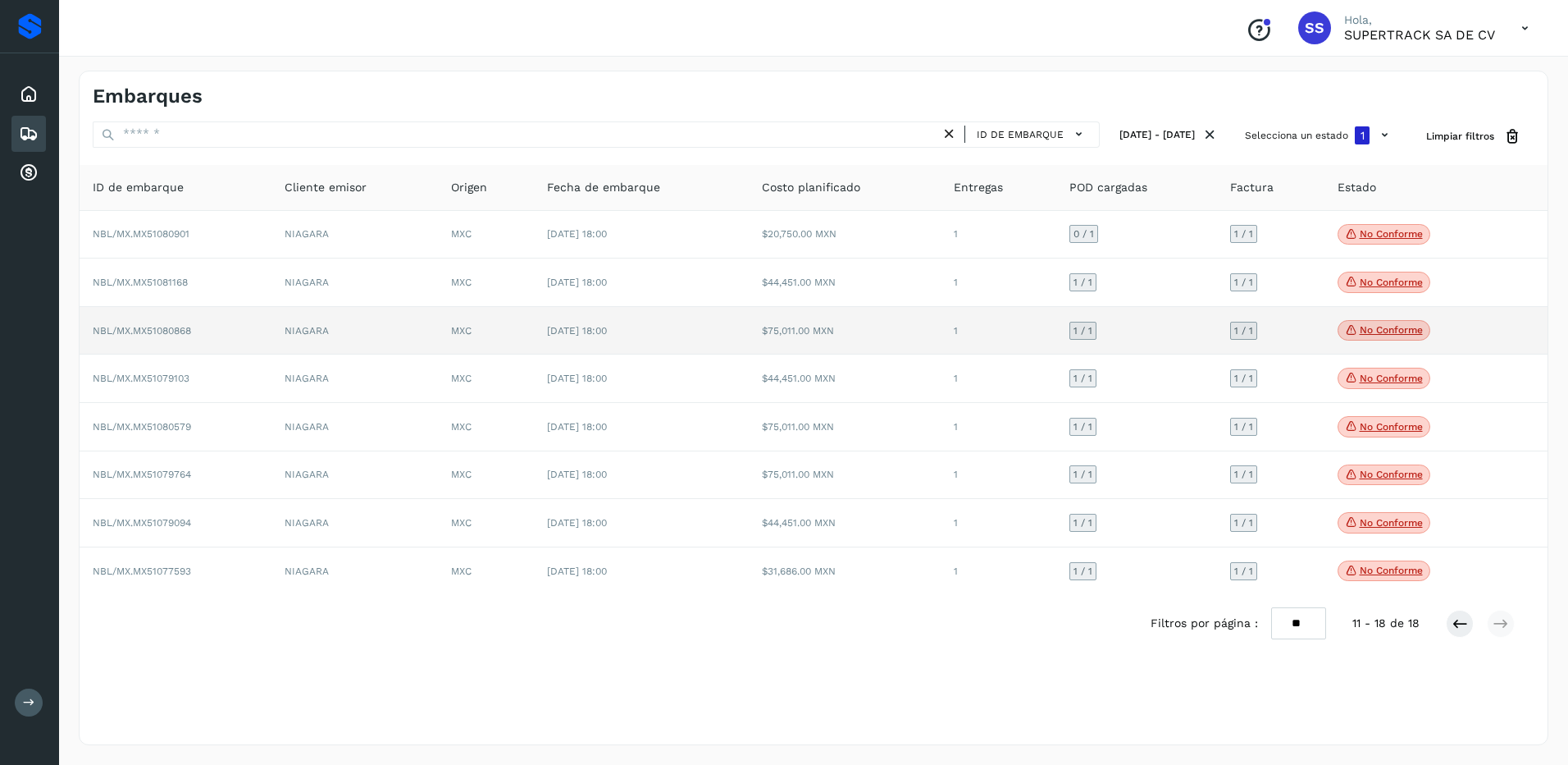
click at [1387, 326] on p "No conforme" at bounding box center [1391, 330] width 63 height 11
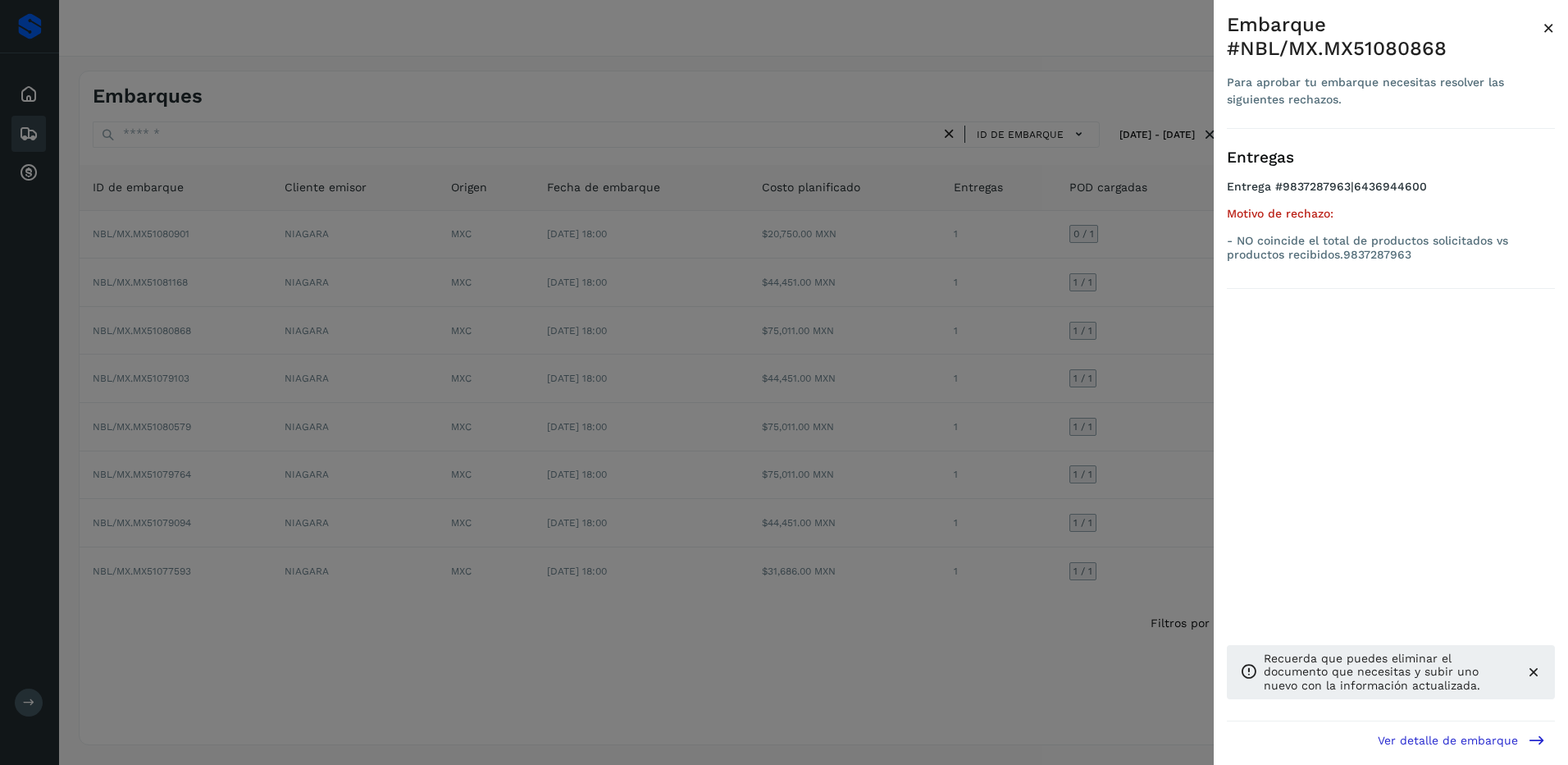
click at [1191, 338] on div at bounding box center [784, 382] width 1568 height 765
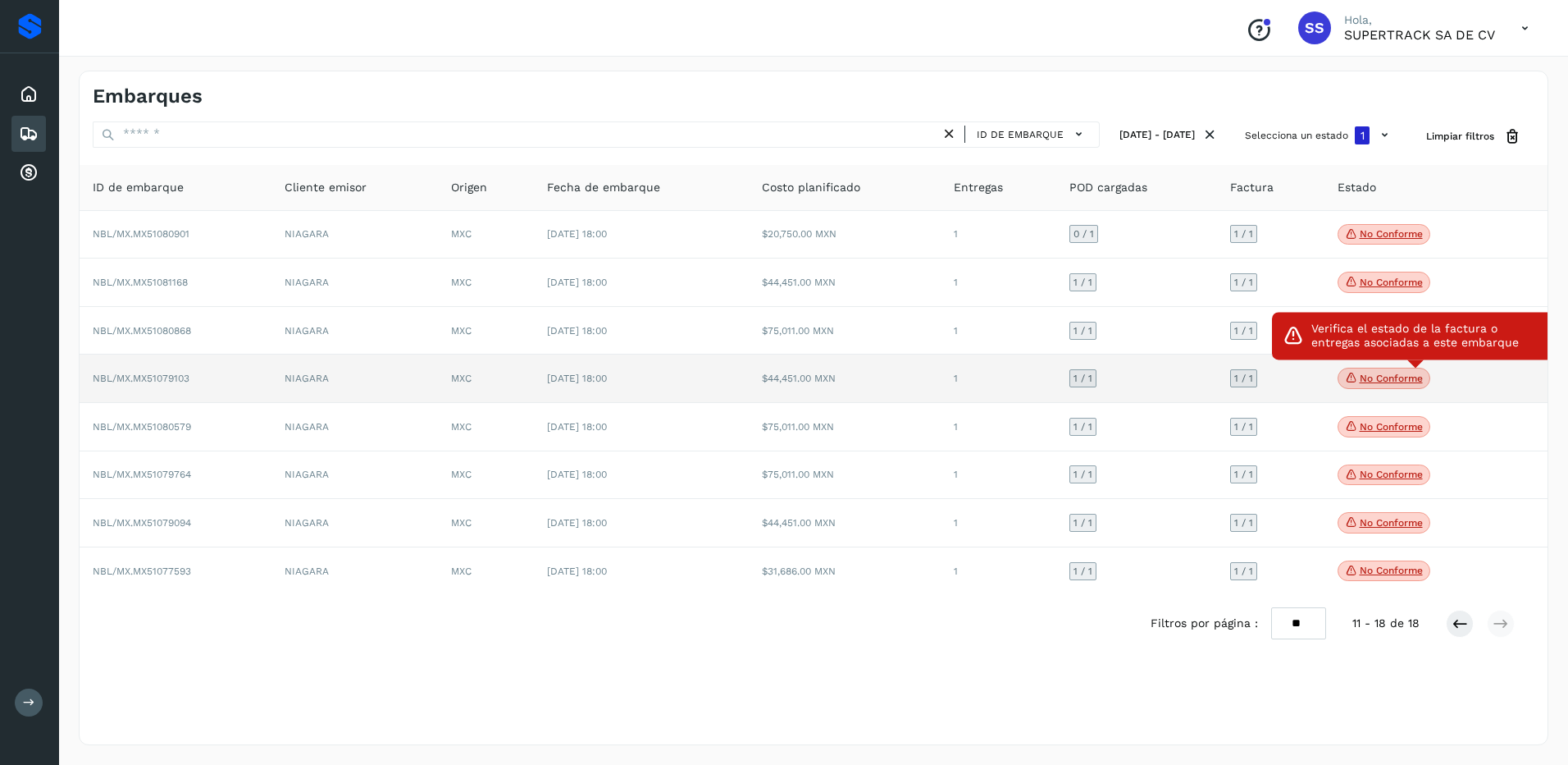
click at [1385, 374] on p "No conforme" at bounding box center [1391, 378] width 63 height 11
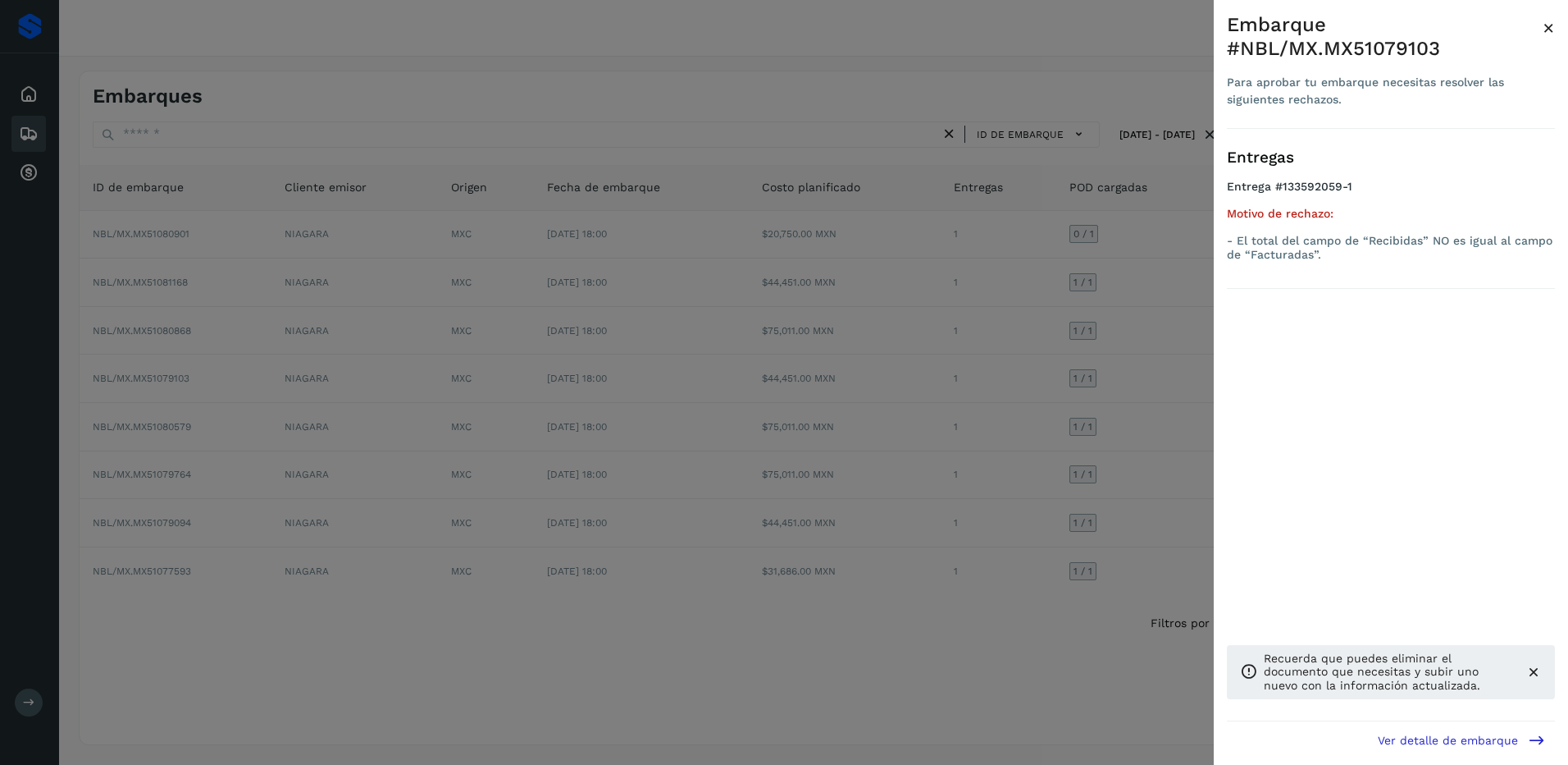
click at [1164, 394] on div at bounding box center [784, 382] width 1568 height 765
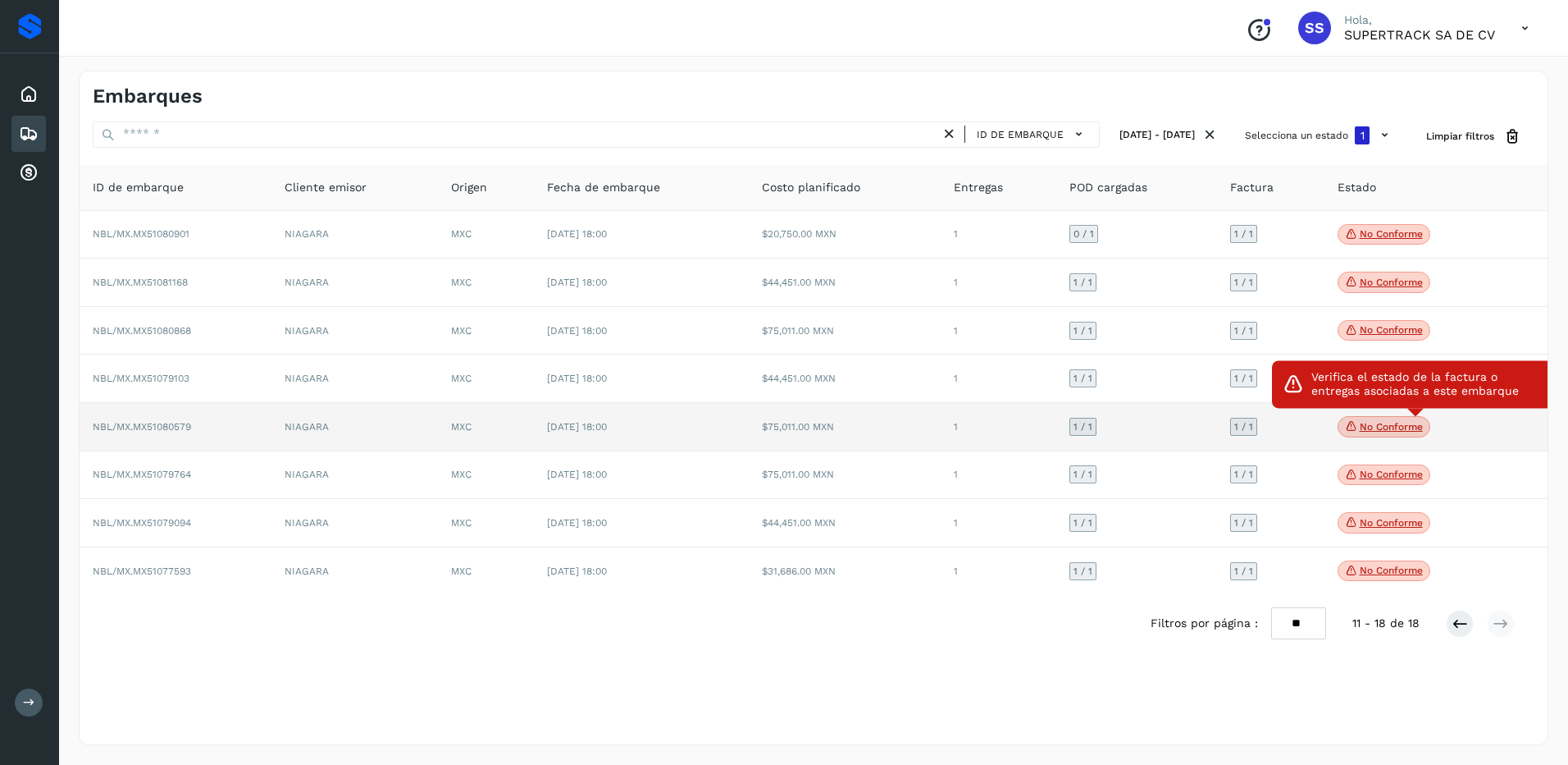
click at [1387, 434] on span "No conforme" at bounding box center [1383, 427] width 92 height 21
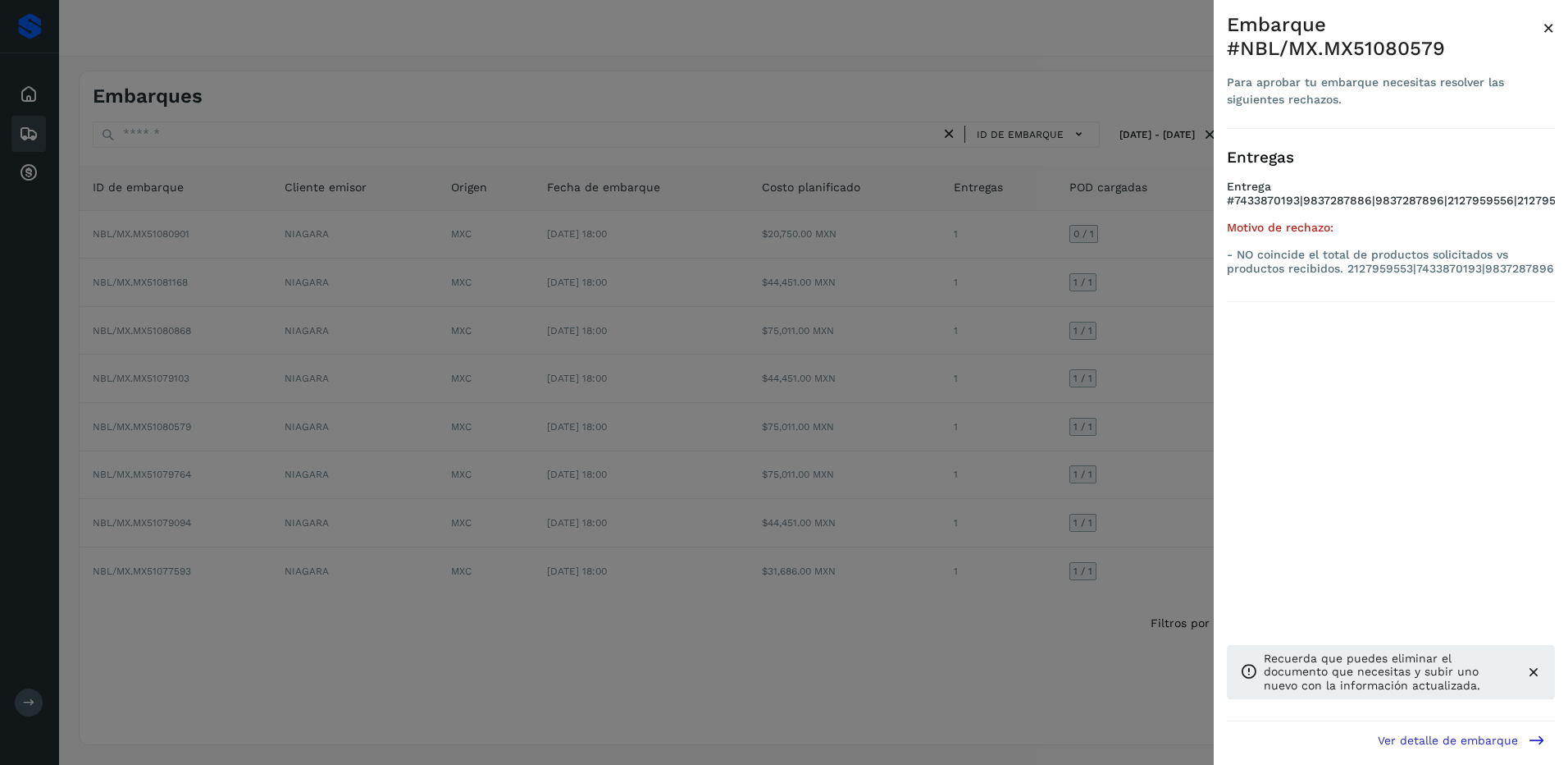
click at [1161, 434] on div at bounding box center [784, 382] width 1568 height 765
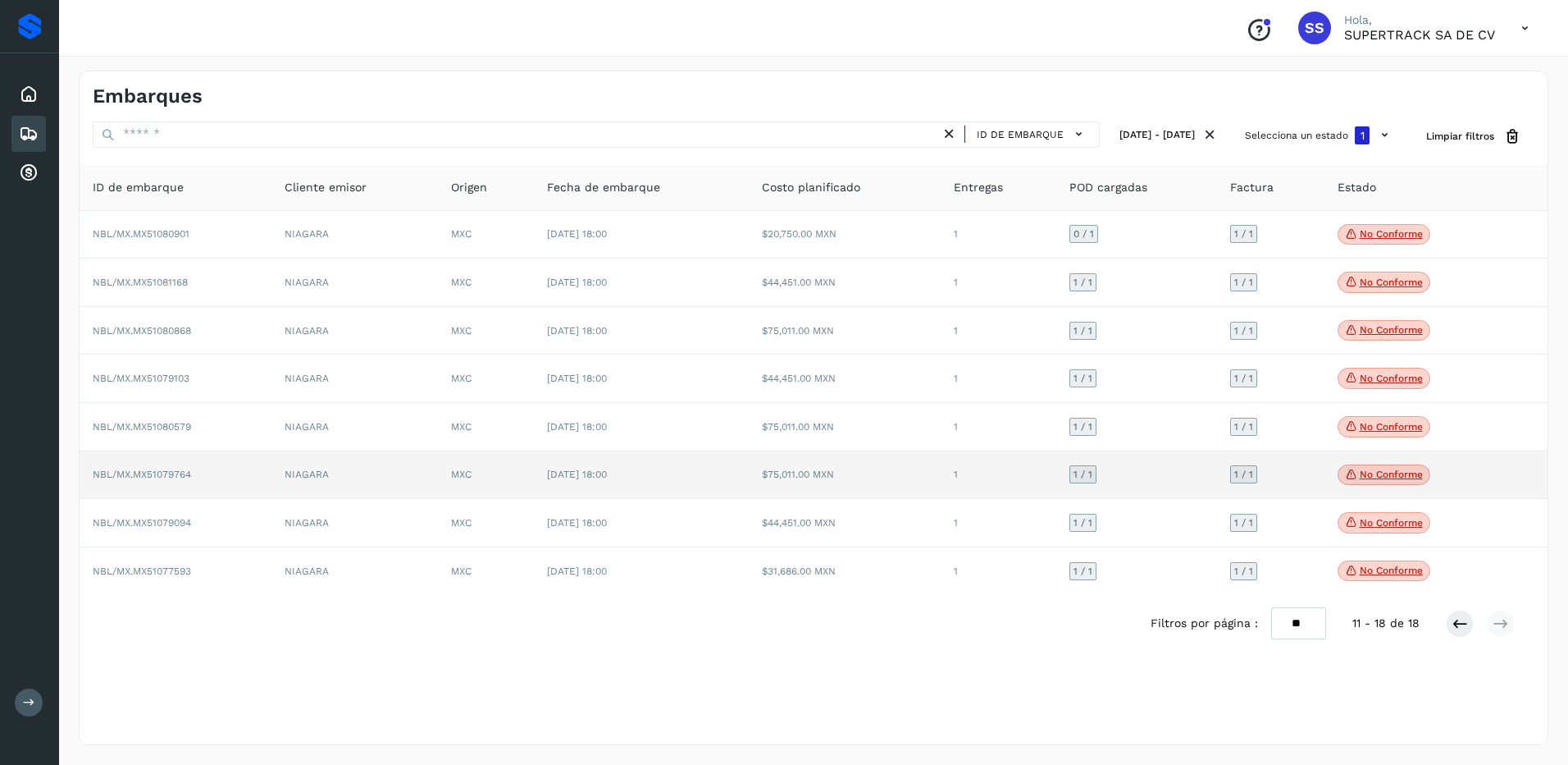
click at [1394, 484] on span "No conforme" at bounding box center [1383, 475] width 92 height 21
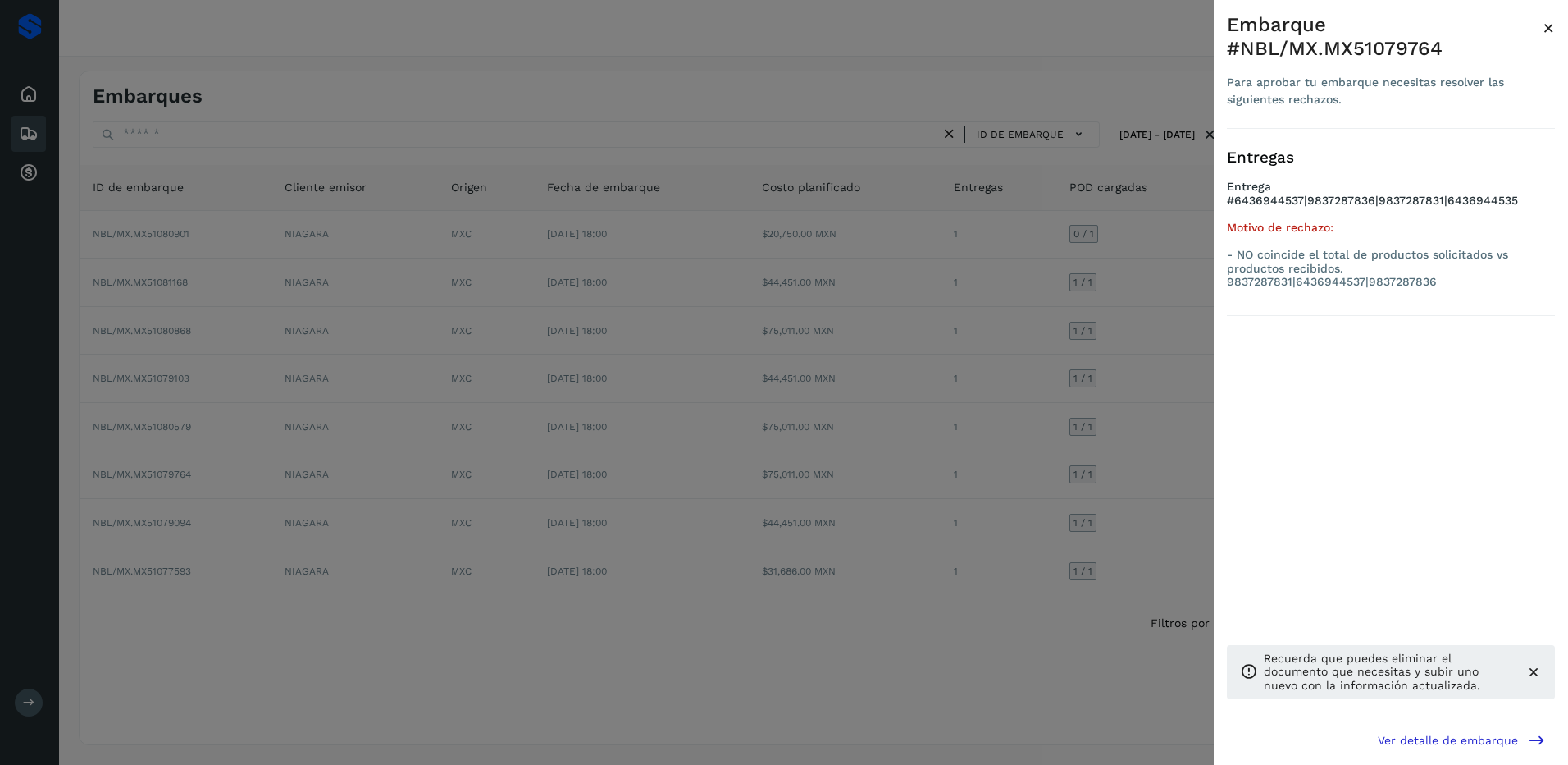
click at [1169, 477] on div at bounding box center [784, 382] width 1568 height 765
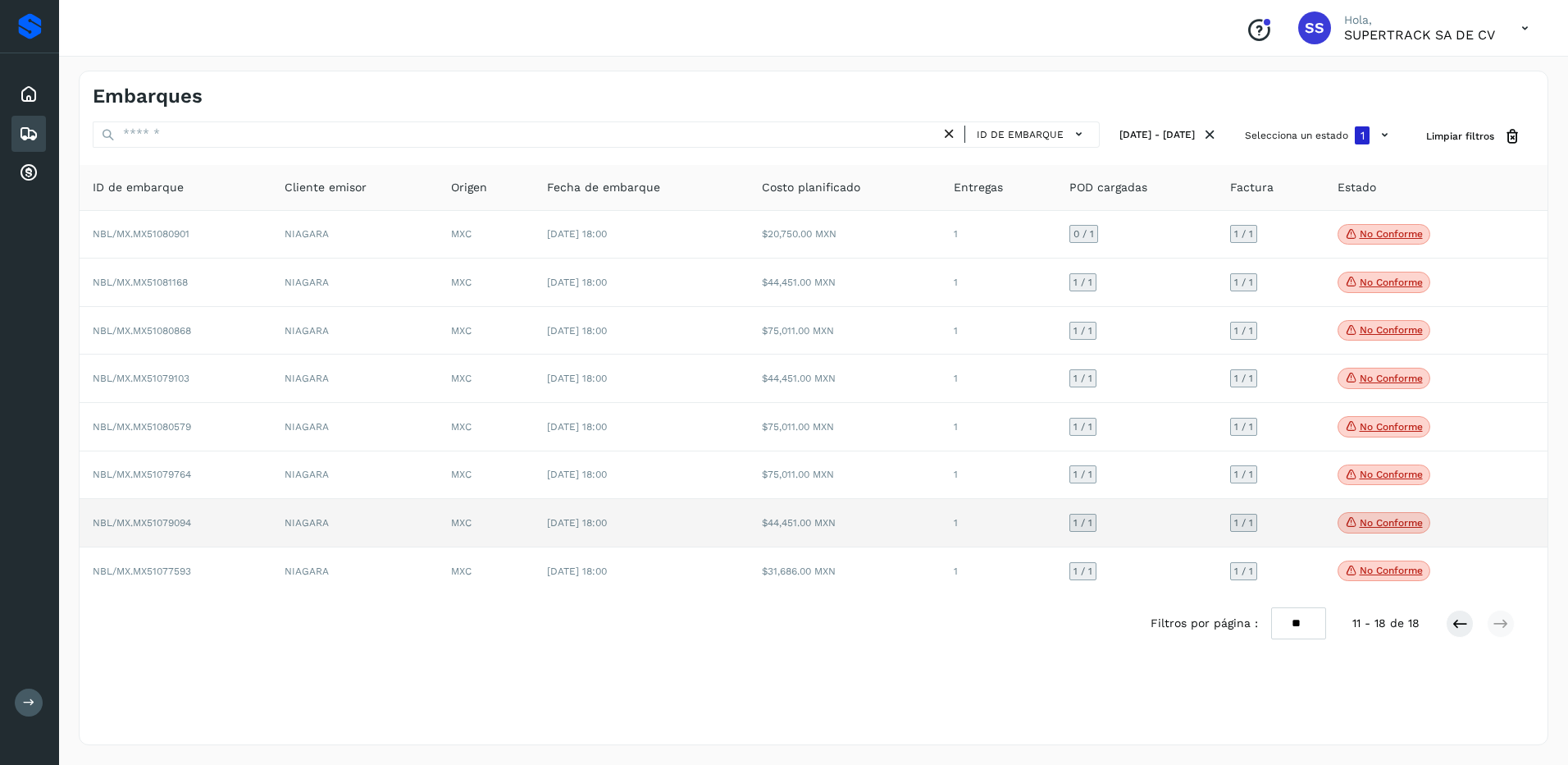
click at [1400, 536] on td "No conforme Verifica el estado de la factura o entregas asociadas a este embarq…" at bounding box center [1416, 523] width 183 height 48
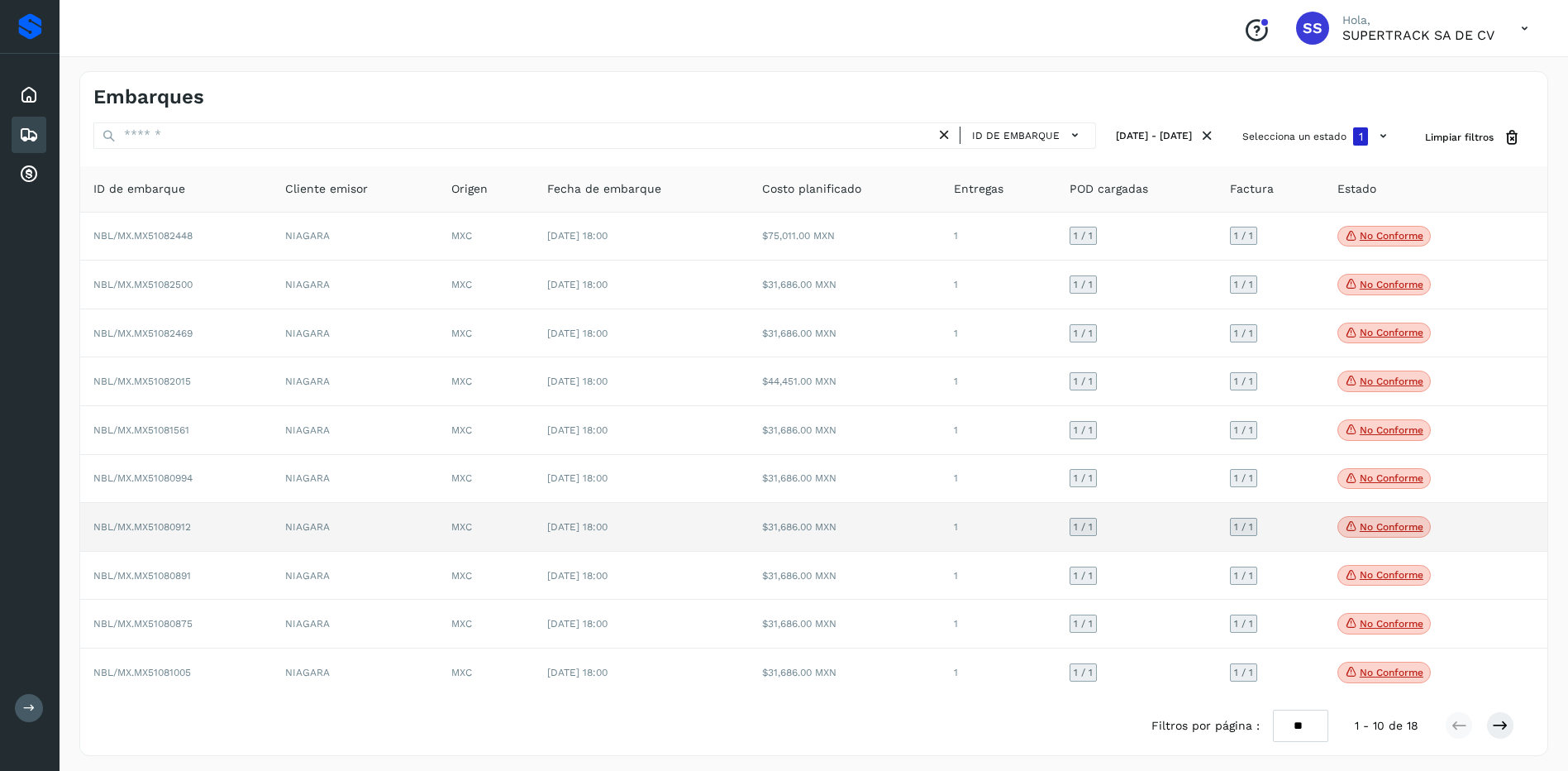
click at [1414, 521] on p "No conforme" at bounding box center [1391, 526] width 64 height 12
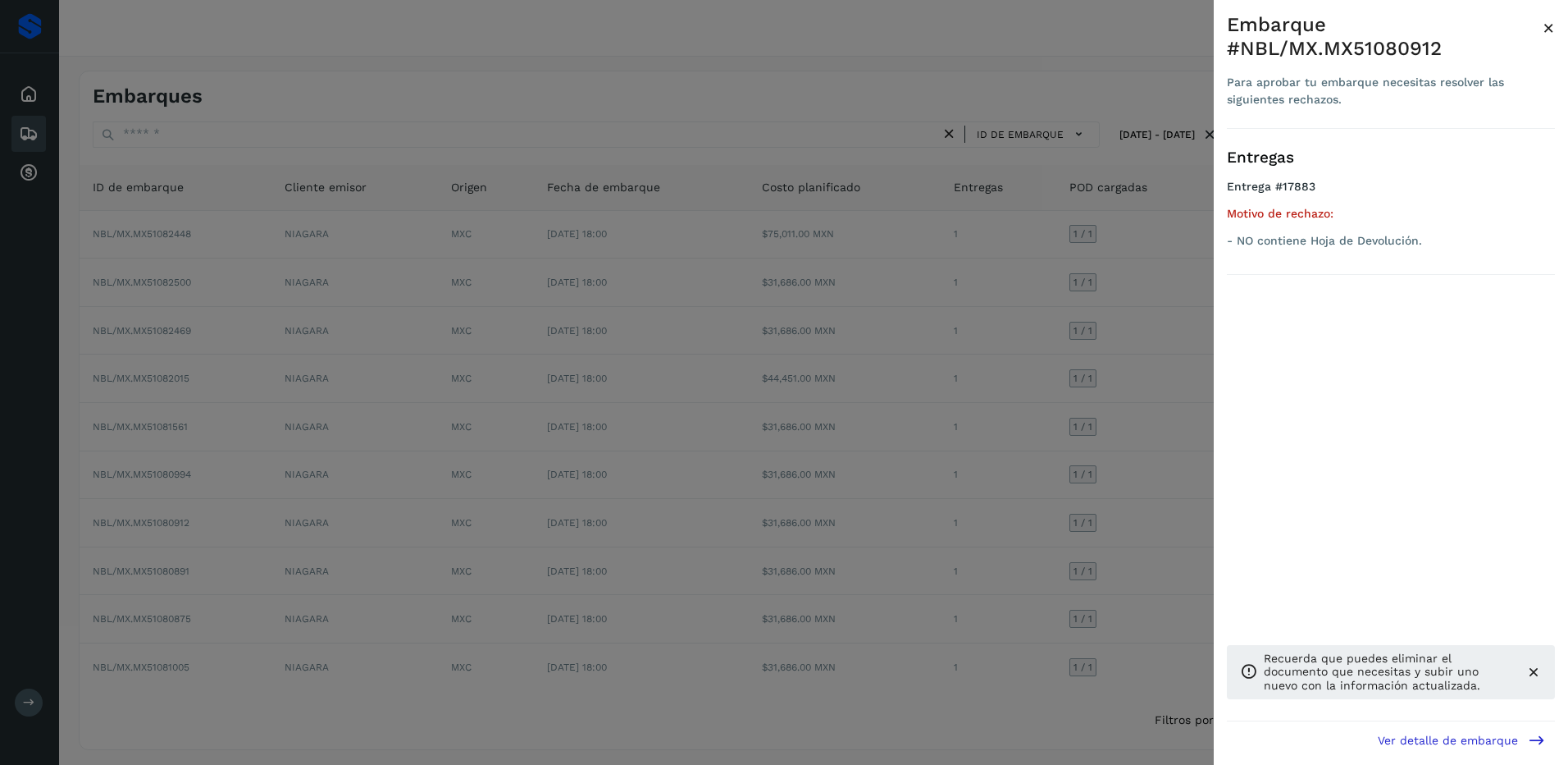
drag, startPoint x: 1233, startPoint y: 516, endPoint x: 1166, endPoint y: 511, distance: 67.2
click at [1230, 516] on div "Entregas Entrega #17883 Motivo de rechazo: - NO contiene Hoja de Devolución. Re…" at bounding box center [1391, 425] width 328 height 592
click at [1166, 511] on div at bounding box center [784, 382] width 1568 height 765
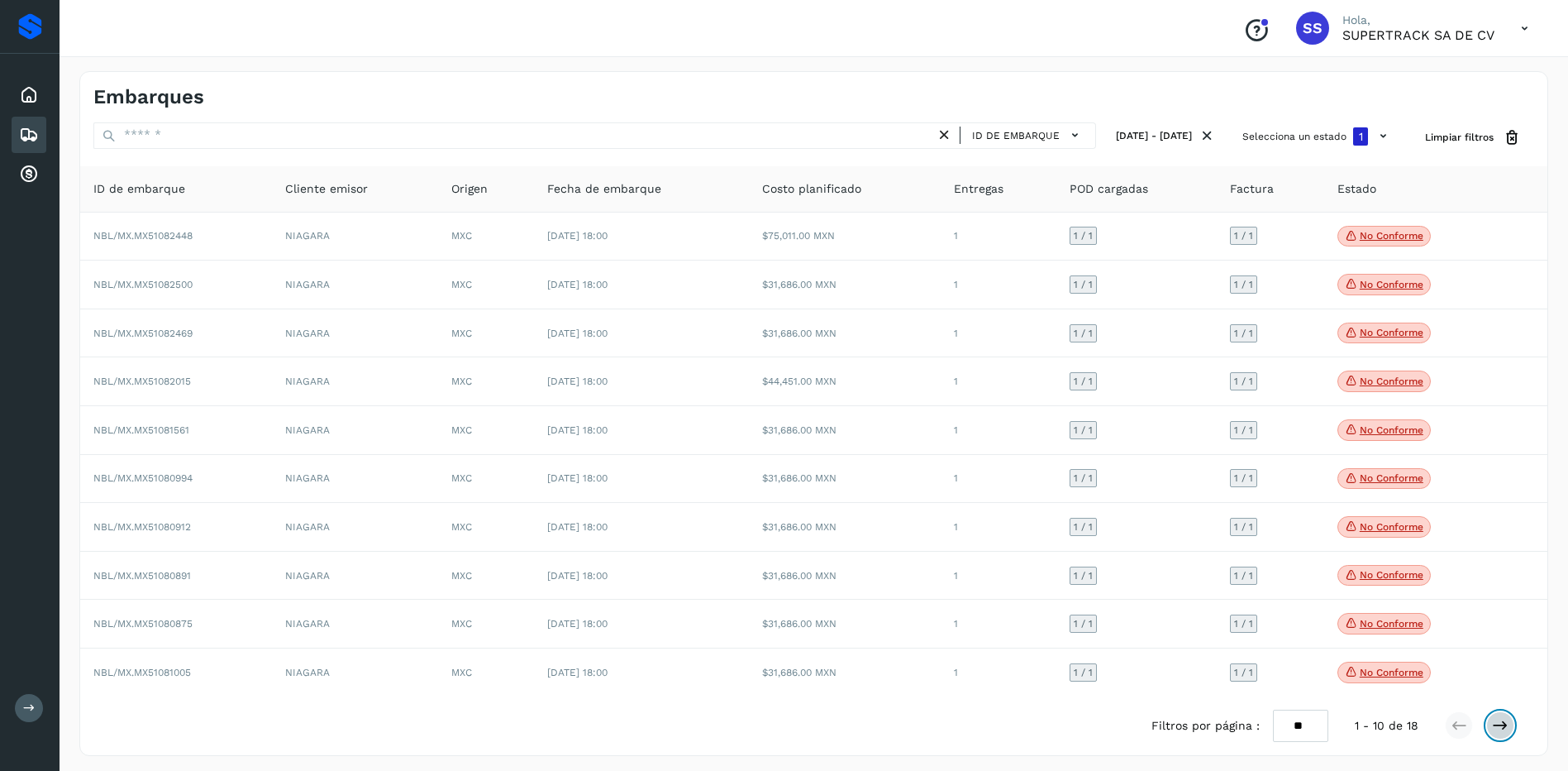
click at [1495, 733] on icon at bounding box center [1500, 725] width 17 height 17
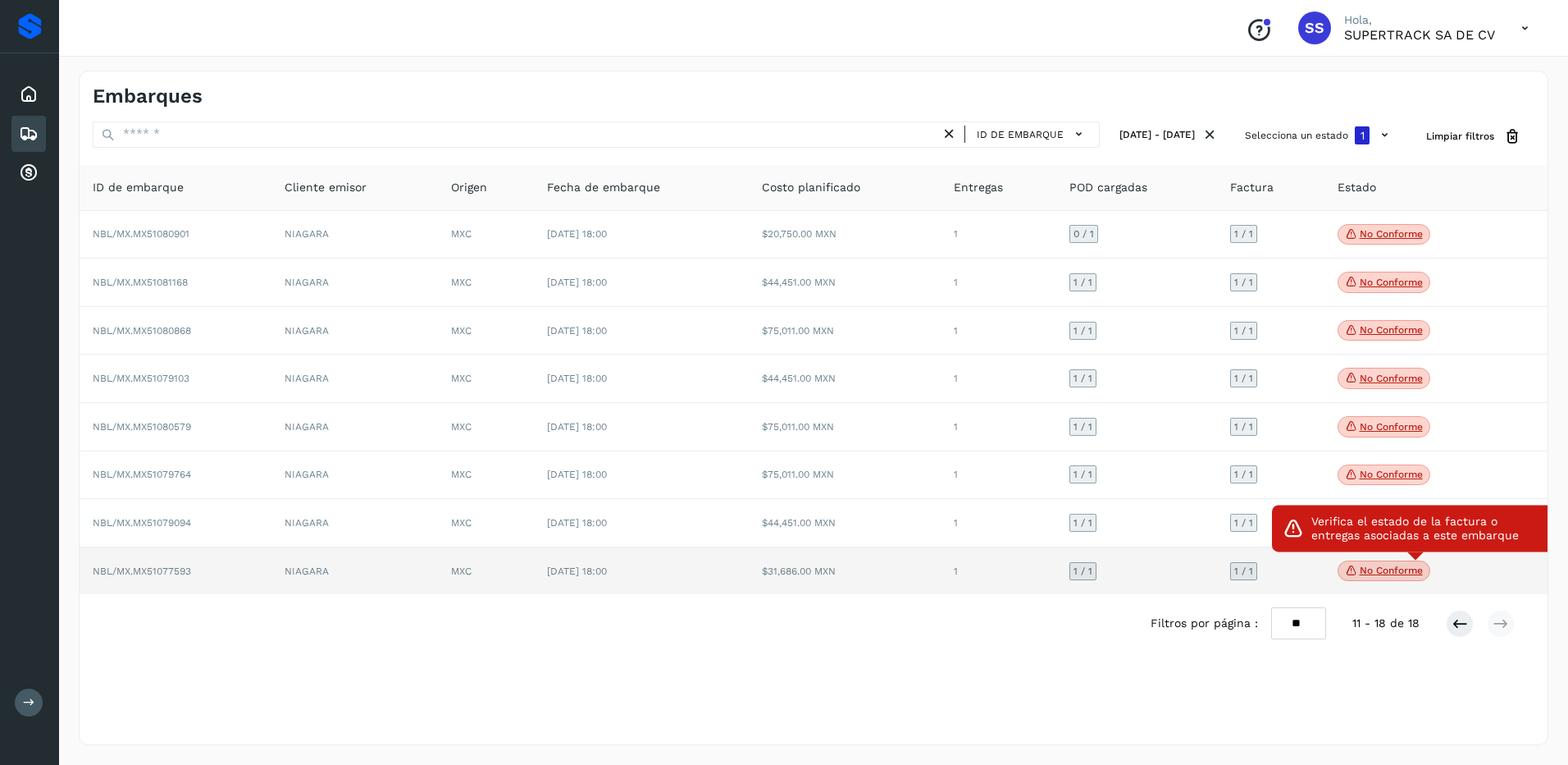
click at [1370, 580] on span "No conforme" at bounding box center [1383, 571] width 92 height 21
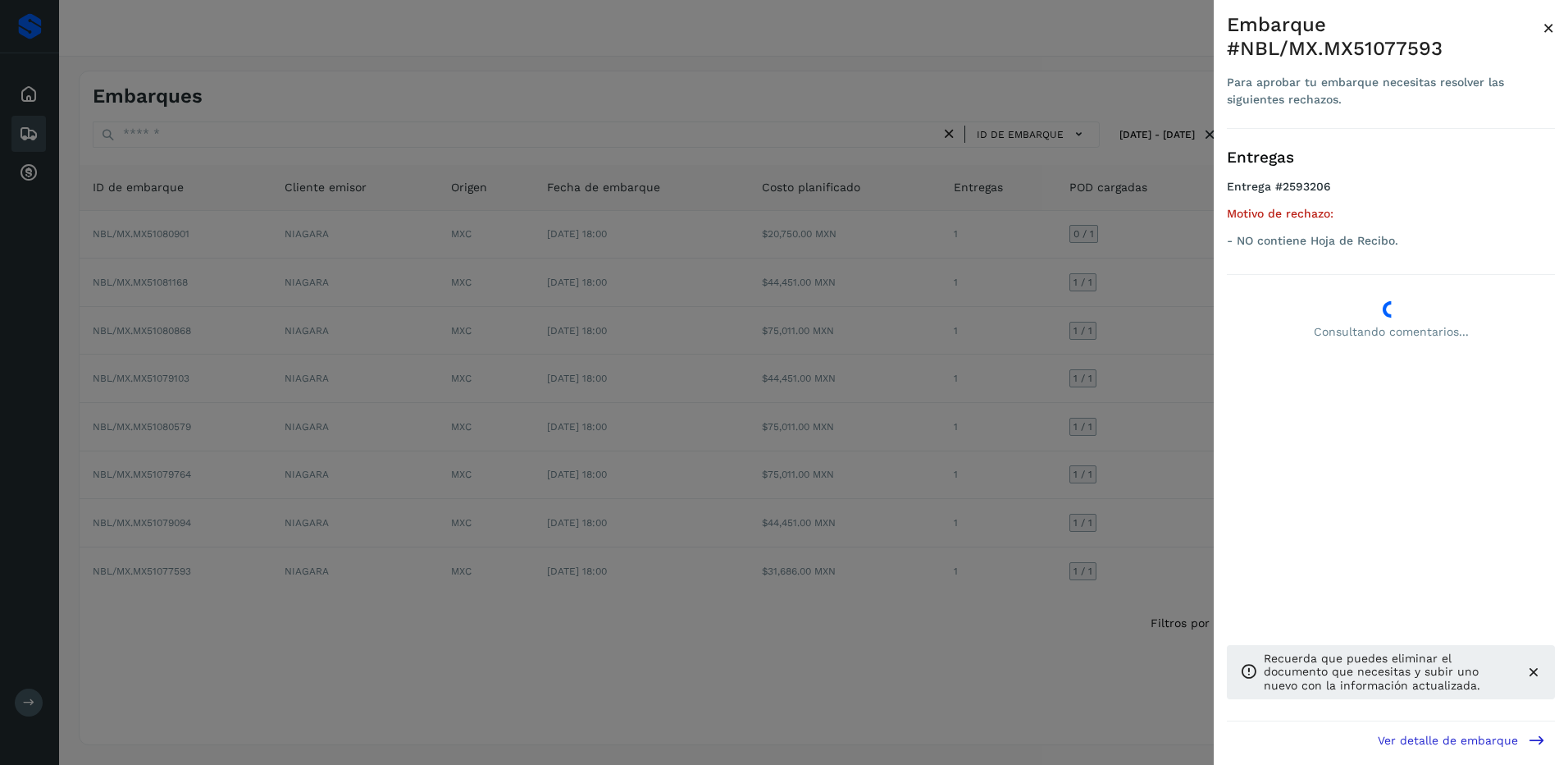
click at [1183, 545] on div at bounding box center [784, 382] width 1568 height 765
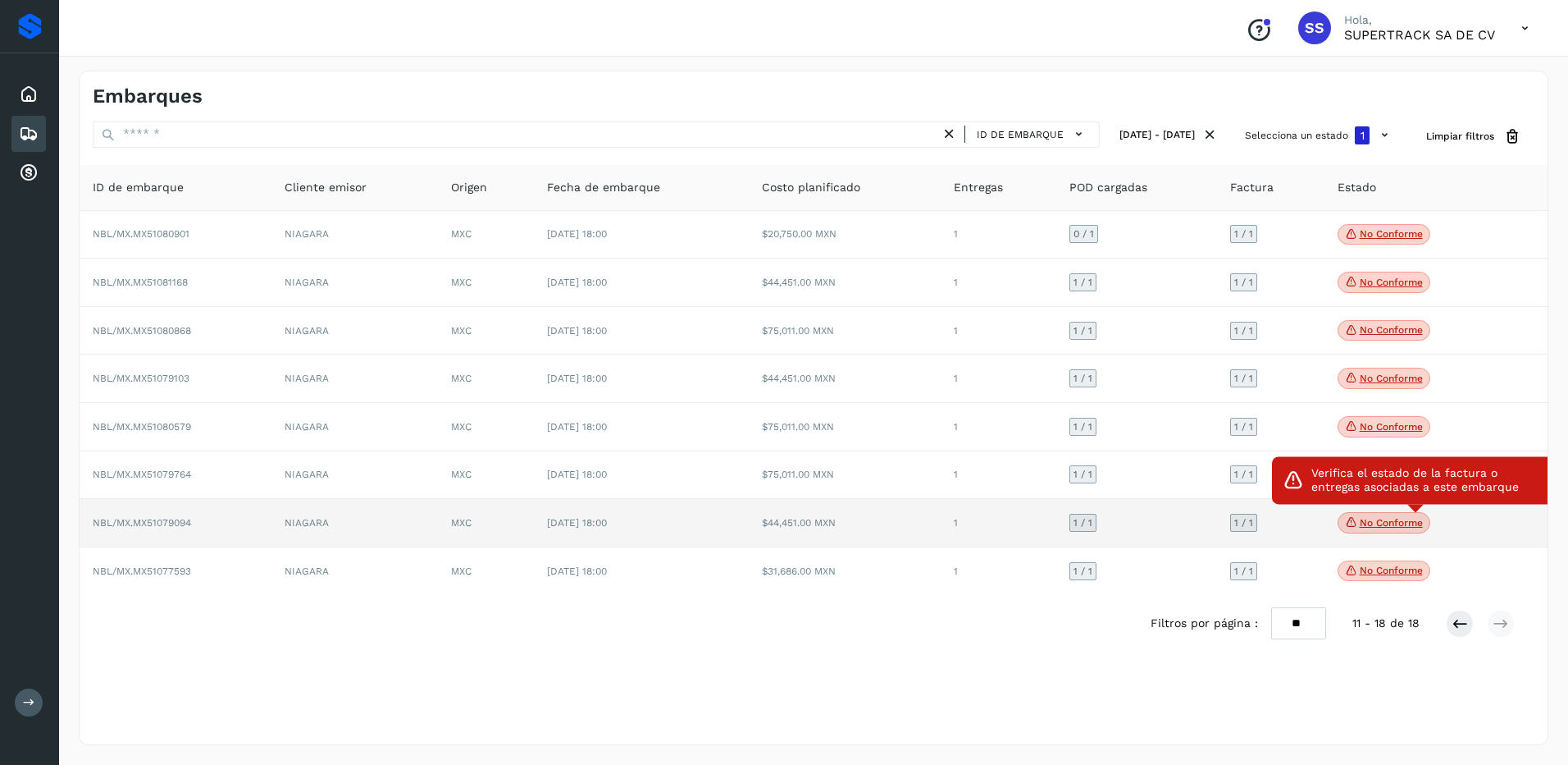
click at [1370, 516] on span "No conforme" at bounding box center [1383, 523] width 92 height 21
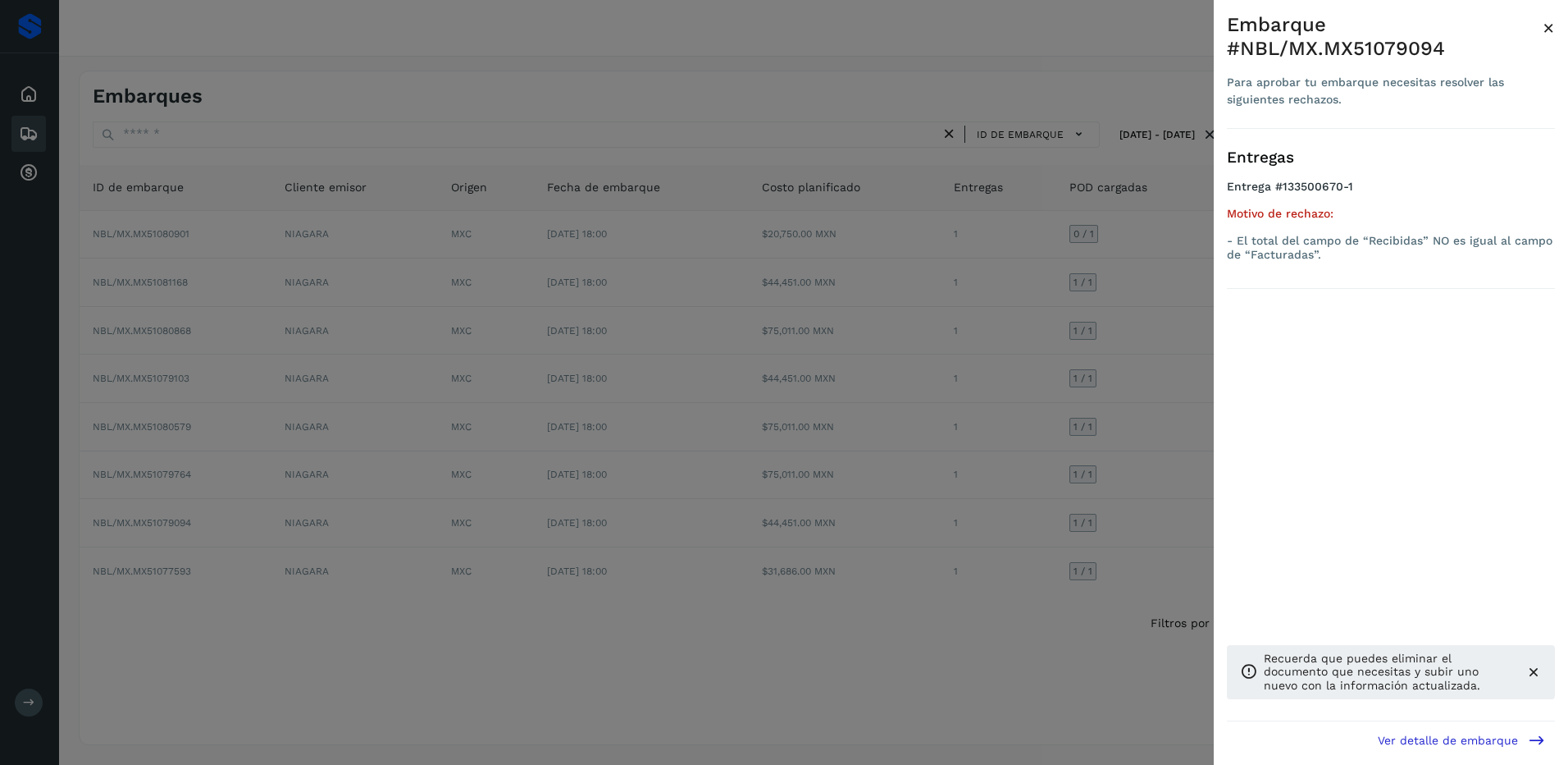
click at [1131, 522] on div at bounding box center [784, 382] width 1568 height 765
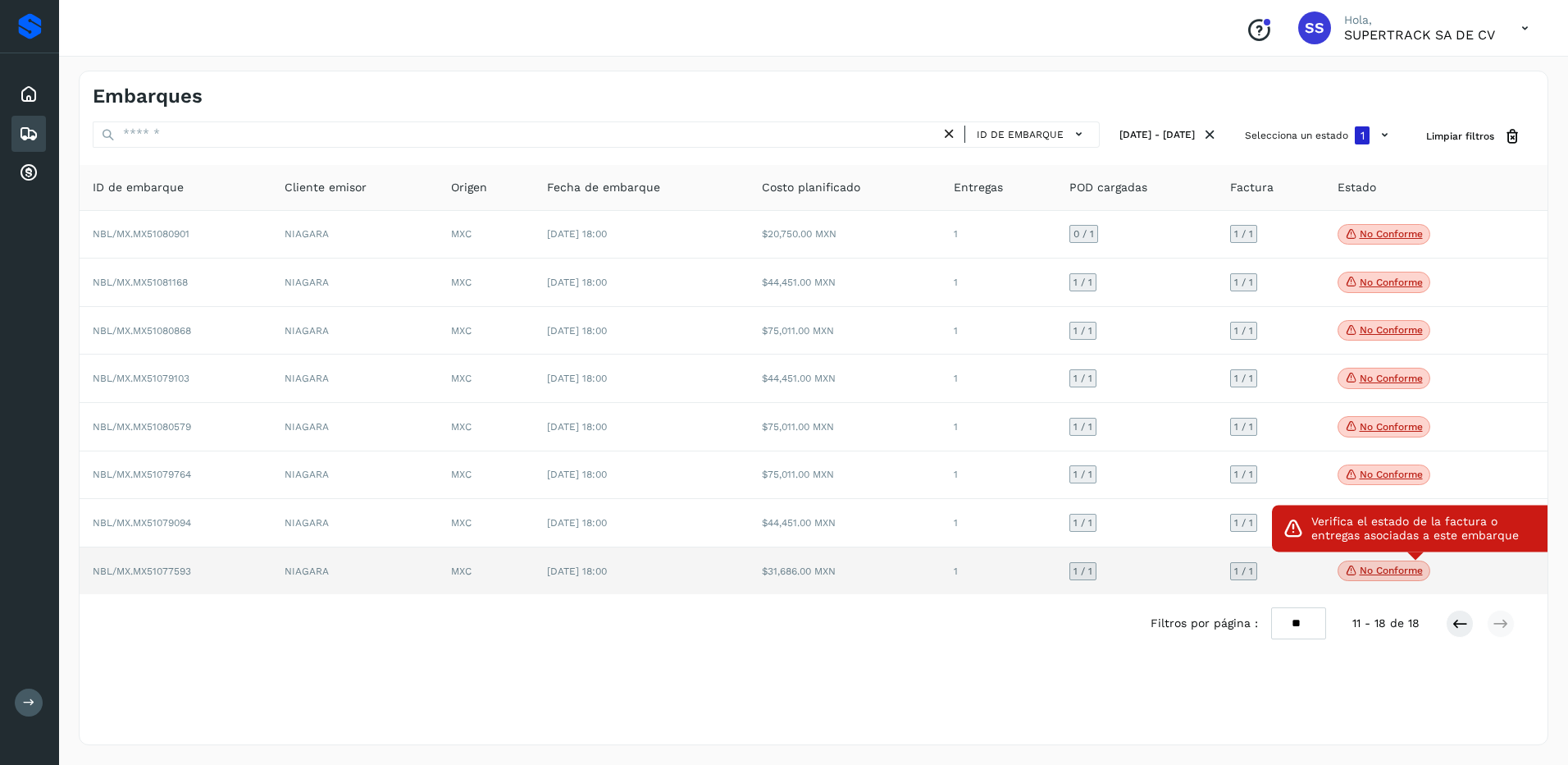
click at [1370, 567] on p "No conforme" at bounding box center [1391, 569] width 63 height 11
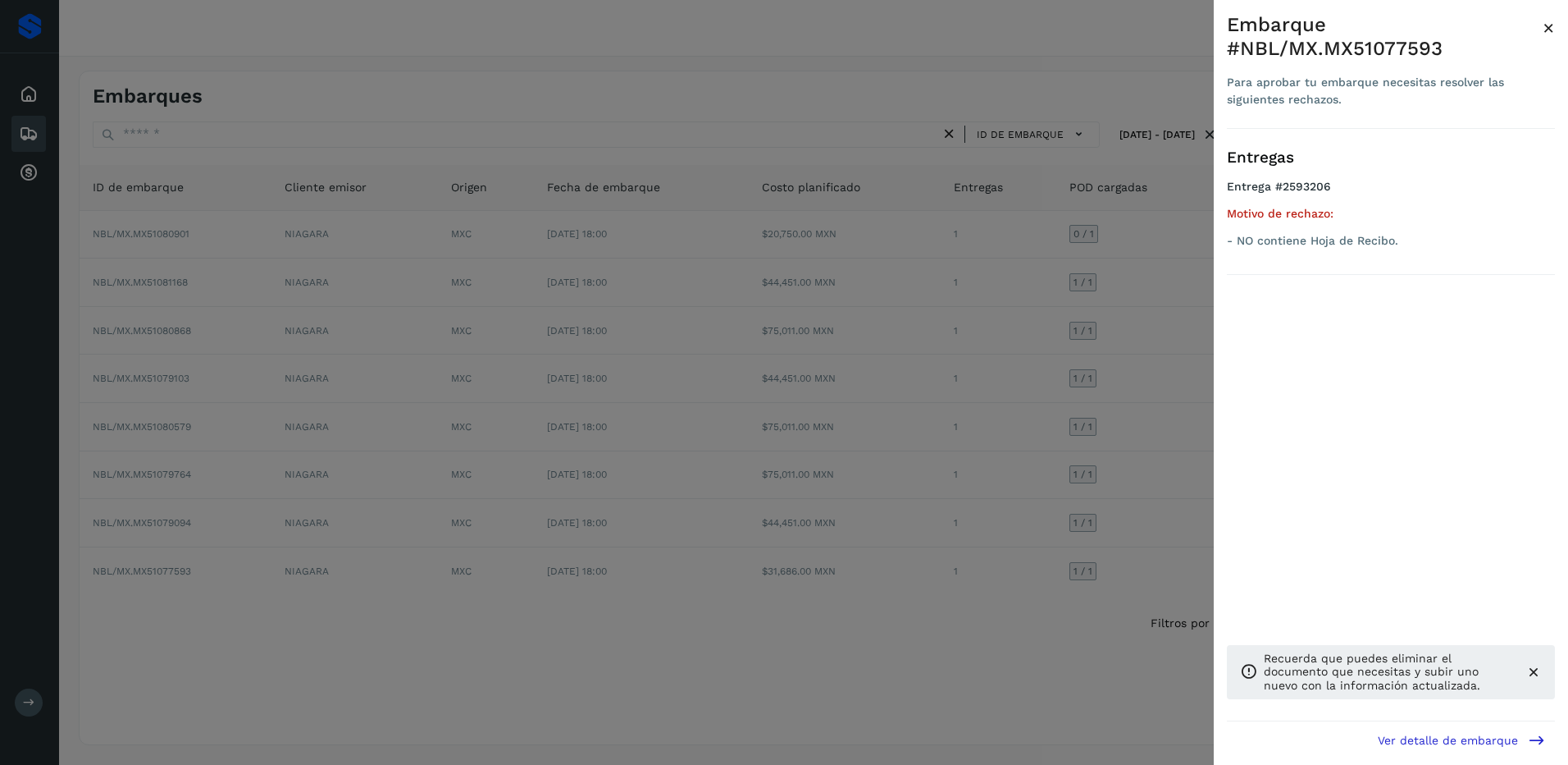
click at [1135, 538] on div at bounding box center [784, 382] width 1568 height 765
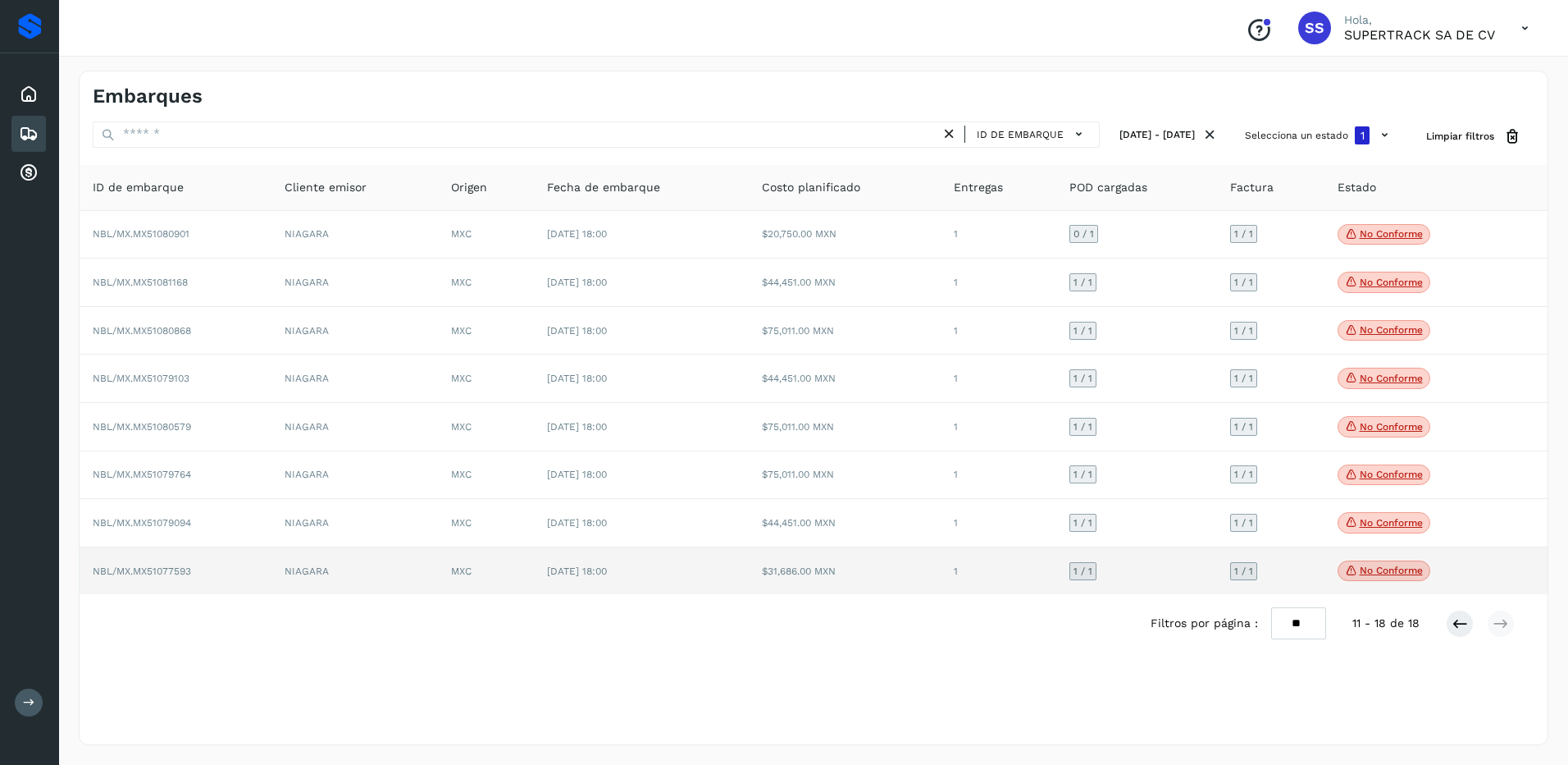
click at [848, 573] on td "$31,686.00 MXN" at bounding box center [845, 571] width 192 height 48
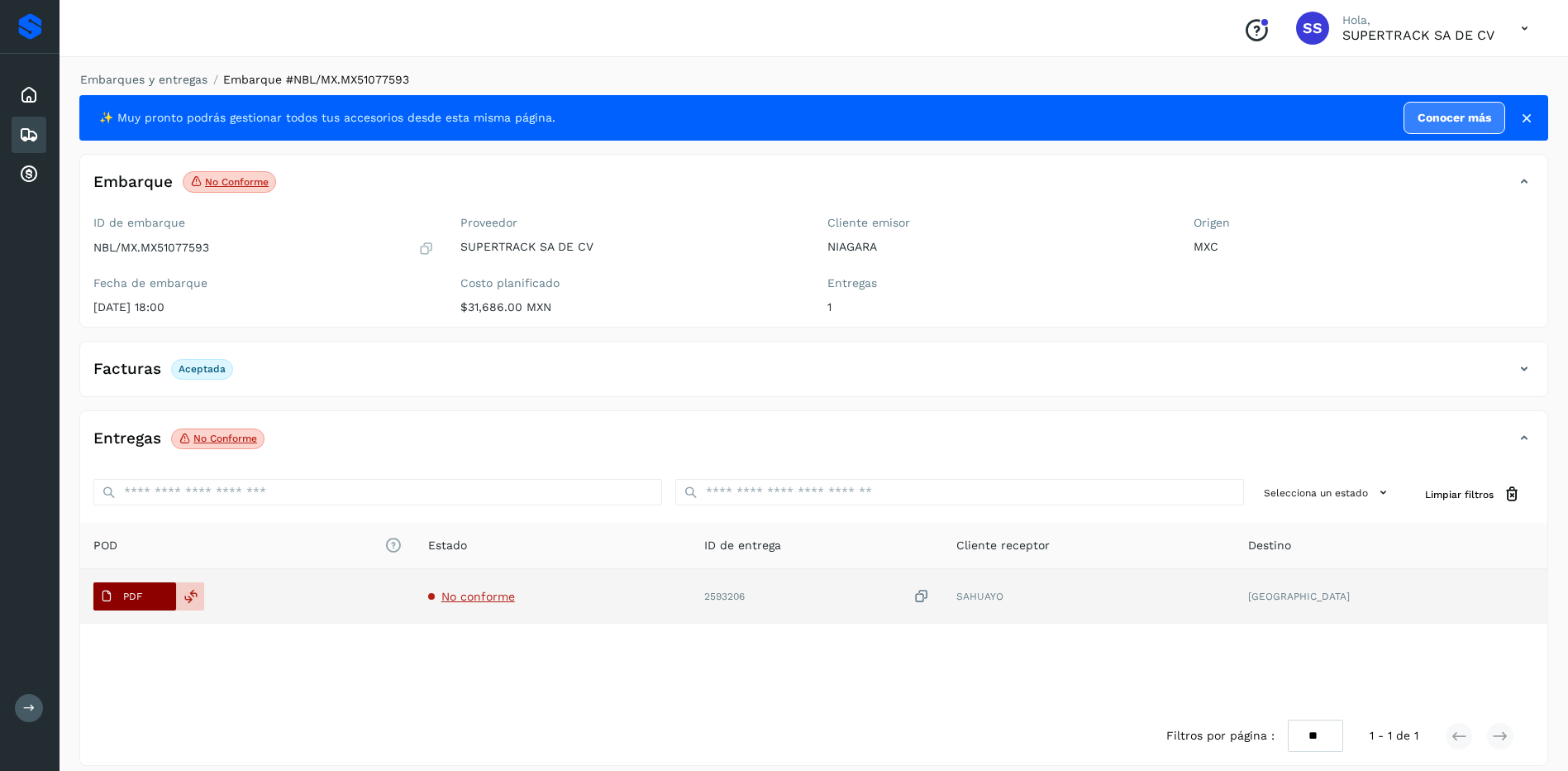
click at [151, 585] on button "PDF" at bounding box center [134, 596] width 83 height 28
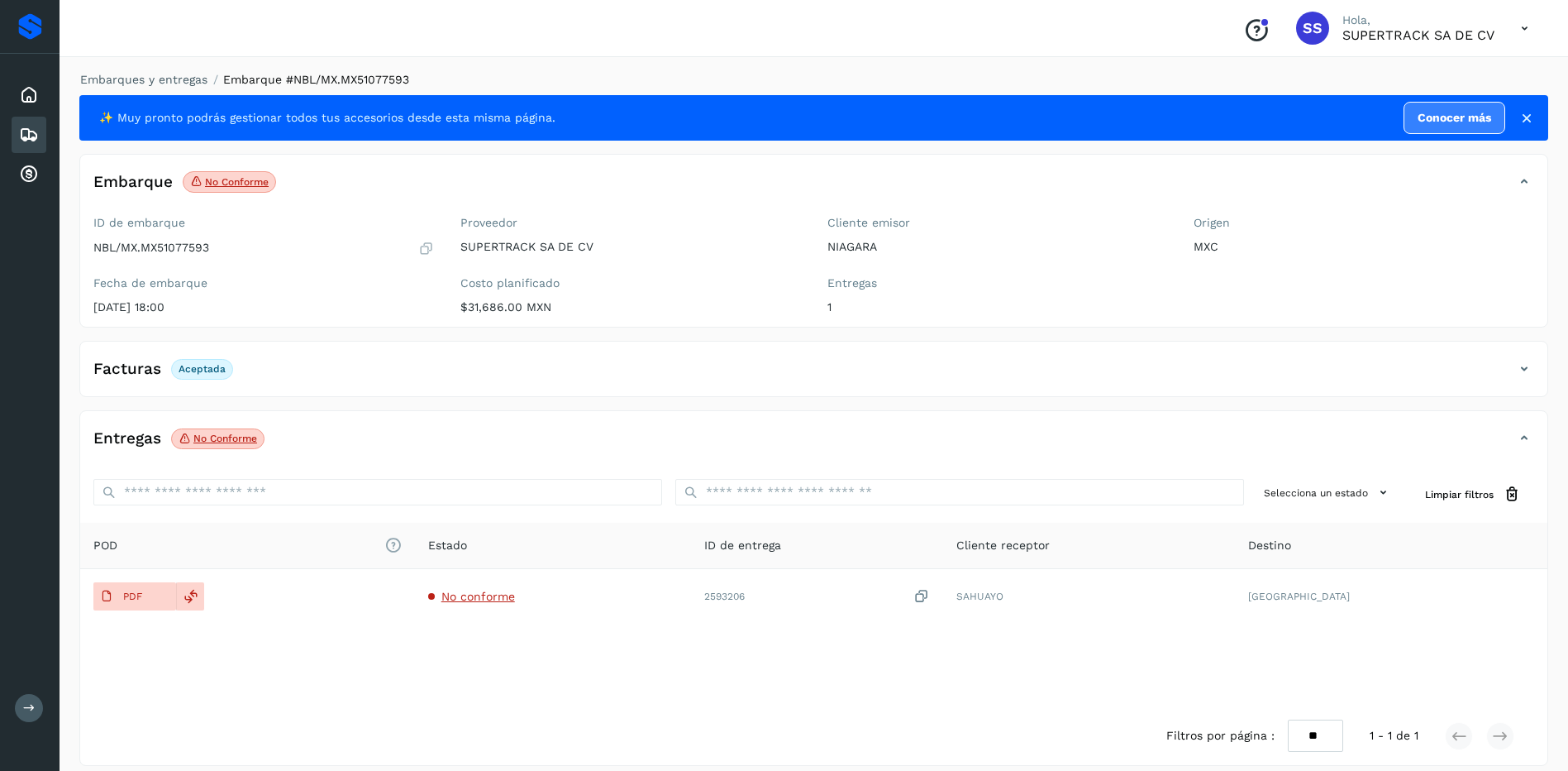
click at [186, 69] on div "Embarques y entregas Embarque #NBL/MX.MX51077593 ✨ Muy pronto podrás gestionar …" at bounding box center [813, 418] width 1509 height 735
click at [186, 74] on link "Embarques y entregas" at bounding box center [143, 79] width 127 height 13
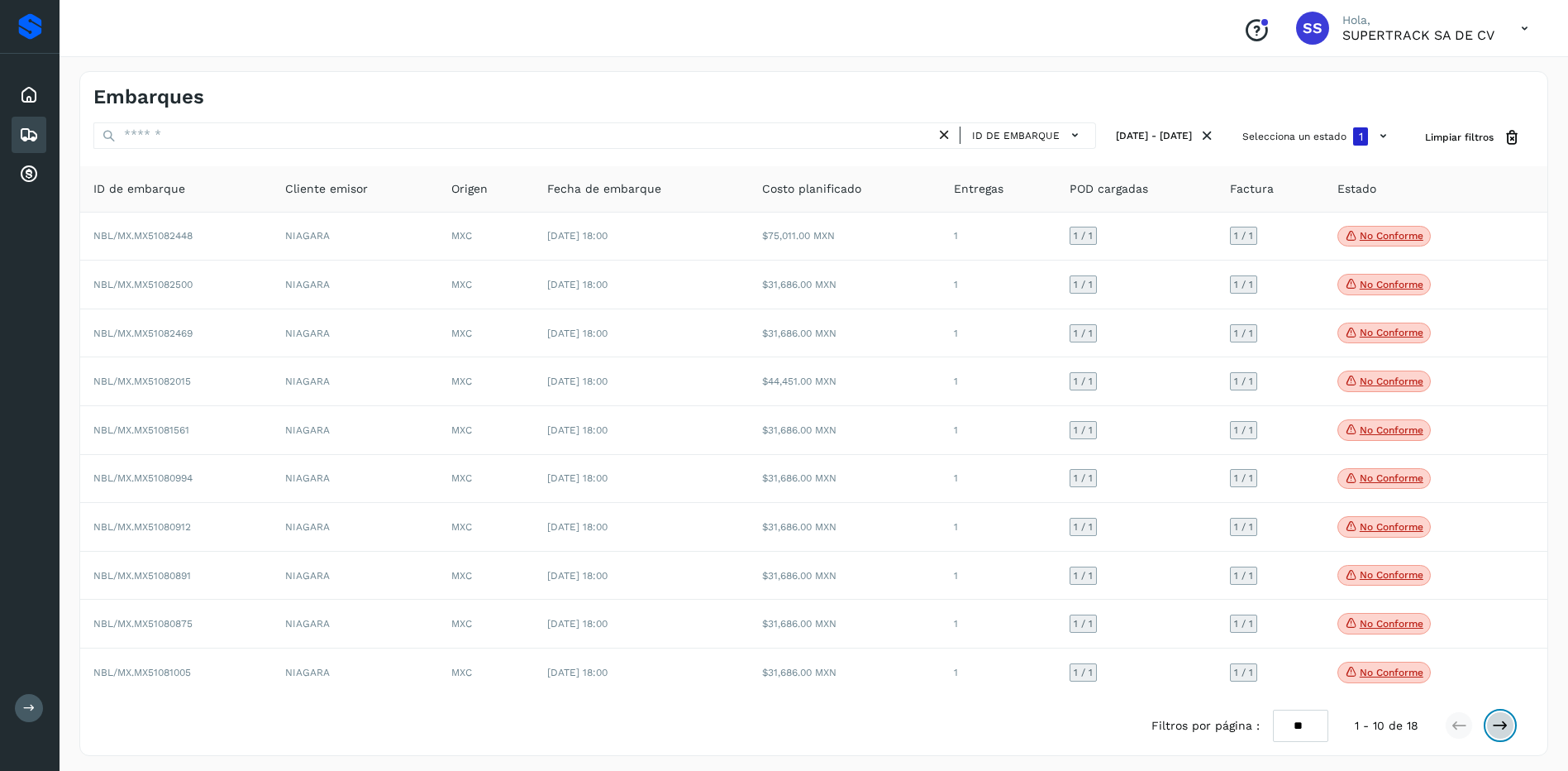
drag, startPoint x: 1509, startPoint y: 732, endPoint x: 1504, endPoint y: 723, distance: 10.3
click at [1510, 732] on button at bounding box center [1501, 726] width 28 height 28
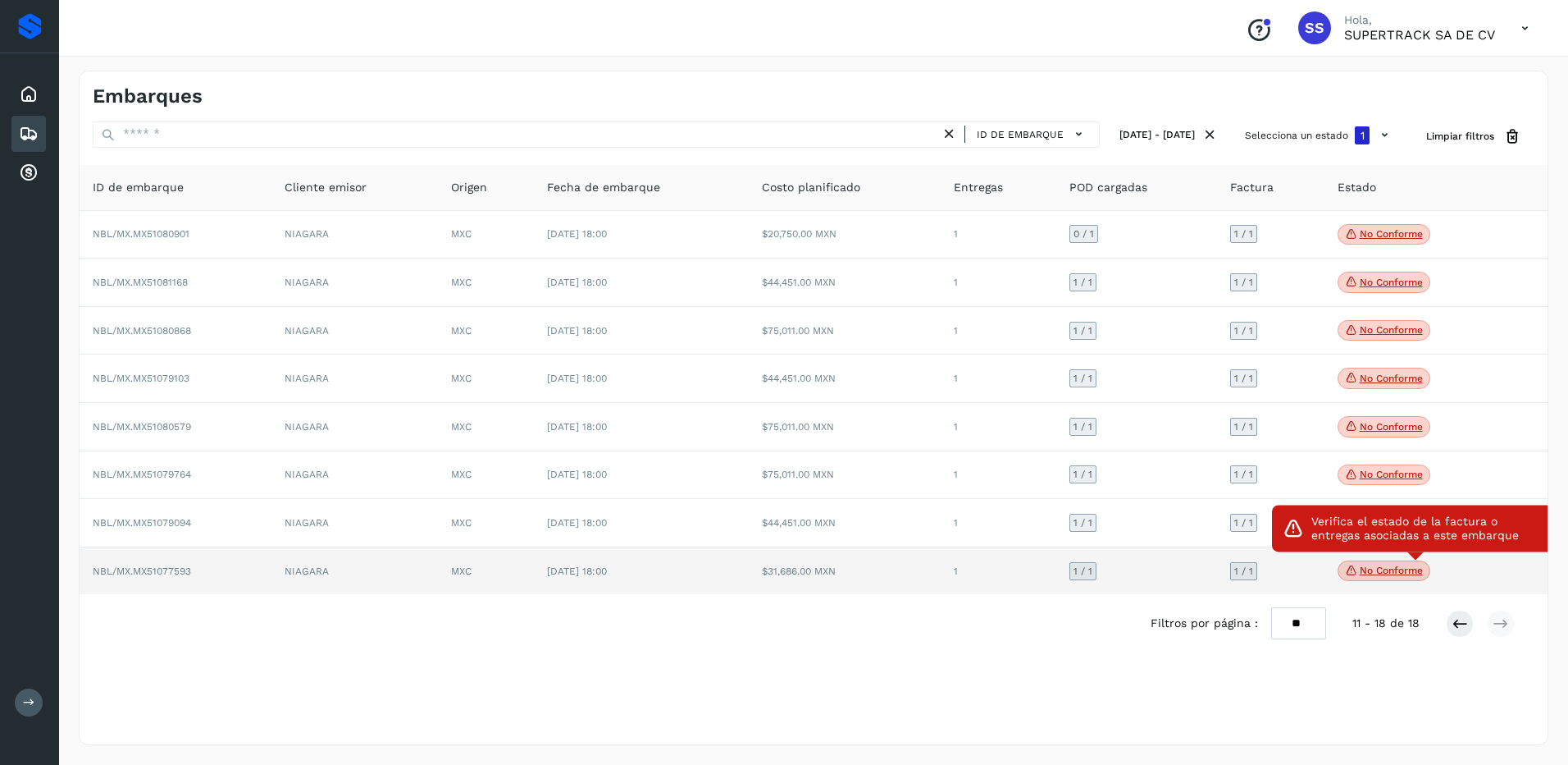
click at [1365, 571] on p "No conforme" at bounding box center [1391, 569] width 63 height 11
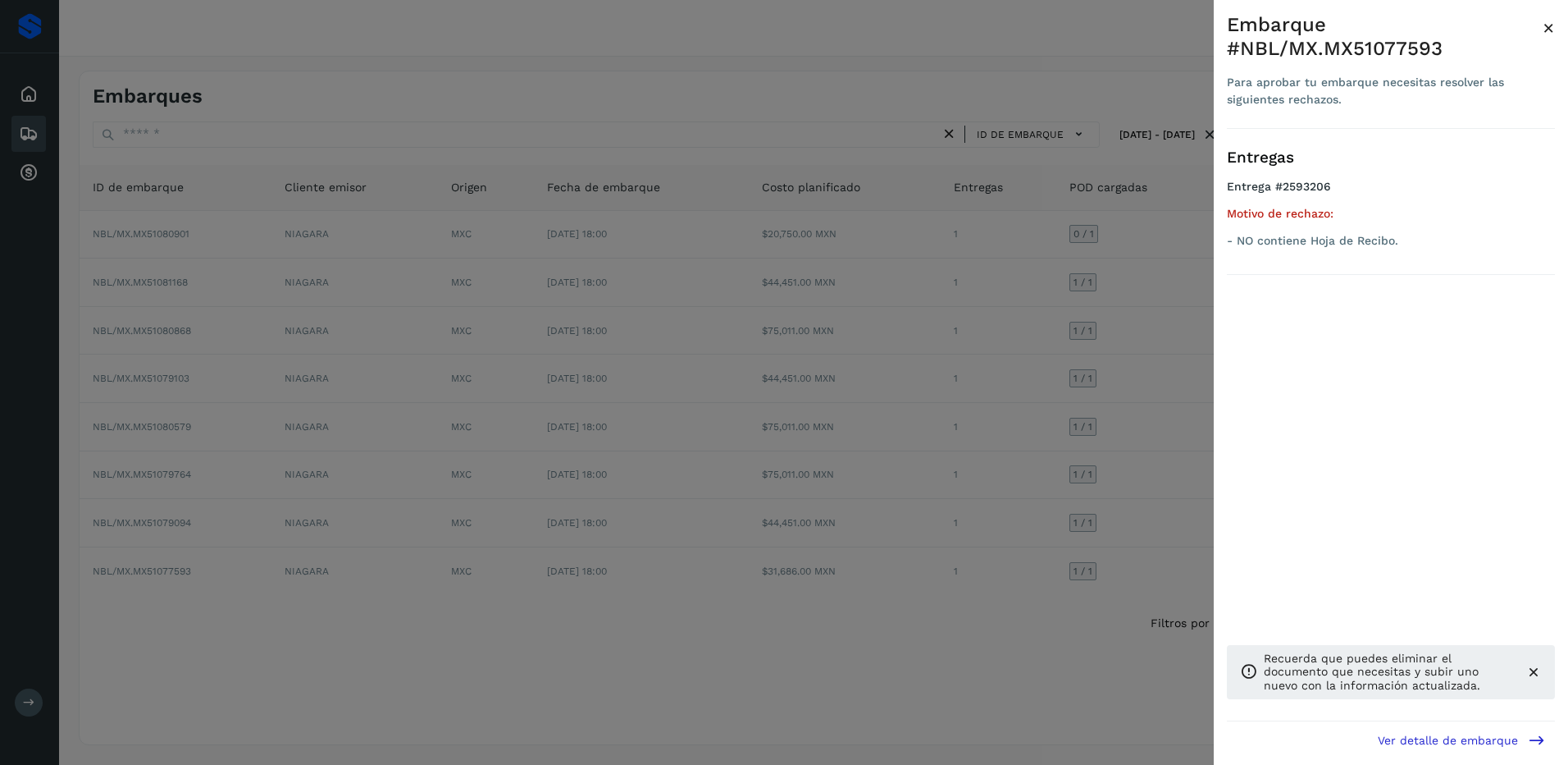
click at [1133, 533] on div at bounding box center [784, 382] width 1568 height 765
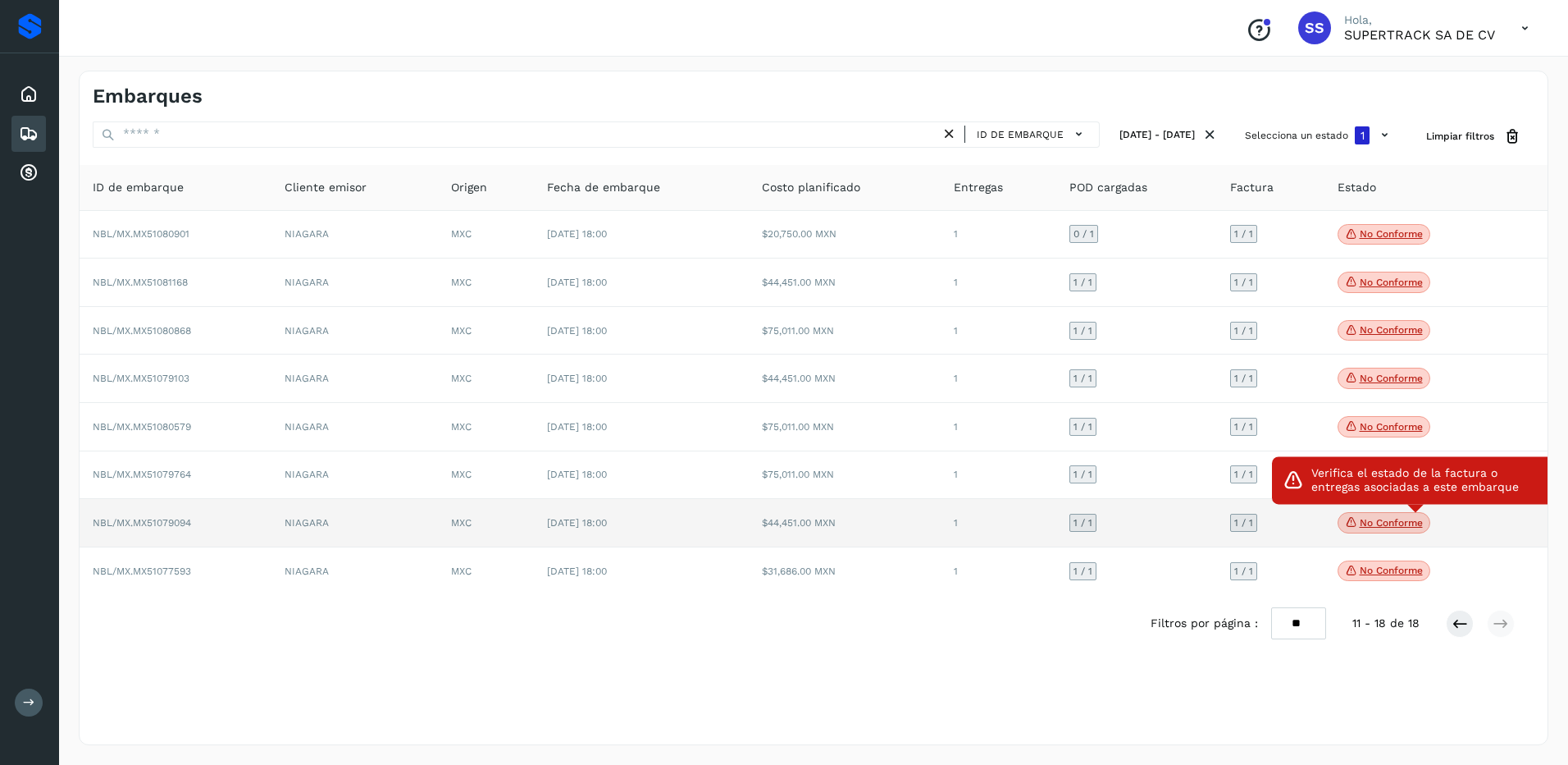
click at [1371, 528] on p "No conforme" at bounding box center [1391, 522] width 63 height 11
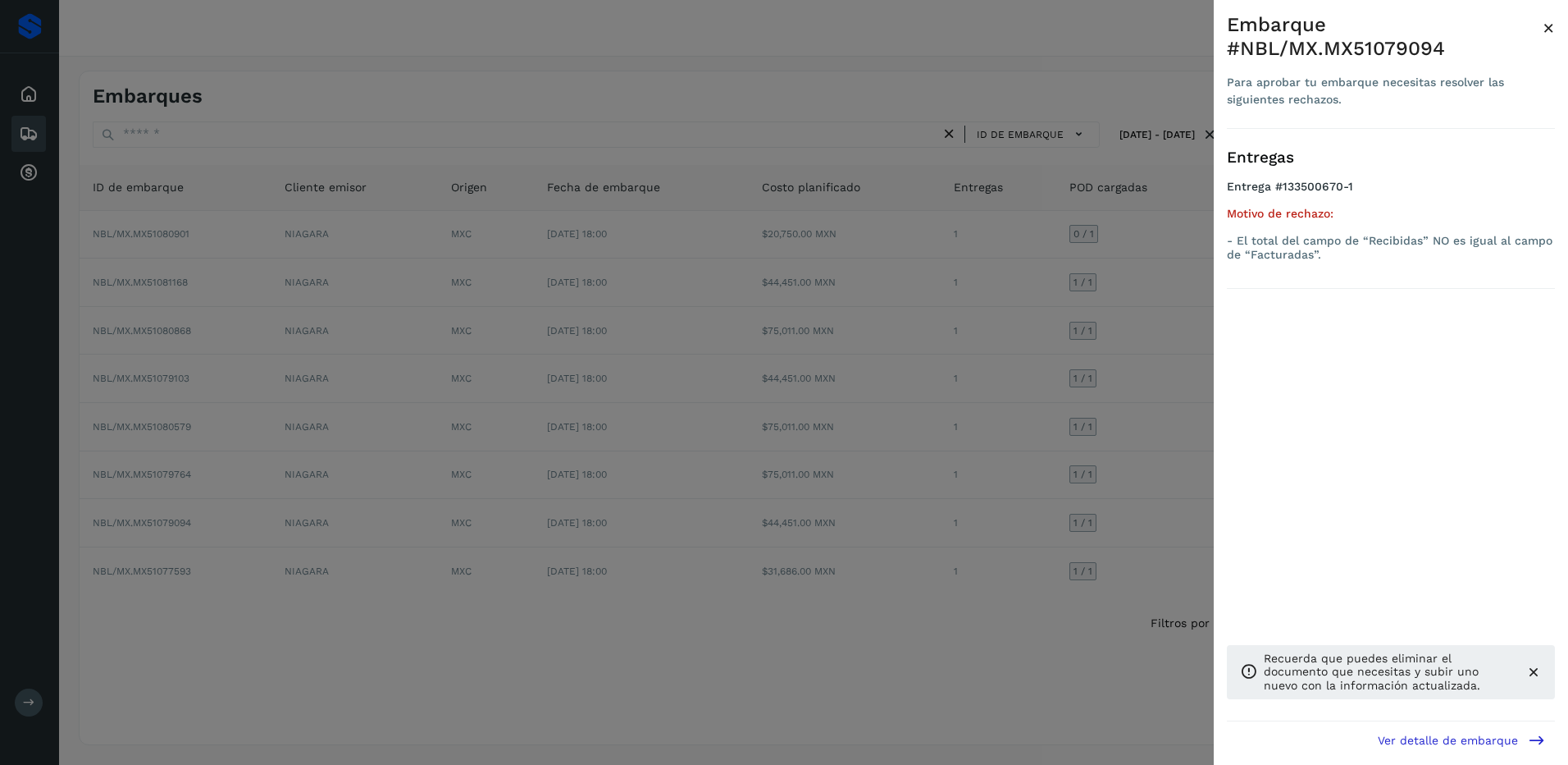
click at [1127, 491] on div at bounding box center [784, 382] width 1568 height 765
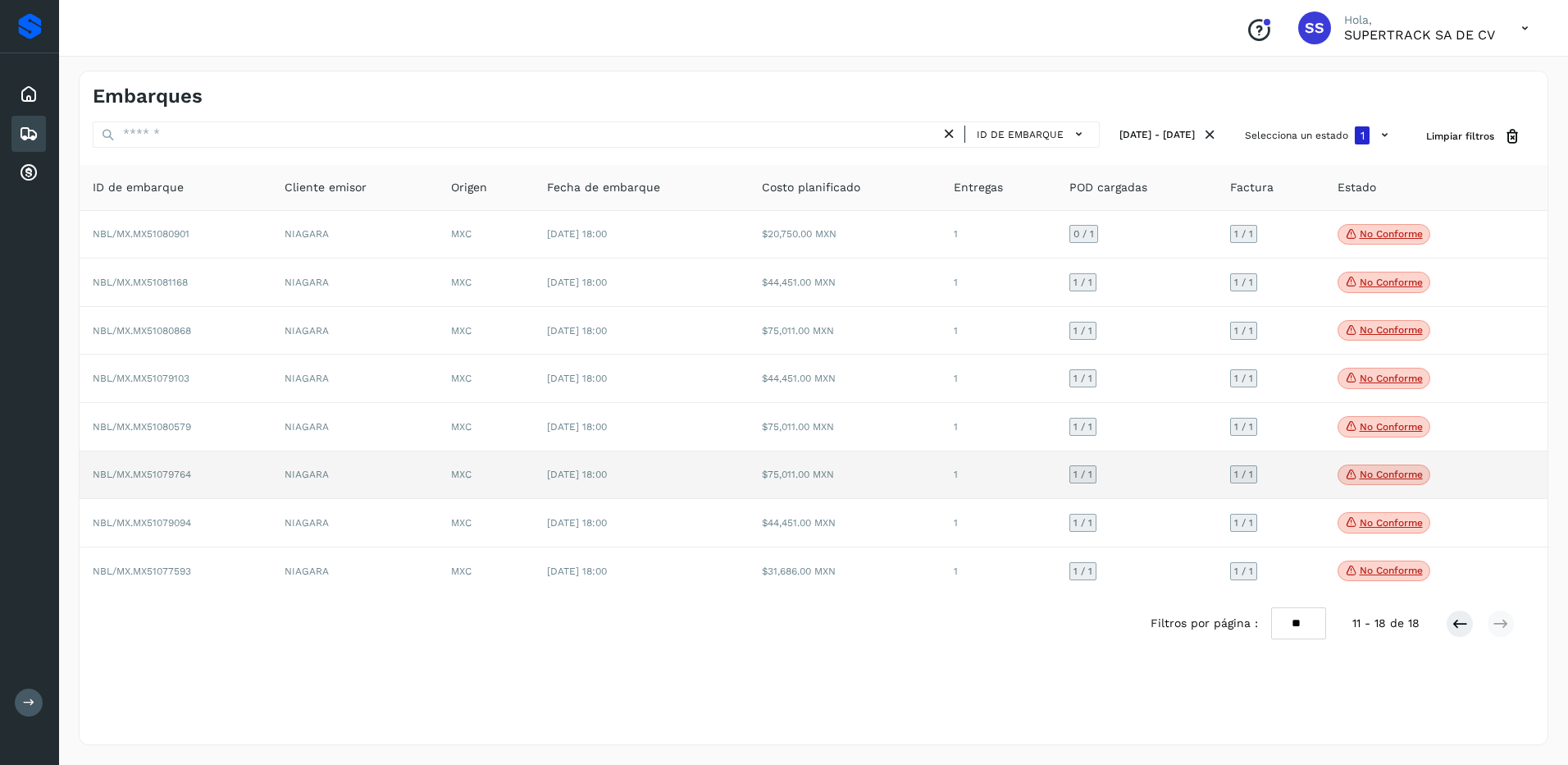
click at [1372, 478] on p "No conforme" at bounding box center [1391, 474] width 63 height 11
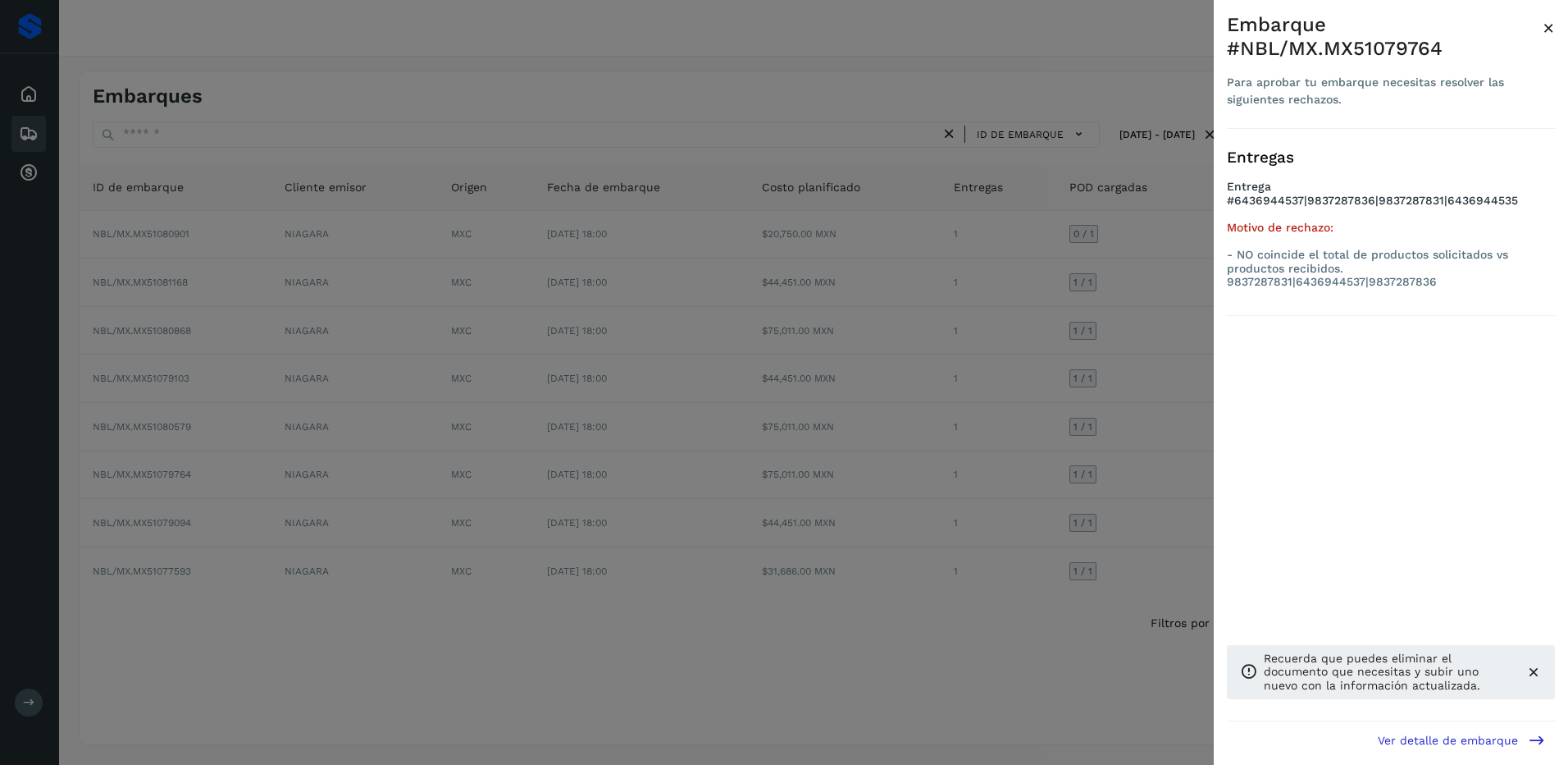
click at [1161, 467] on div at bounding box center [784, 382] width 1568 height 765
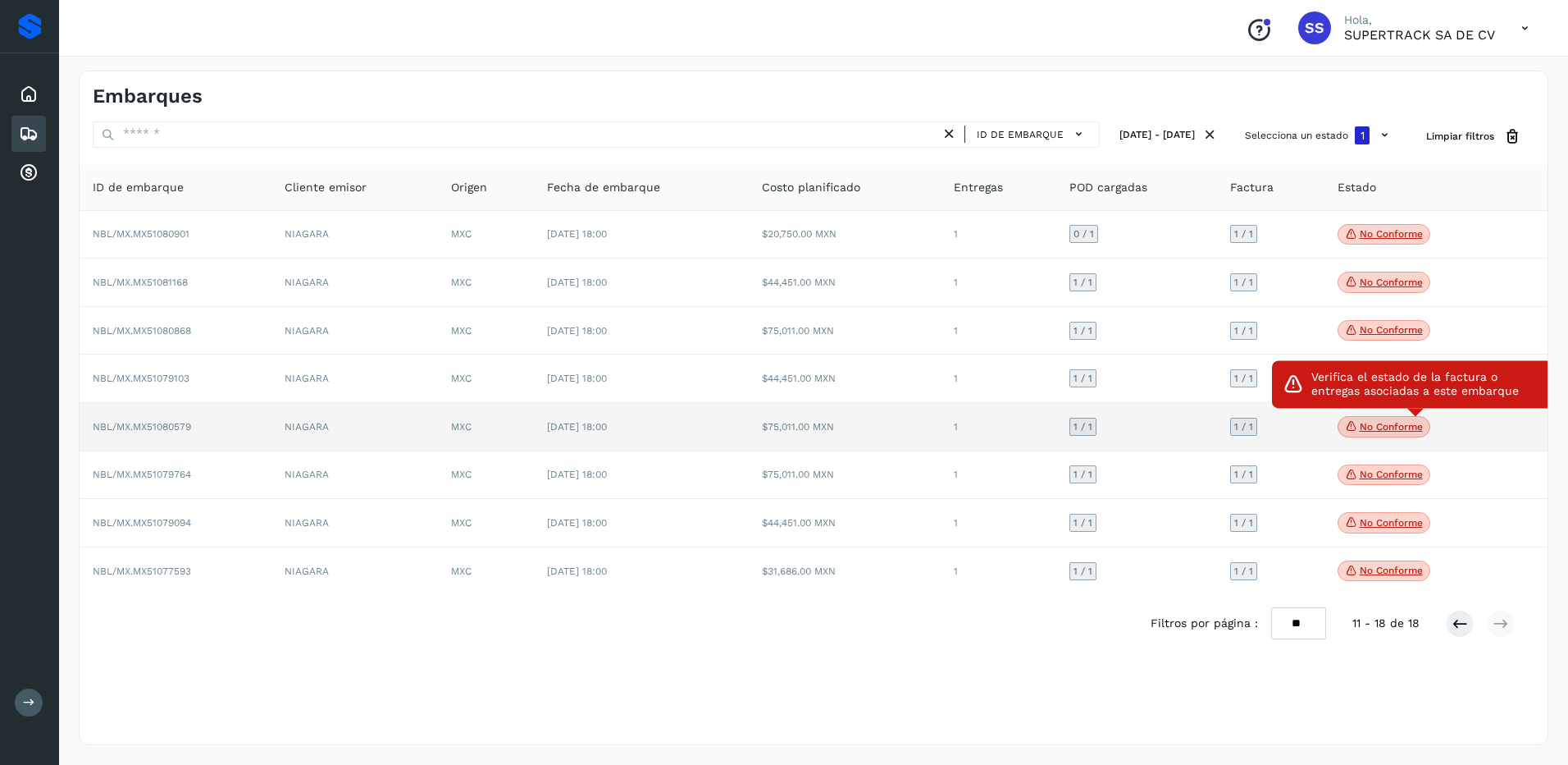
click at [1383, 436] on span "No conforme" at bounding box center [1383, 427] width 92 height 21
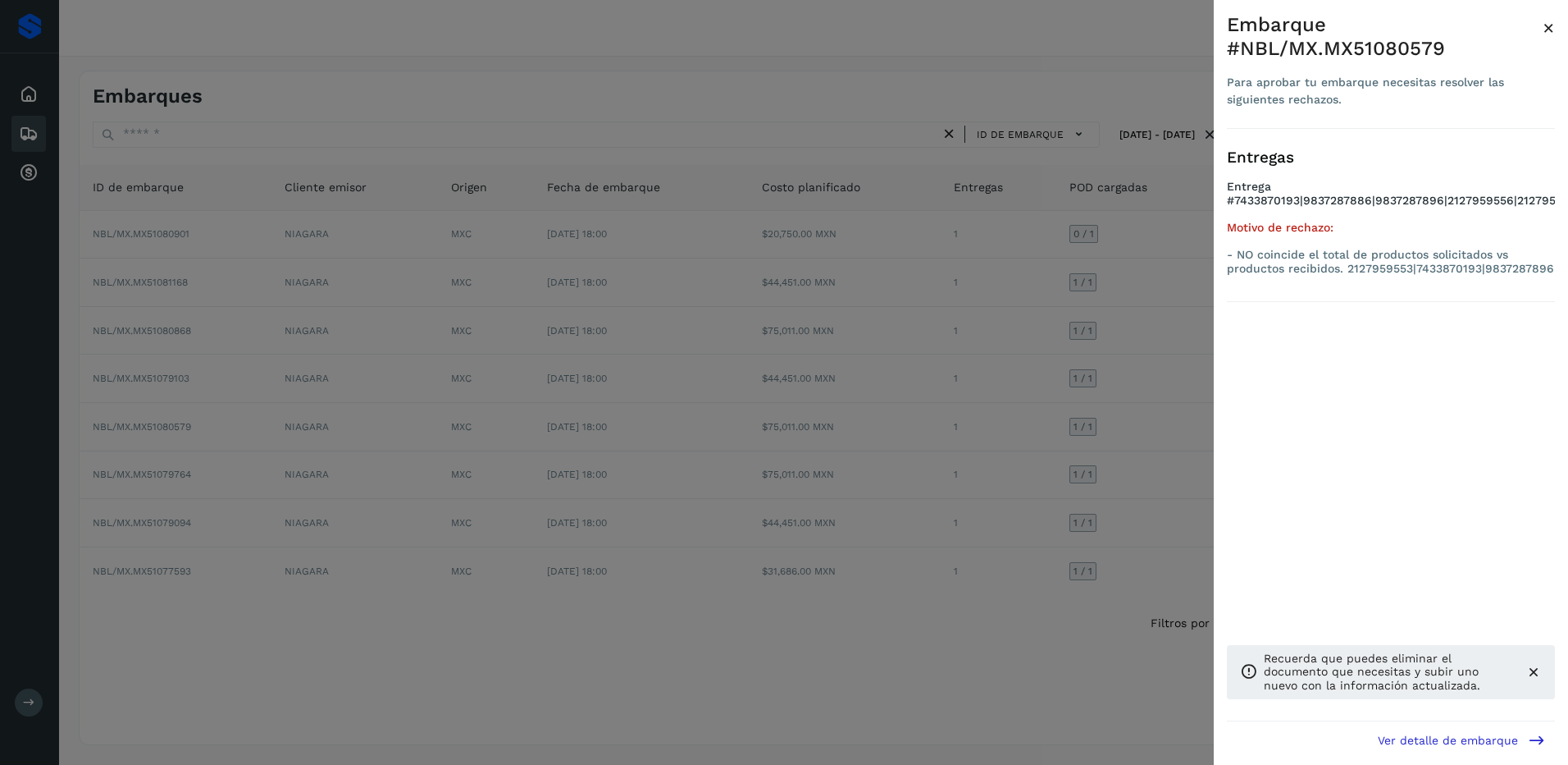
click at [1155, 435] on div at bounding box center [784, 382] width 1568 height 765
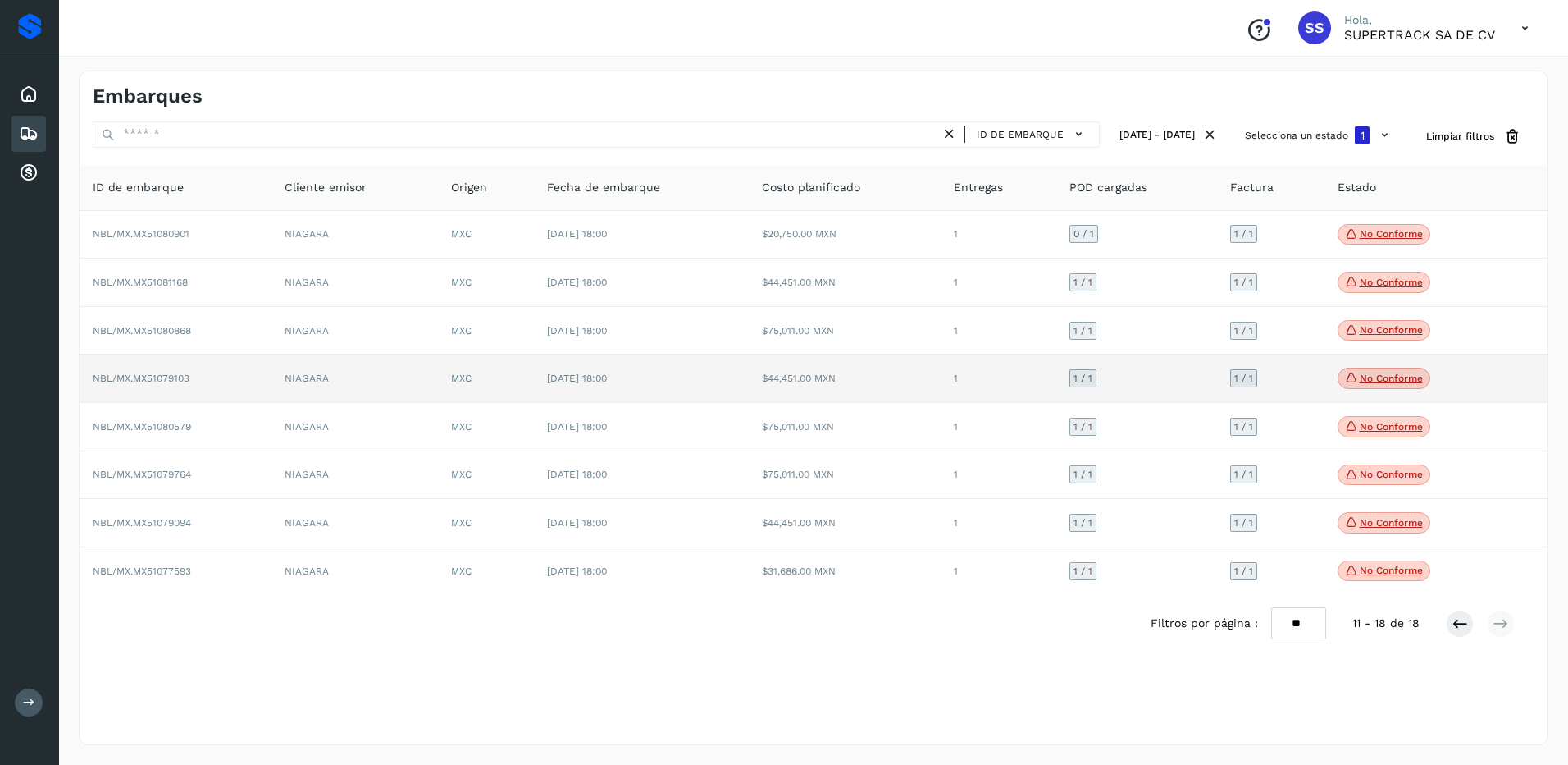
click at [1393, 381] on p "No conforme" at bounding box center [1391, 378] width 63 height 11
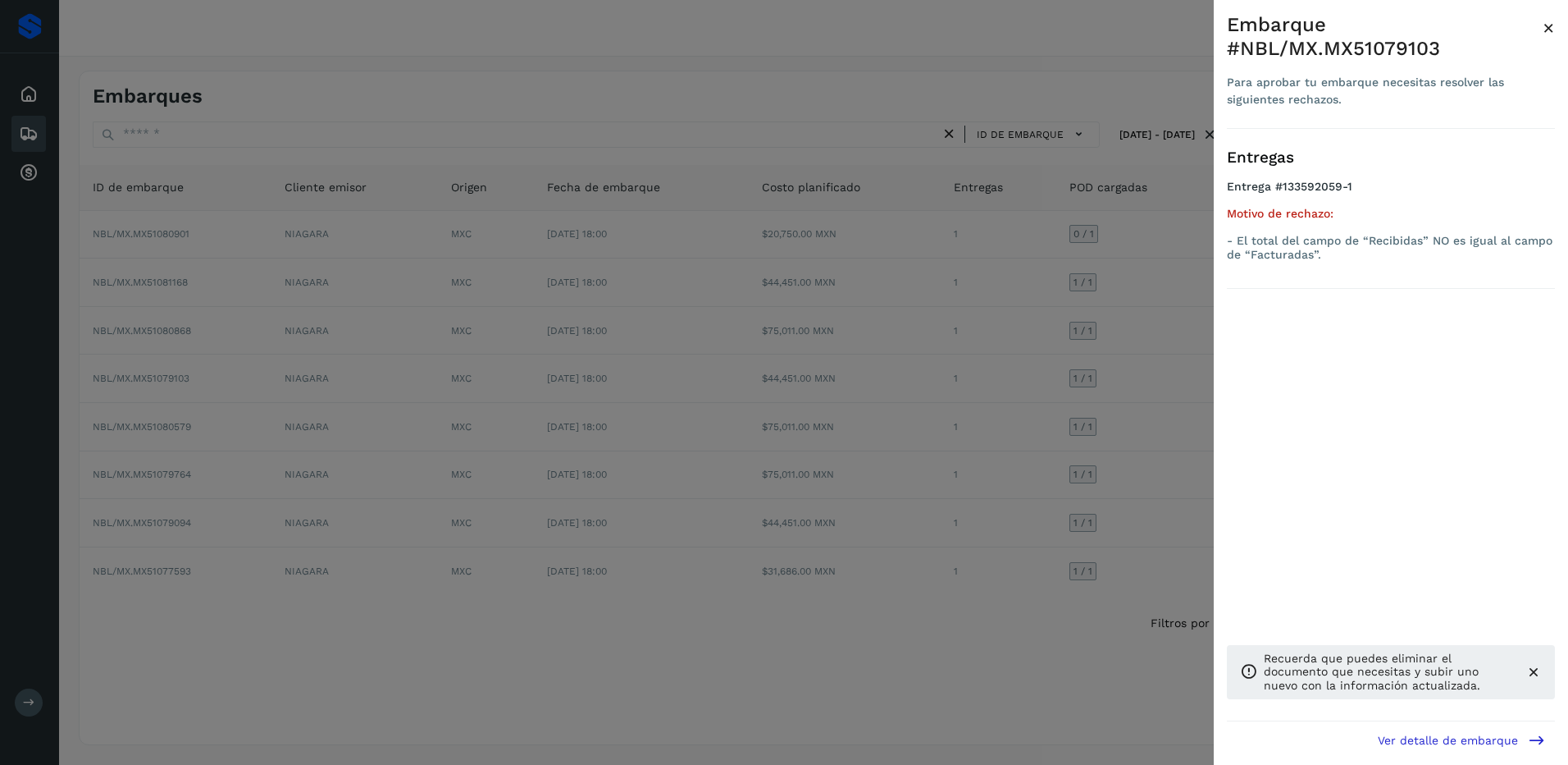
click at [1116, 374] on div at bounding box center [784, 382] width 1568 height 765
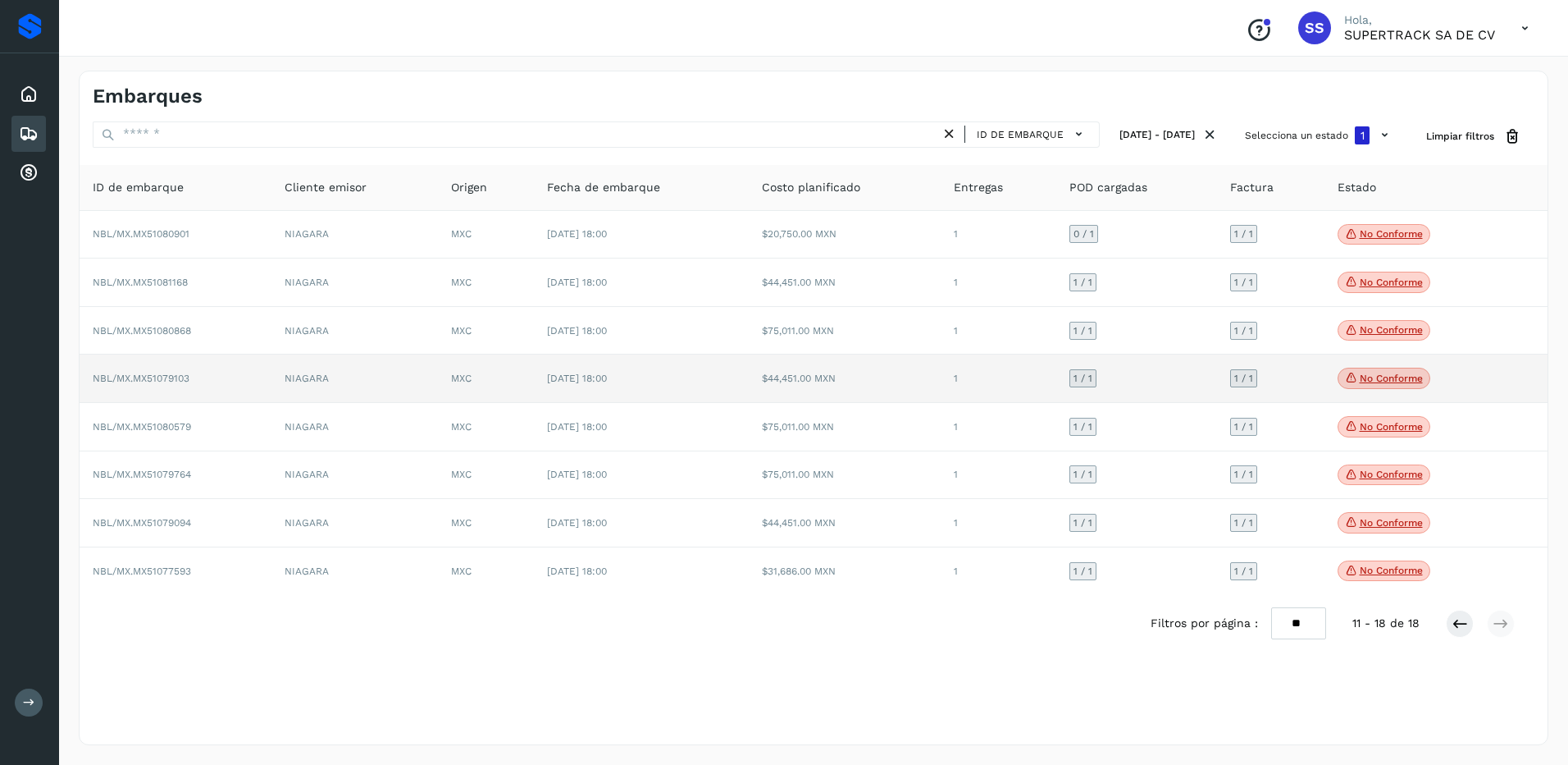
click at [1371, 371] on span "No conforme" at bounding box center [1383, 378] width 92 height 21
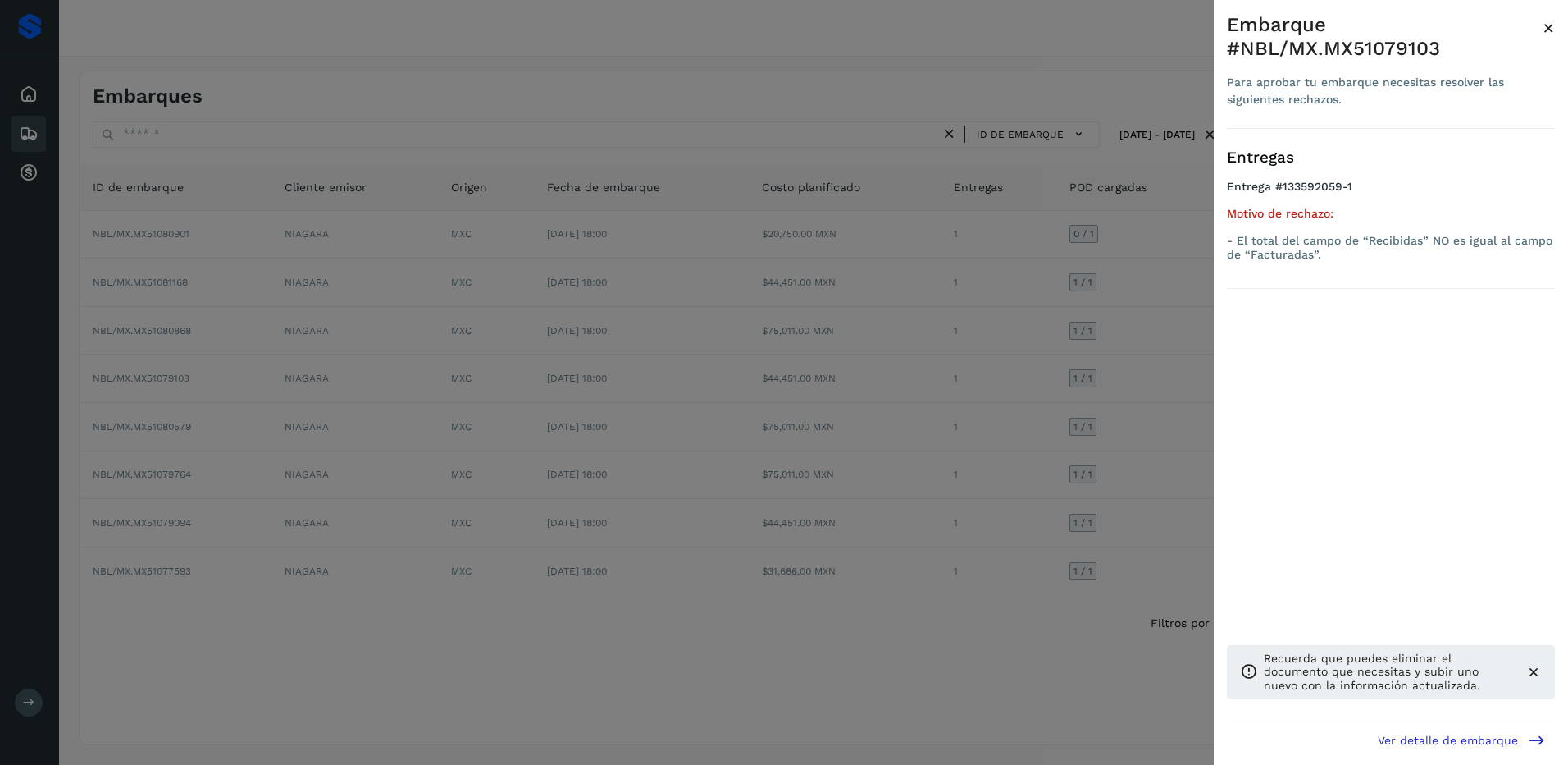
click at [1069, 377] on div at bounding box center [784, 382] width 1568 height 765
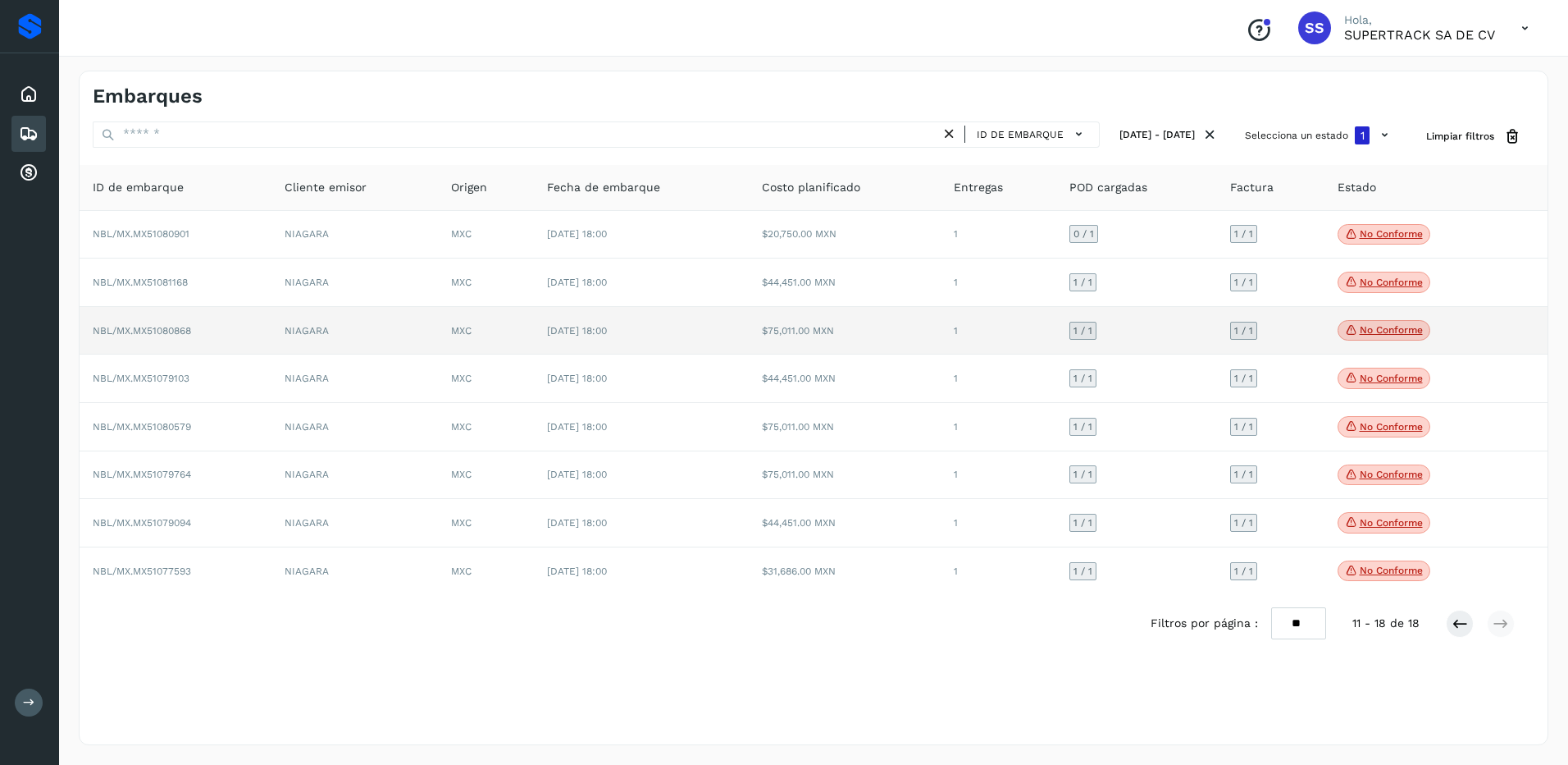
click at [1375, 324] on span "No conforme" at bounding box center [1383, 331] width 92 height 21
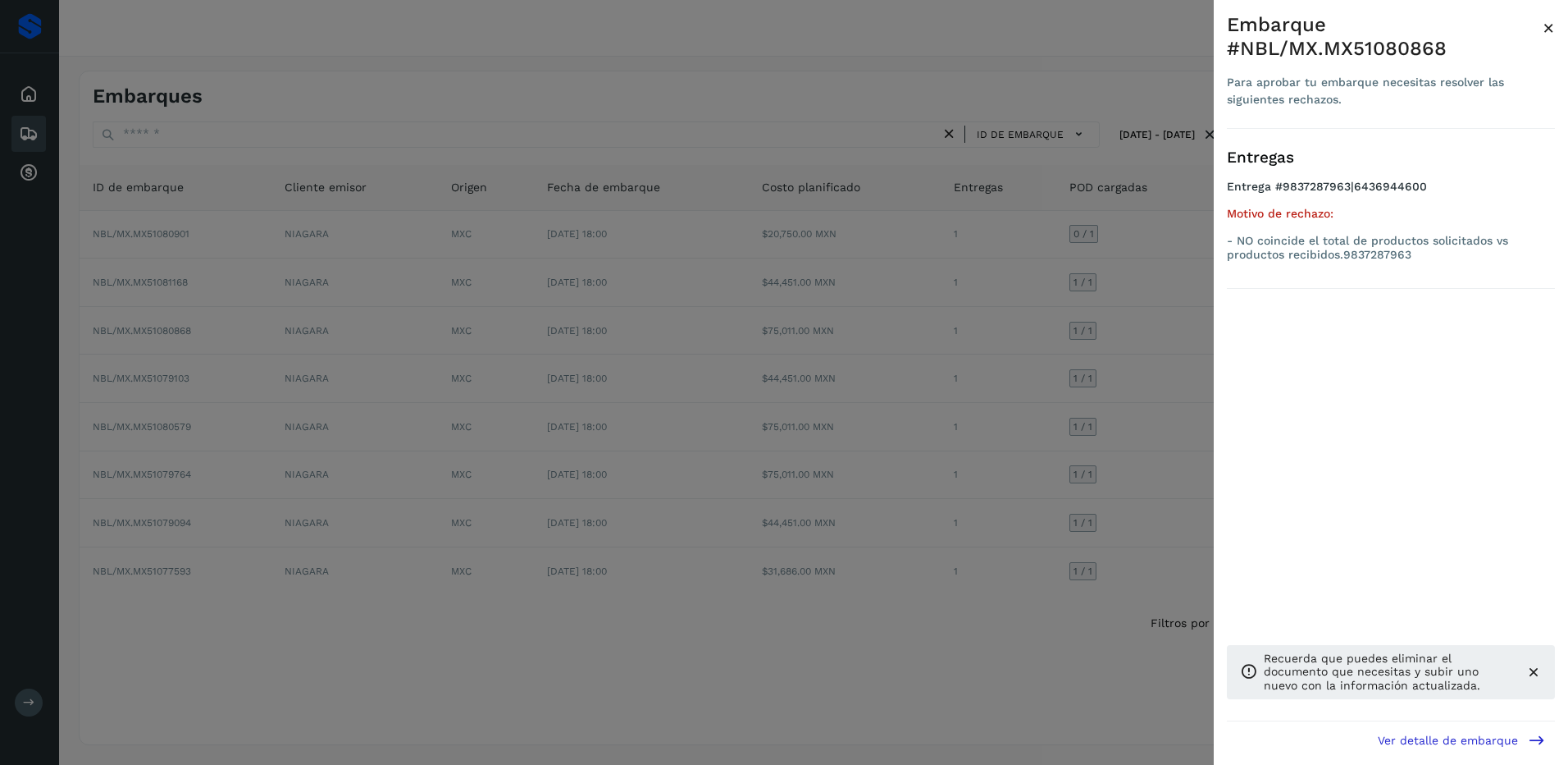
click at [1165, 329] on div at bounding box center [784, 382] width 1568 height 765
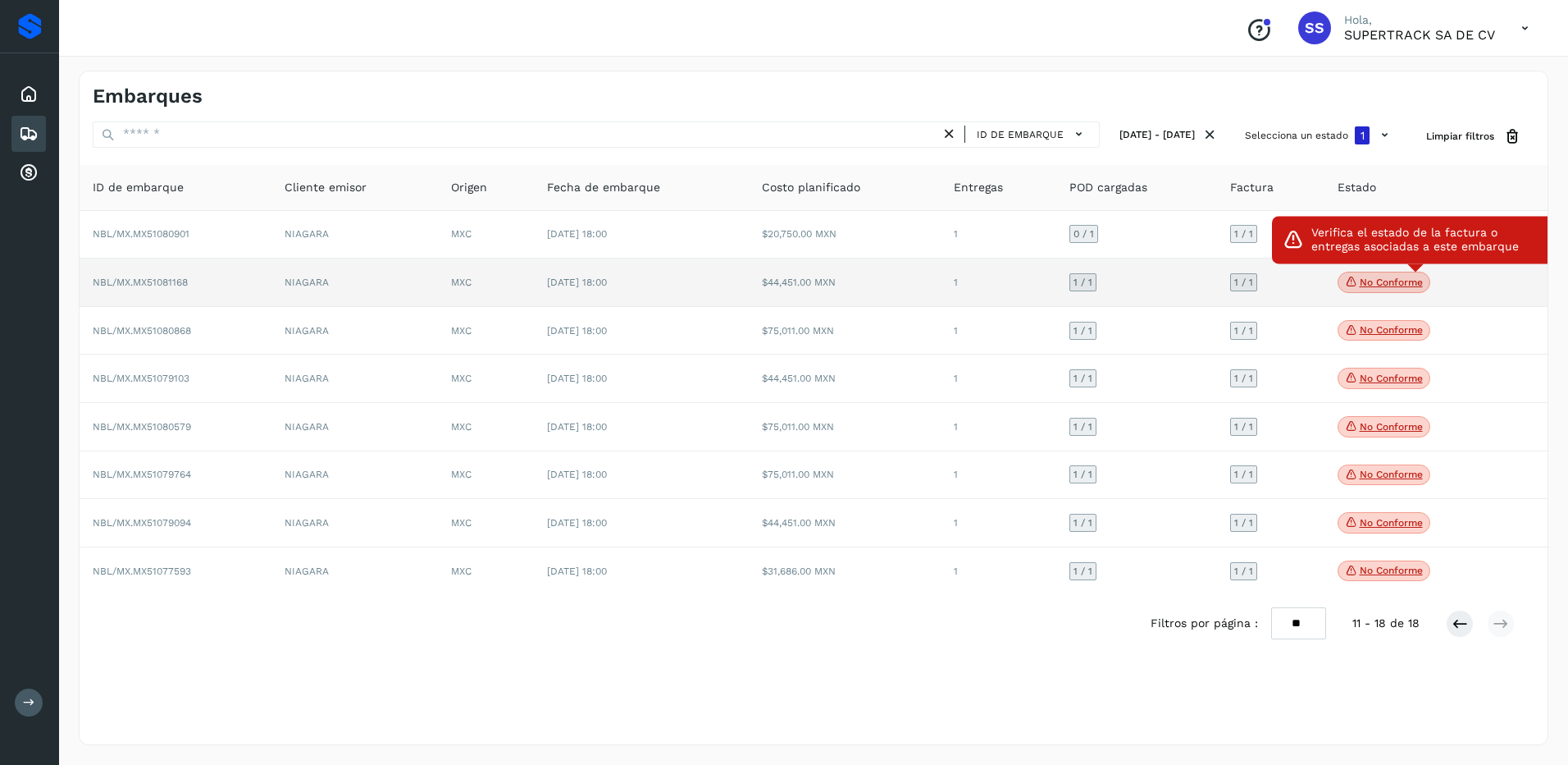
click at [1380, 287] on p "No conforme" at bounding box center [1391, 282] width 63 height 11
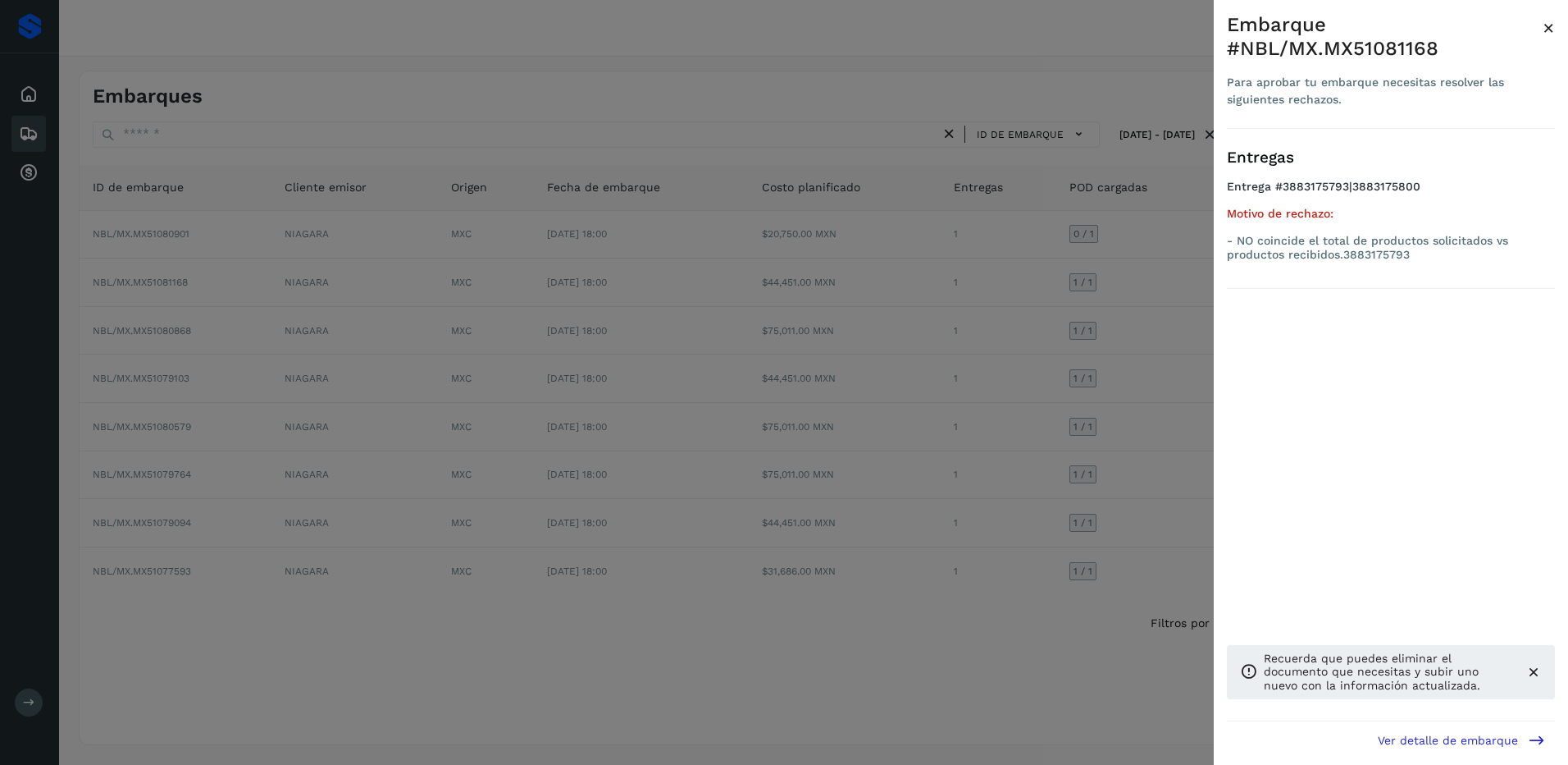
click at [1093, 292] on div at bounding box center [784, 382] width 1568 height 765
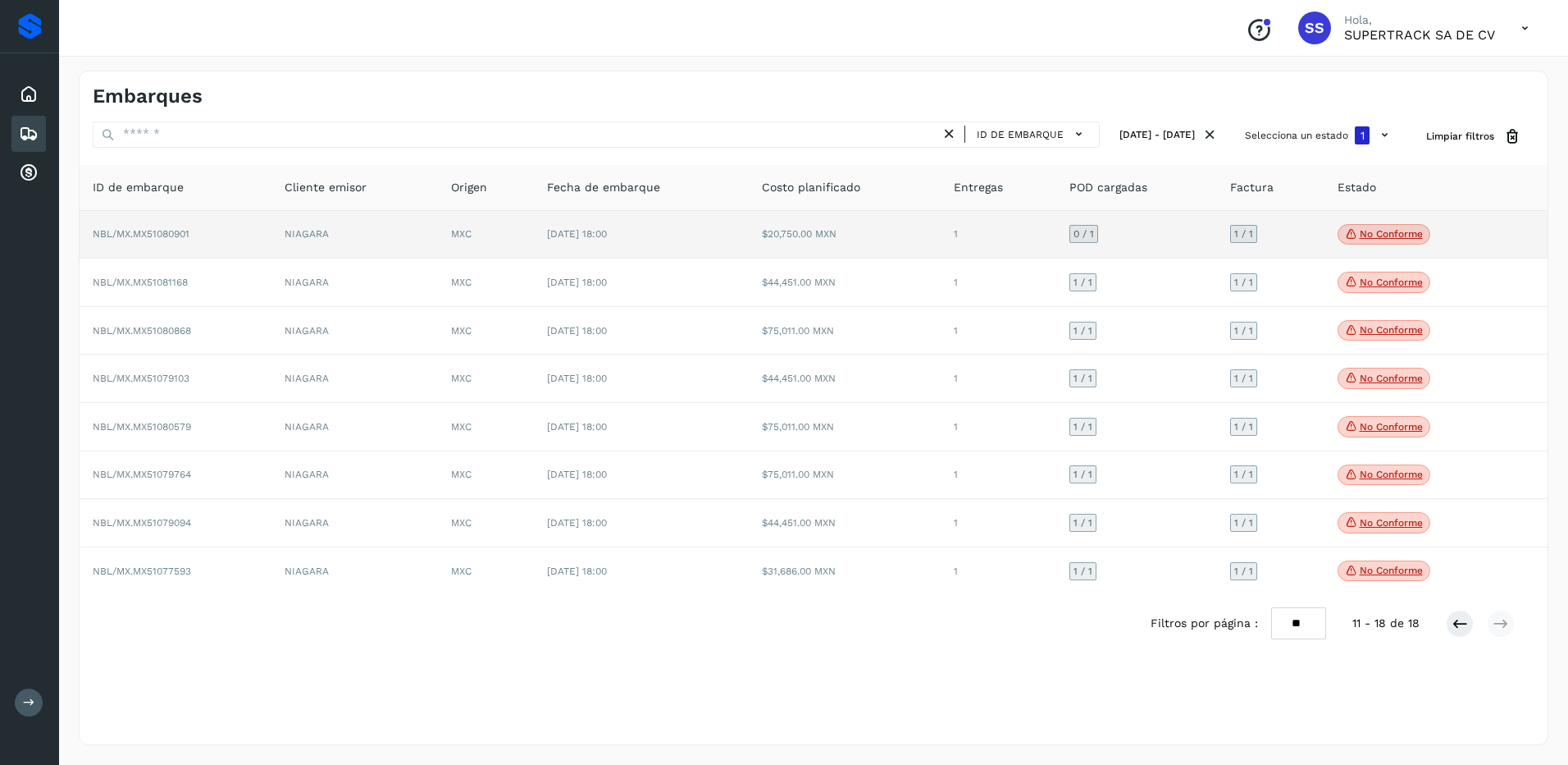
click at [1392, 241] on span "No conforme" at bounding box center [1383, 234] width 92 height 21
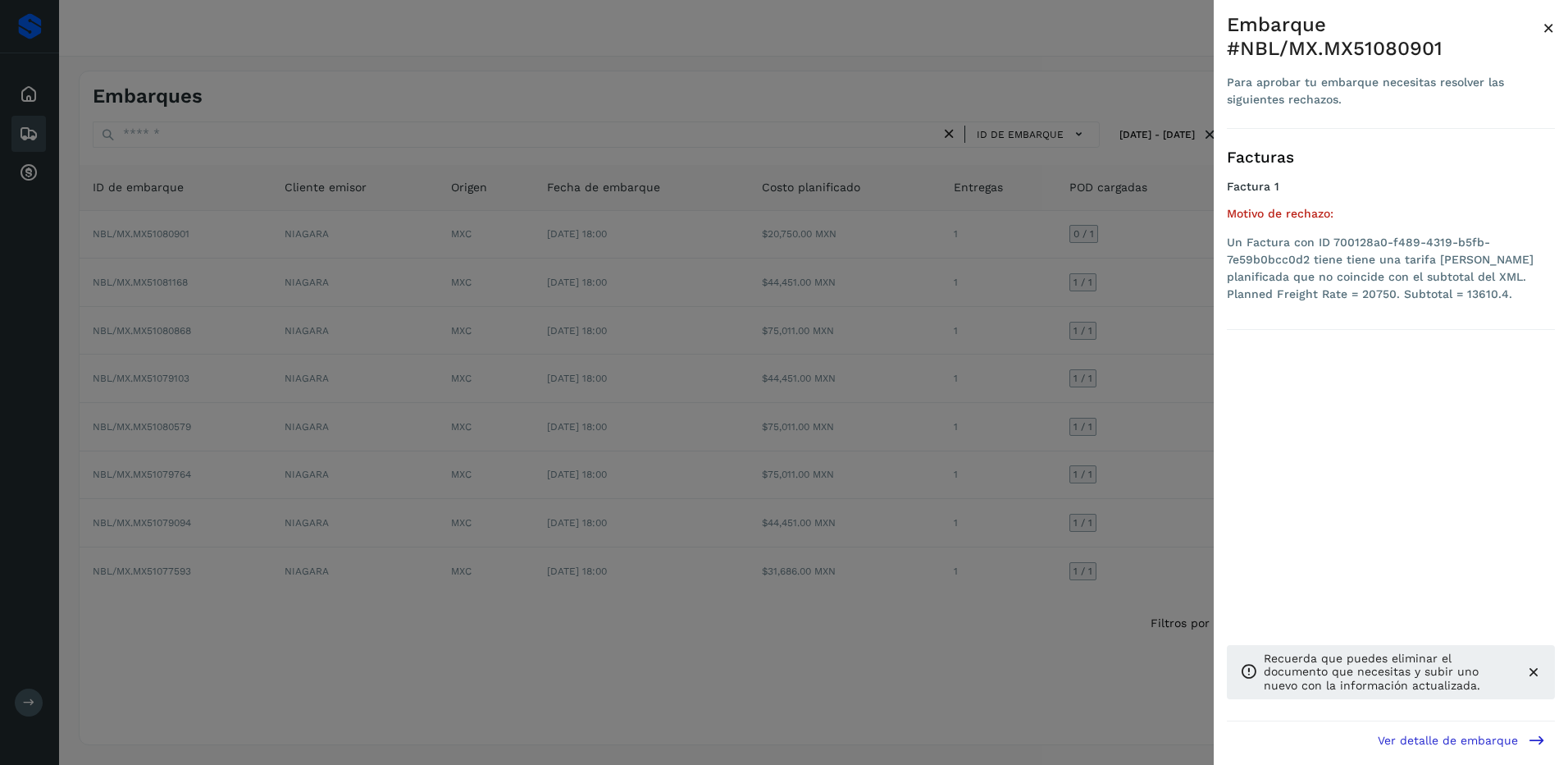
click at [1016, 340] on div at bounding box center [784, 382] width 1568 height 765
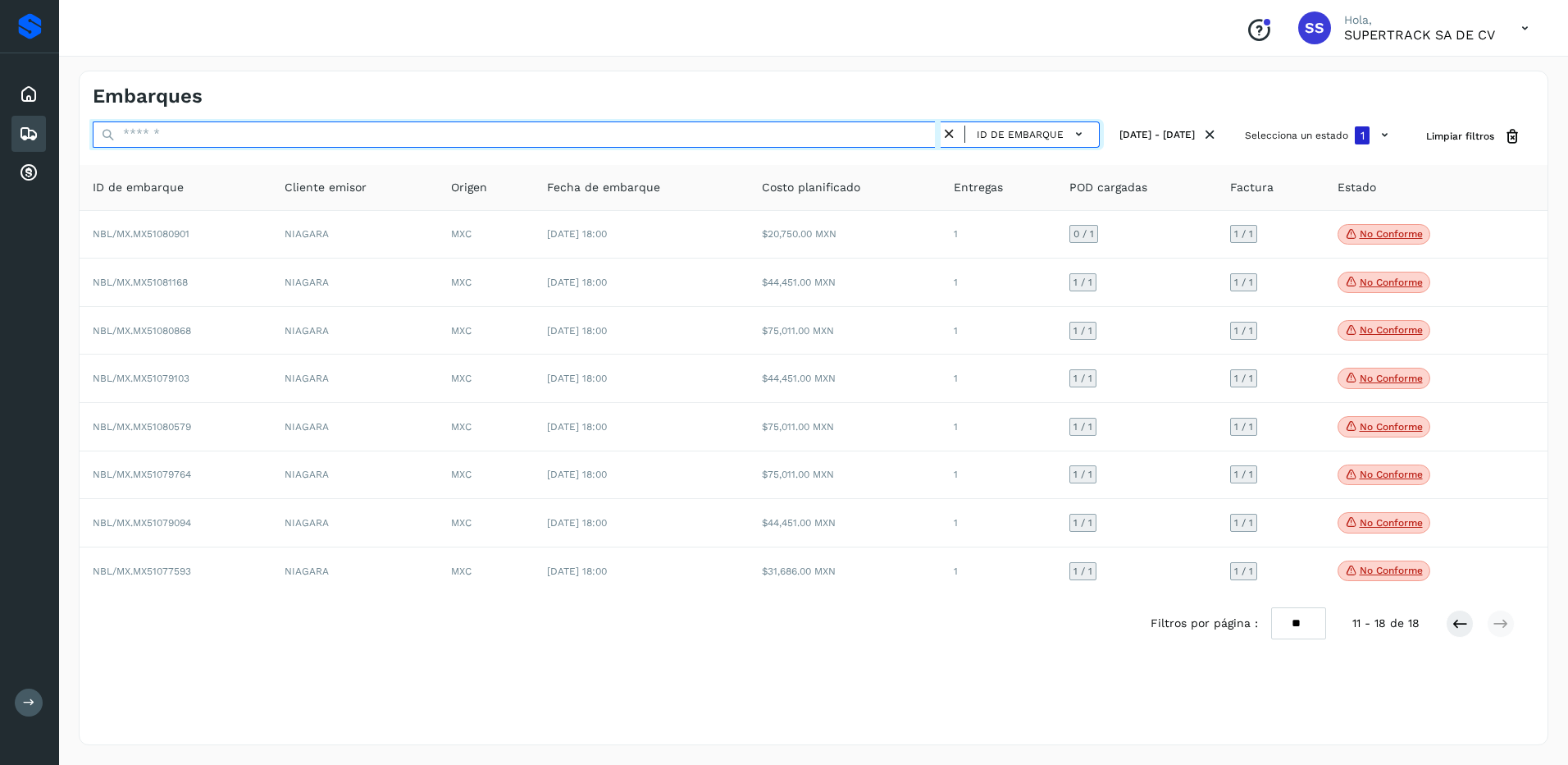
click at [156, 130] on input "text" at bounding box center [516, 135] width 848 height 26
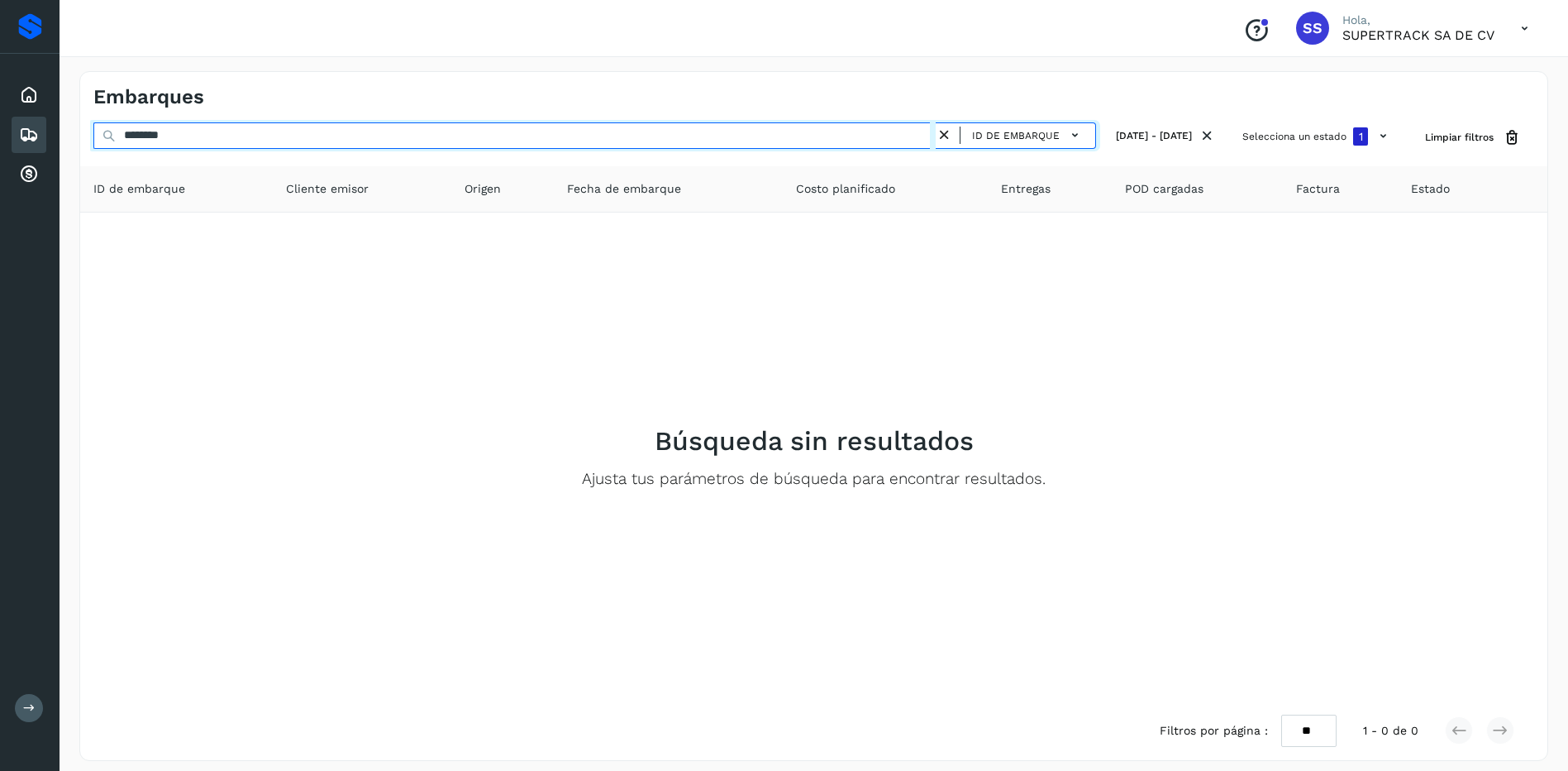
drag, startPoint x: 234, startPoint y: 141, endPoint x: 58, endPoint y: 141, distance: 176.0
click at [58, 141] on div "Proveedores Inicio Embarques Cuentas por cobrar Salir Conoce nuestros beneficio…" at bounding box center [784, 390] width 1568 height 781
type input "********"
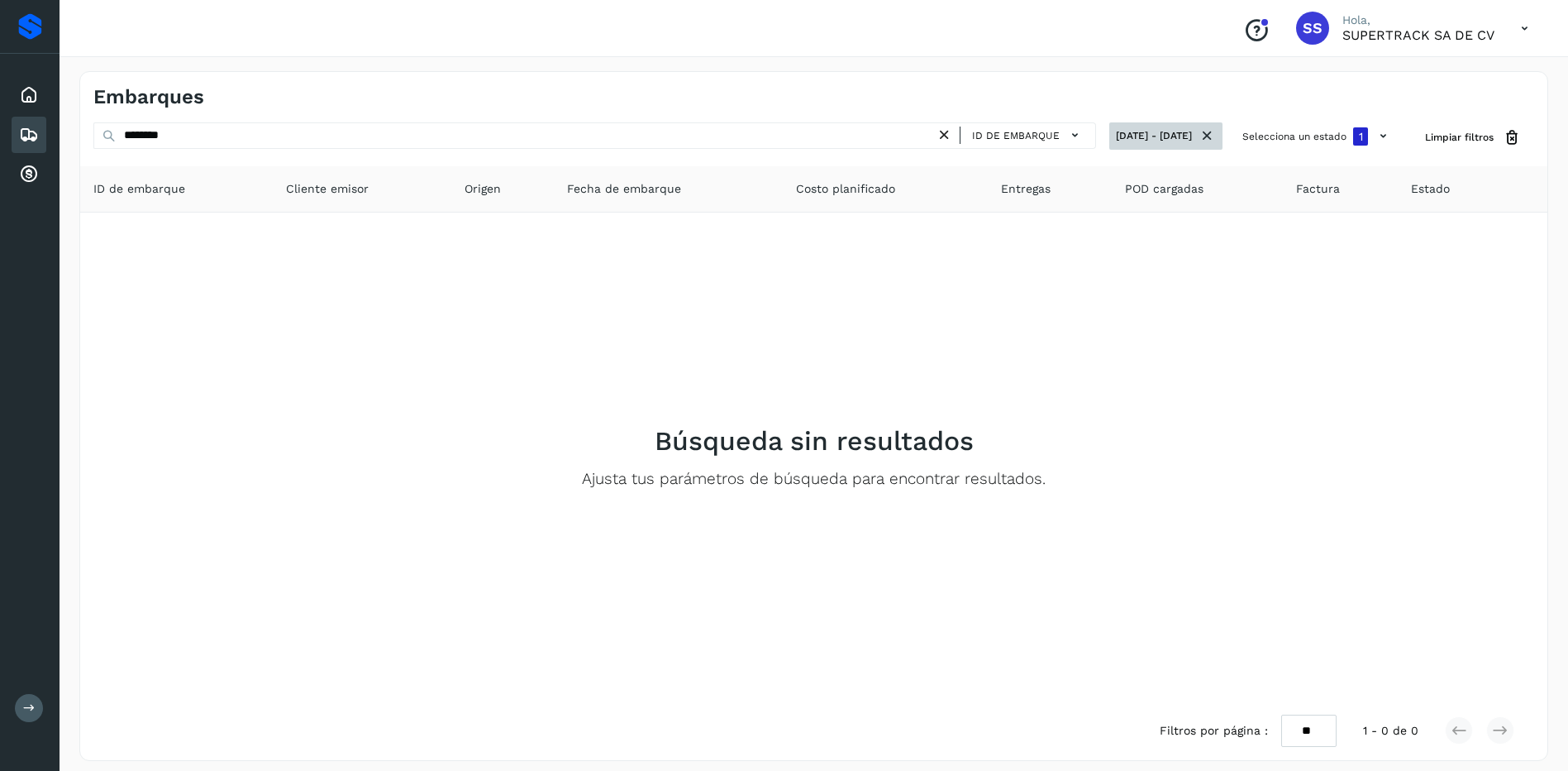
click at [1210, 139] on icon at bounding box center [1208, 136] width 18 height 18
click at [1334, 136] on button "Selecciona un estado 1" at bounding box center [1317, 137] width 162 height 28
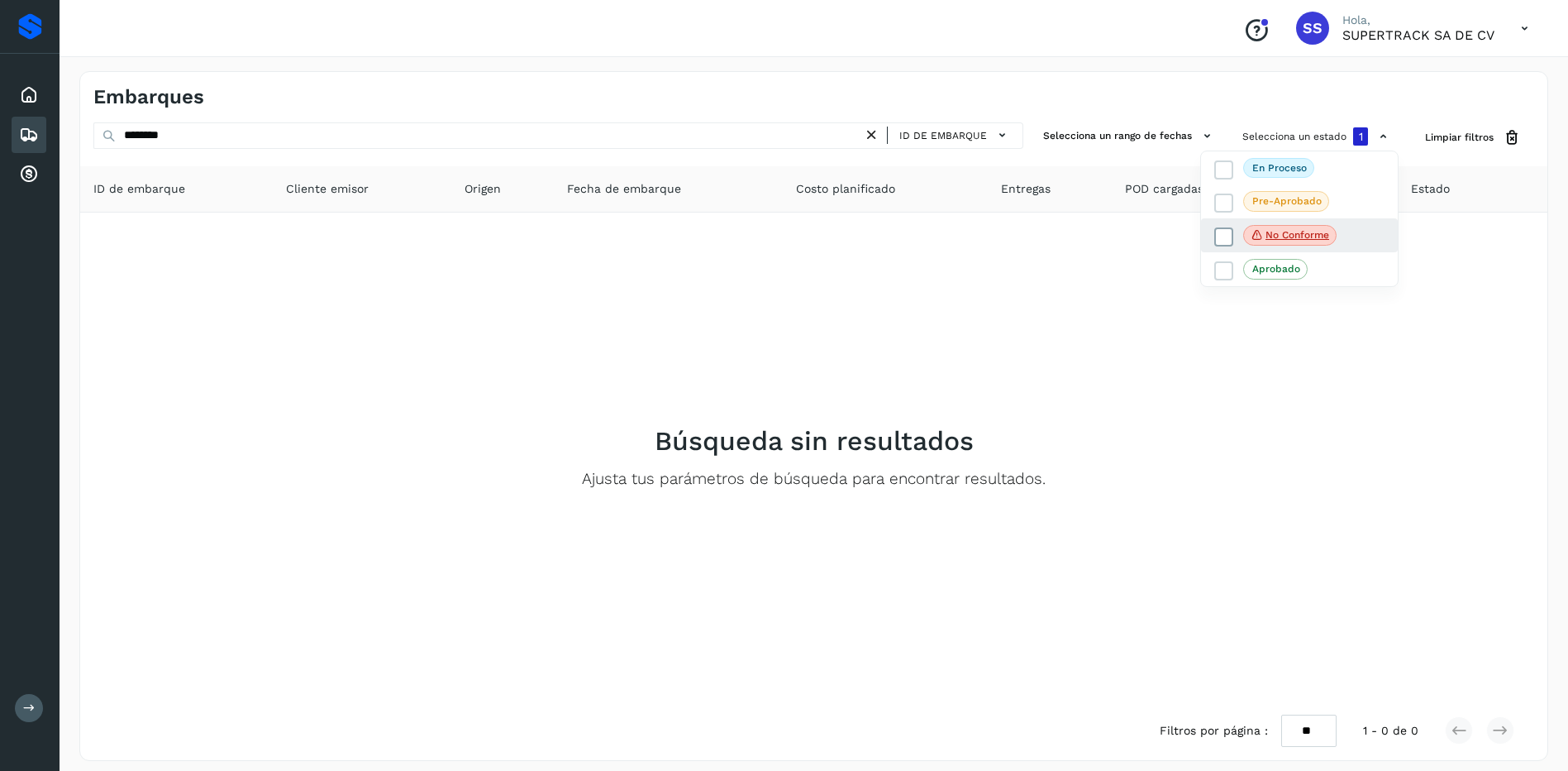
click at [1225, 236] on icon at bounding box center [1224, 236] width 17 height 17
click at [1350, 372] on div at bounding box center [784, 386] width 1568 height 771
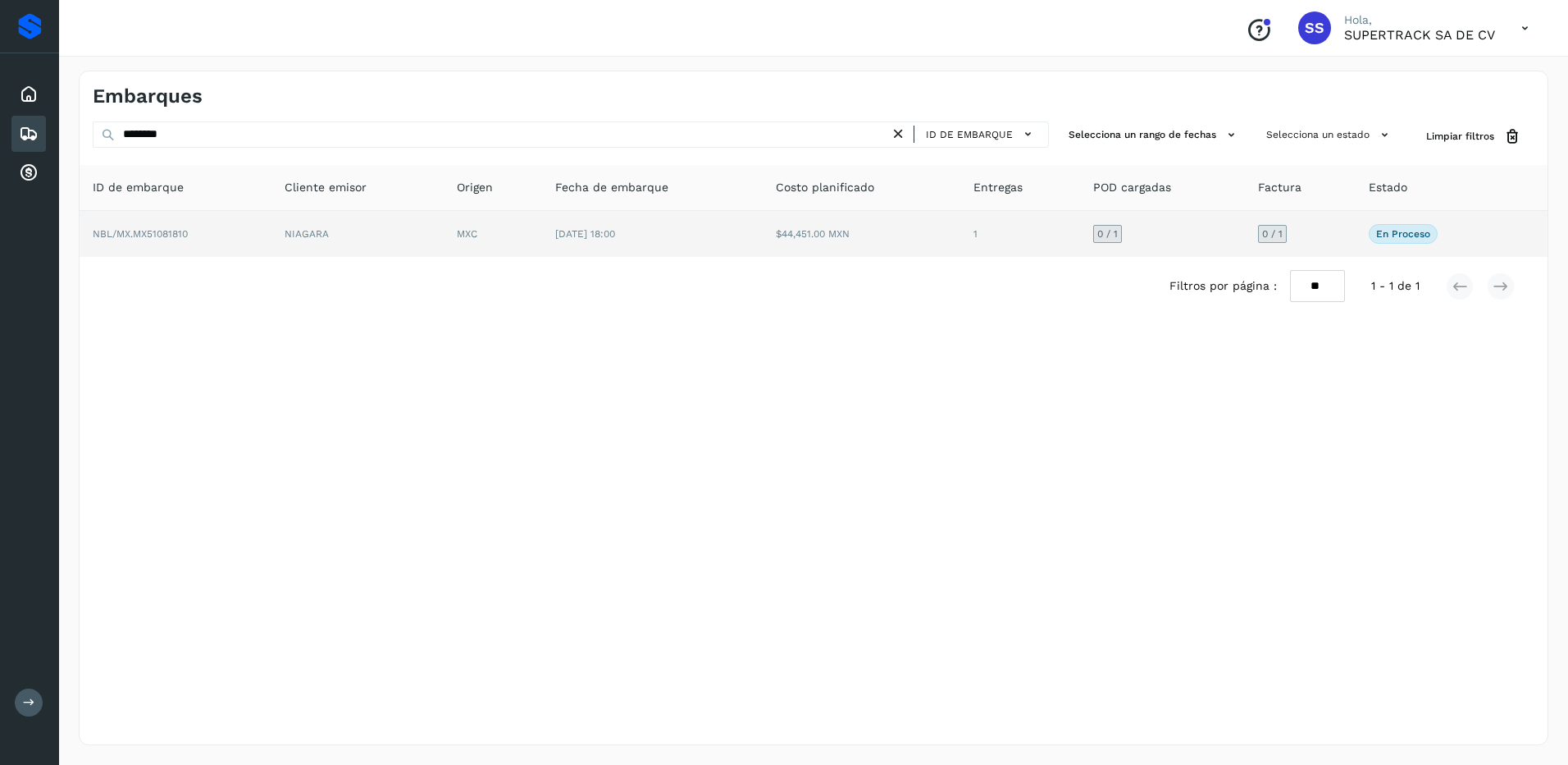
click at [248, 228] on td "NBL/MX.MX51081810" at bounding box center [175, 234] width 192 height 46
